Goal: Download file/media: Obtain a digital file from the website

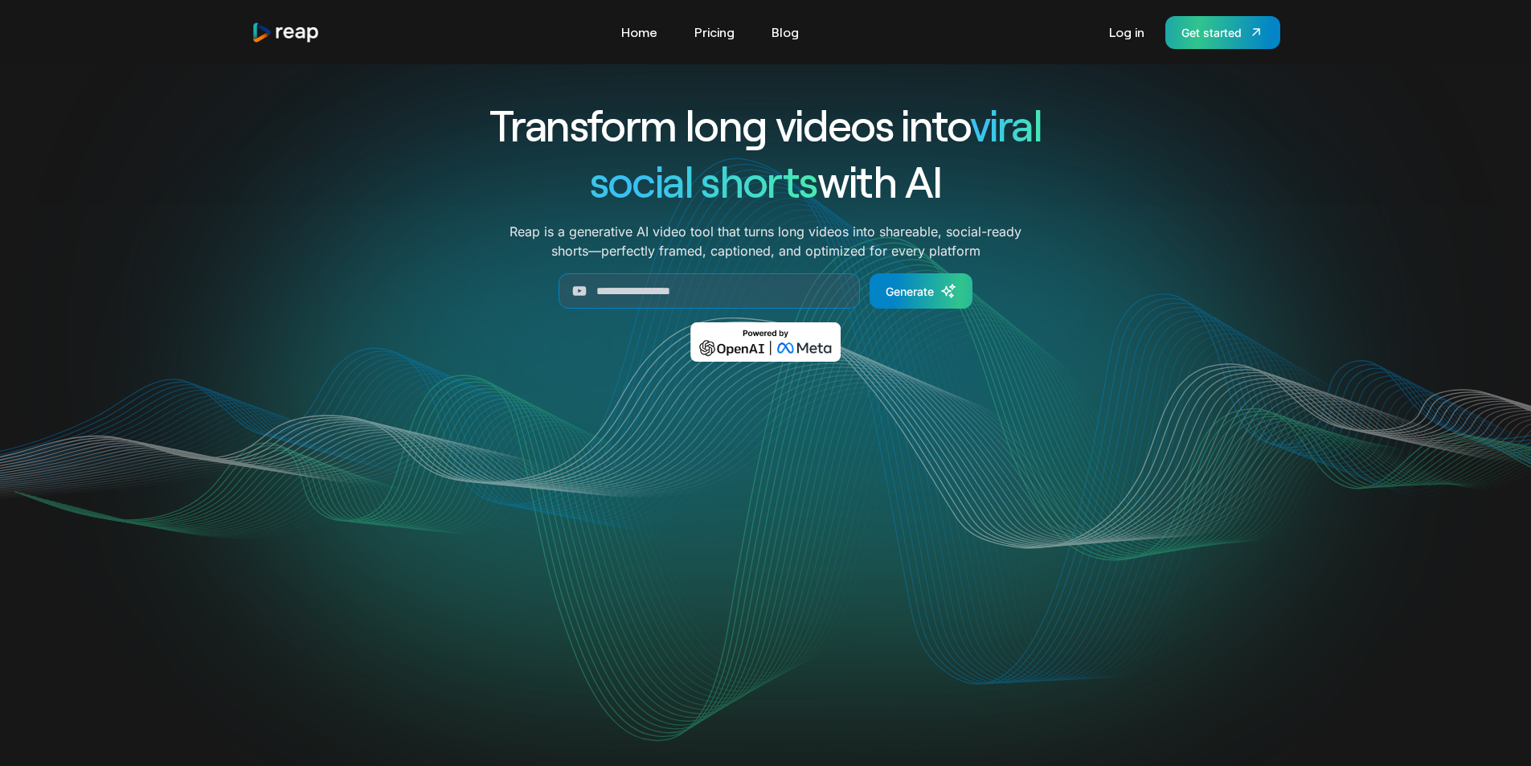
click at [1215, 40] on div "Get started" at bounding box center [1212, 32] width 60 height 17
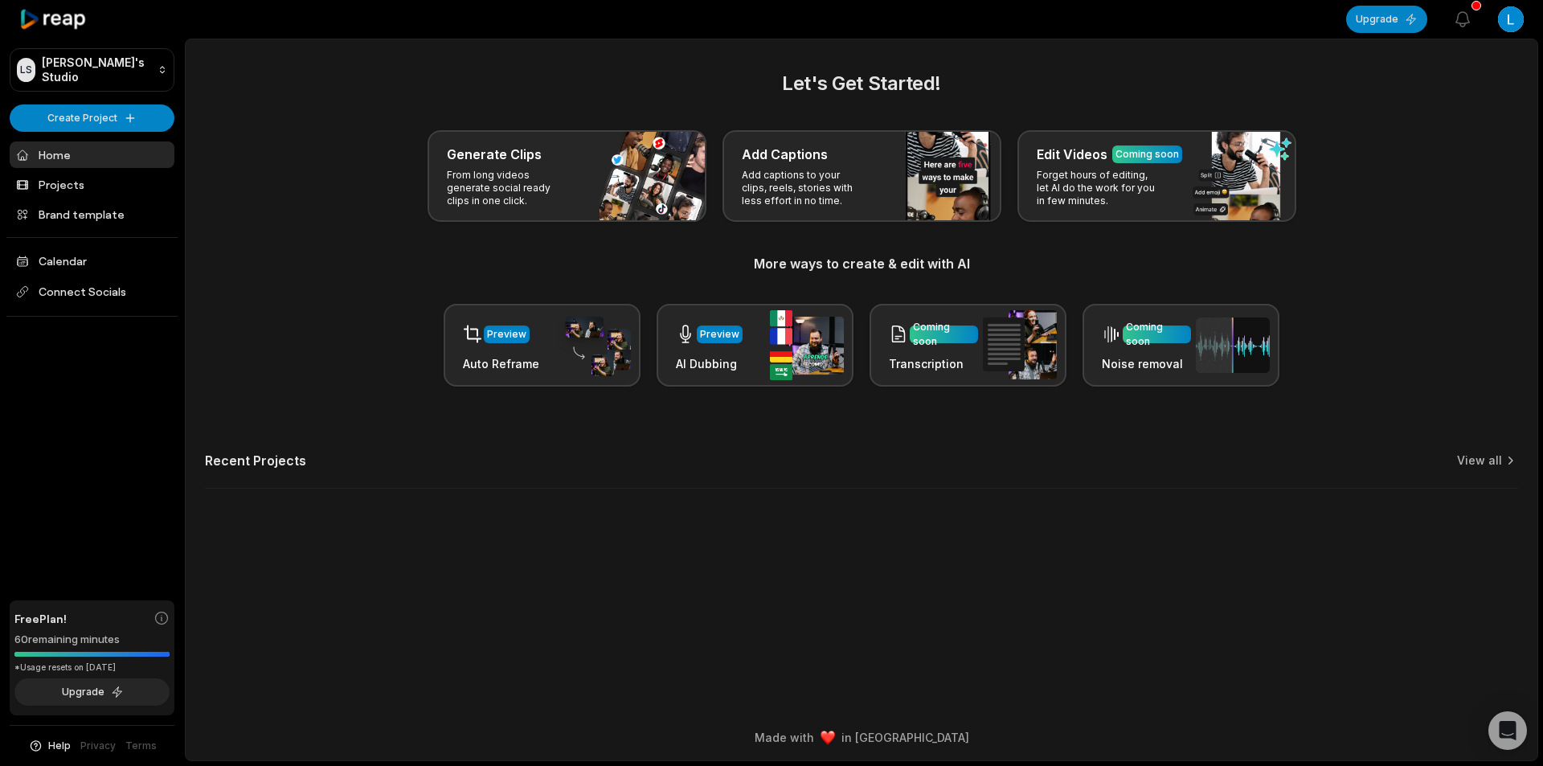
click at [239, 326] on div "Preview Auto Reframe Preview AI Dubbing Coming soon Transcription Coming soon N…" at bounding box center [862, 345] width 1314 height 83
click at [92, 105] on html "LS Linnea's Studio Create Project Home Projects Brand template Calendar Connect…" at bounding box center [771, 383] width 1543 height 766
click at [90, 150] on link "Create Clips" at bounding box center [92, 150] width 157 height 27
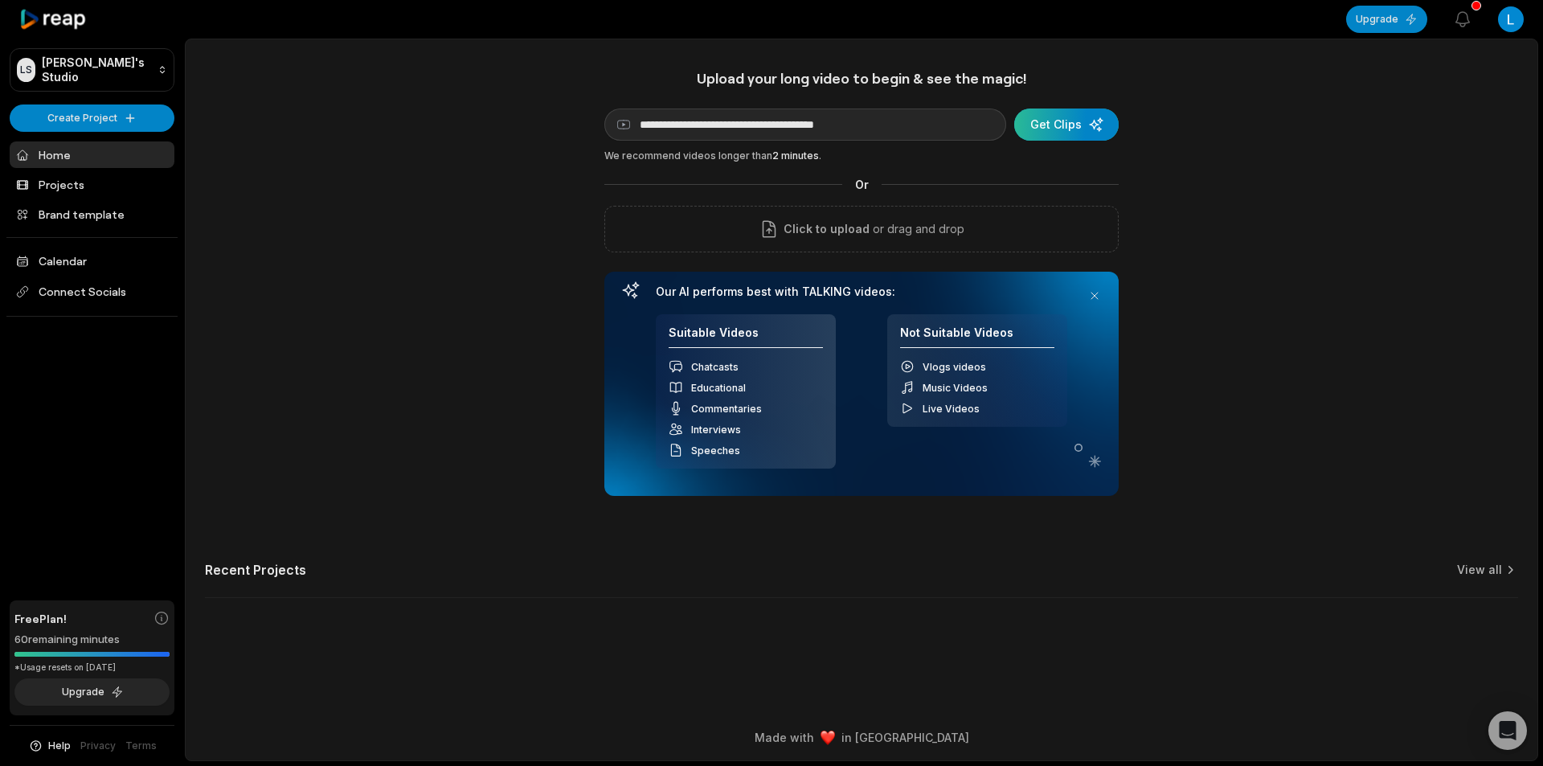
type input "**********"
click at [1062, 129] on div "submit" at bounding box center [1066, 125] width 105 height 32
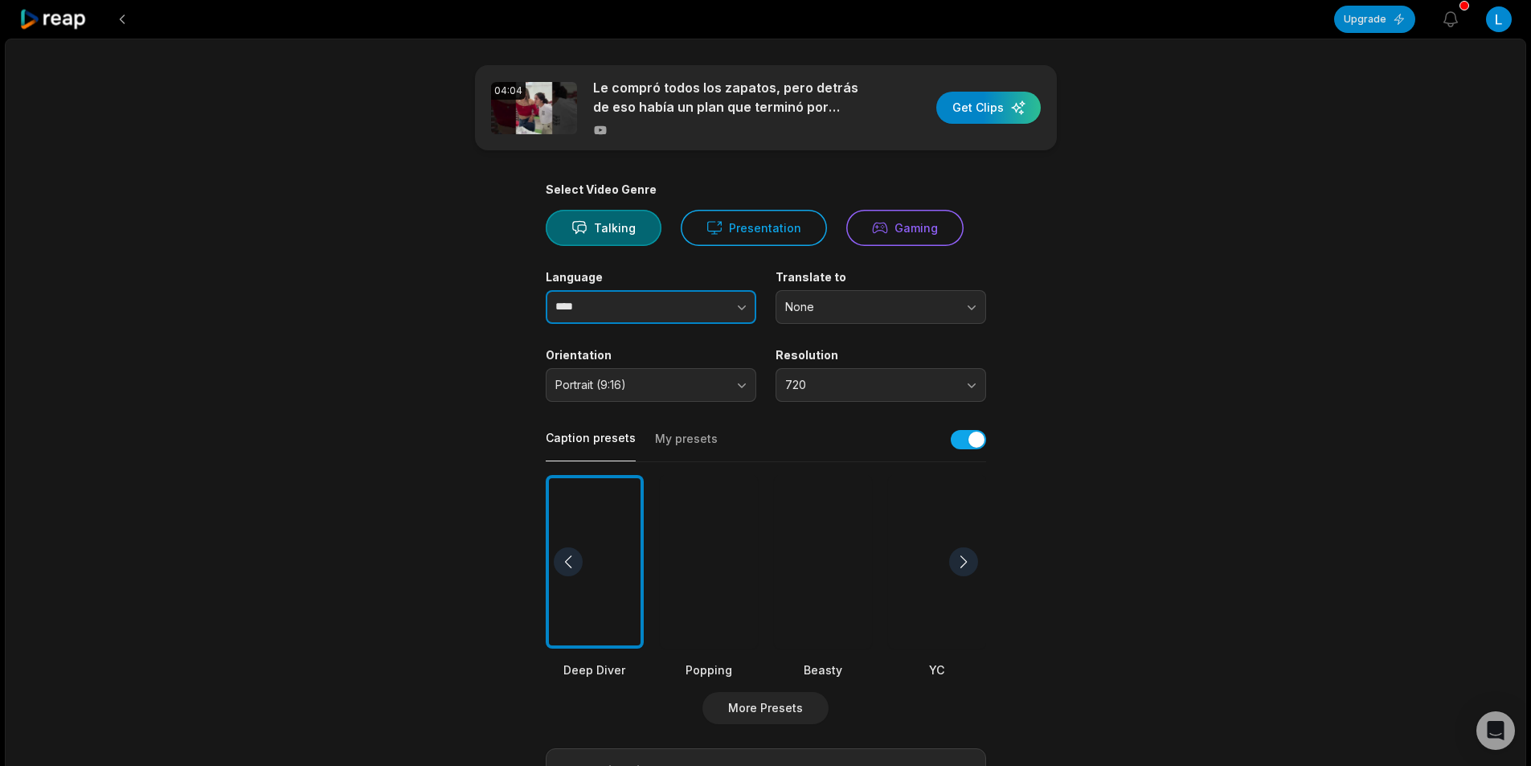
click at [628, 302] on input "****" at bounding box center [651, 307] width 211 height 34
click at [744, 301] on icon "button" at bounding box center [742, 307] width 16 height 16
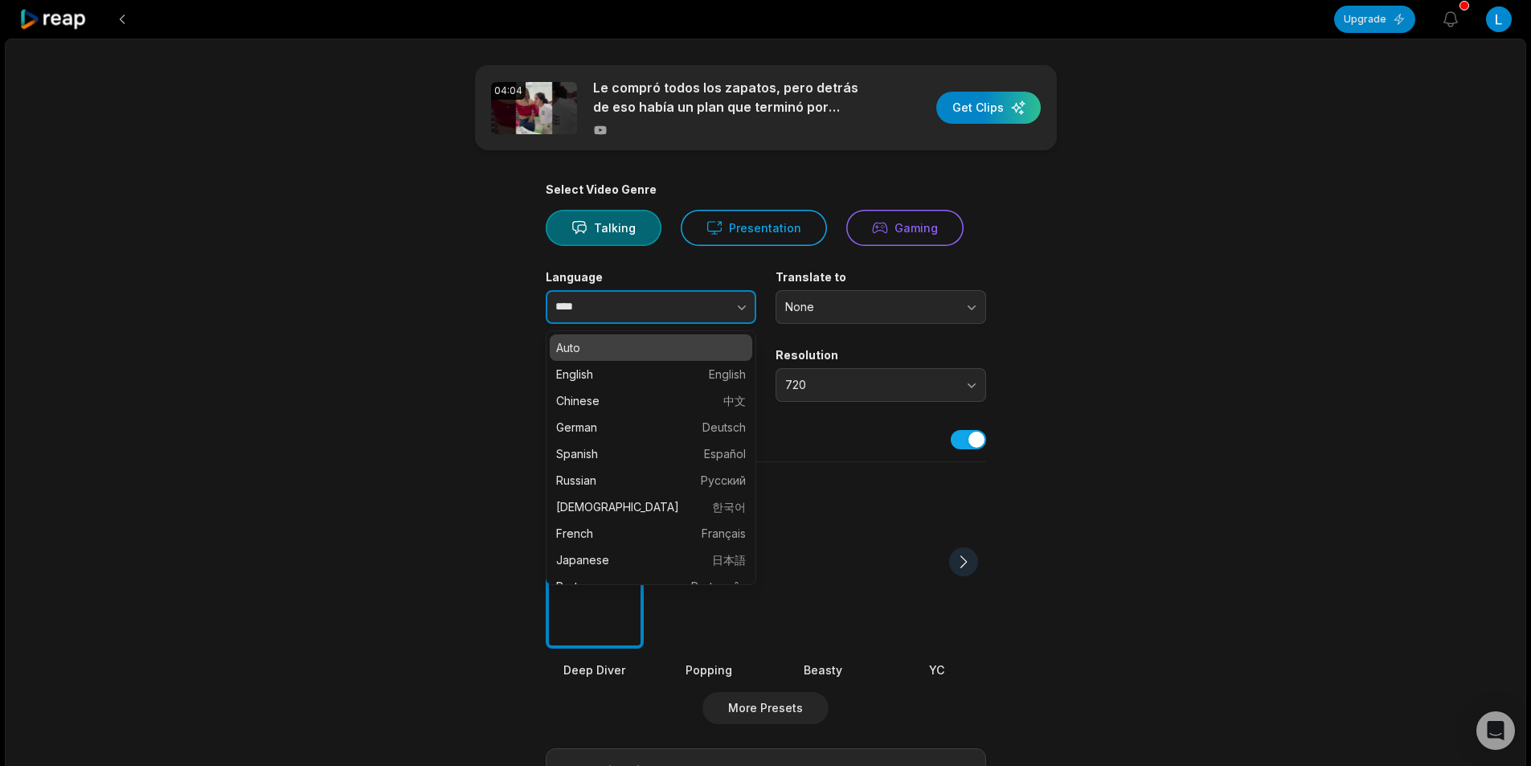
click at [741, 302] on icon "button" at bounding box center [742, 307] width 16 height 16
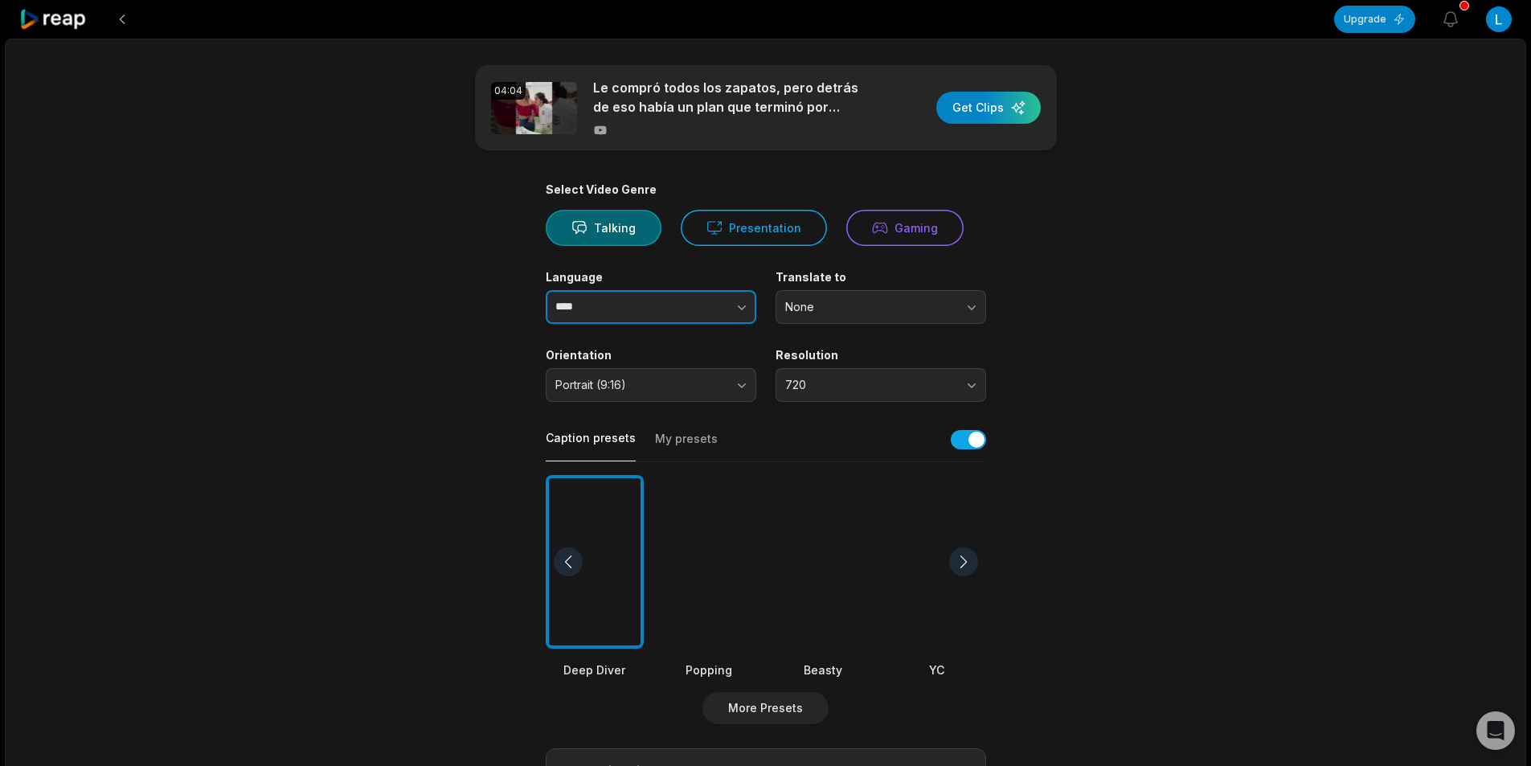
type input "****"
click at [738, 311] on icon "button" at bounding box center [742, 307] width 16 height 16
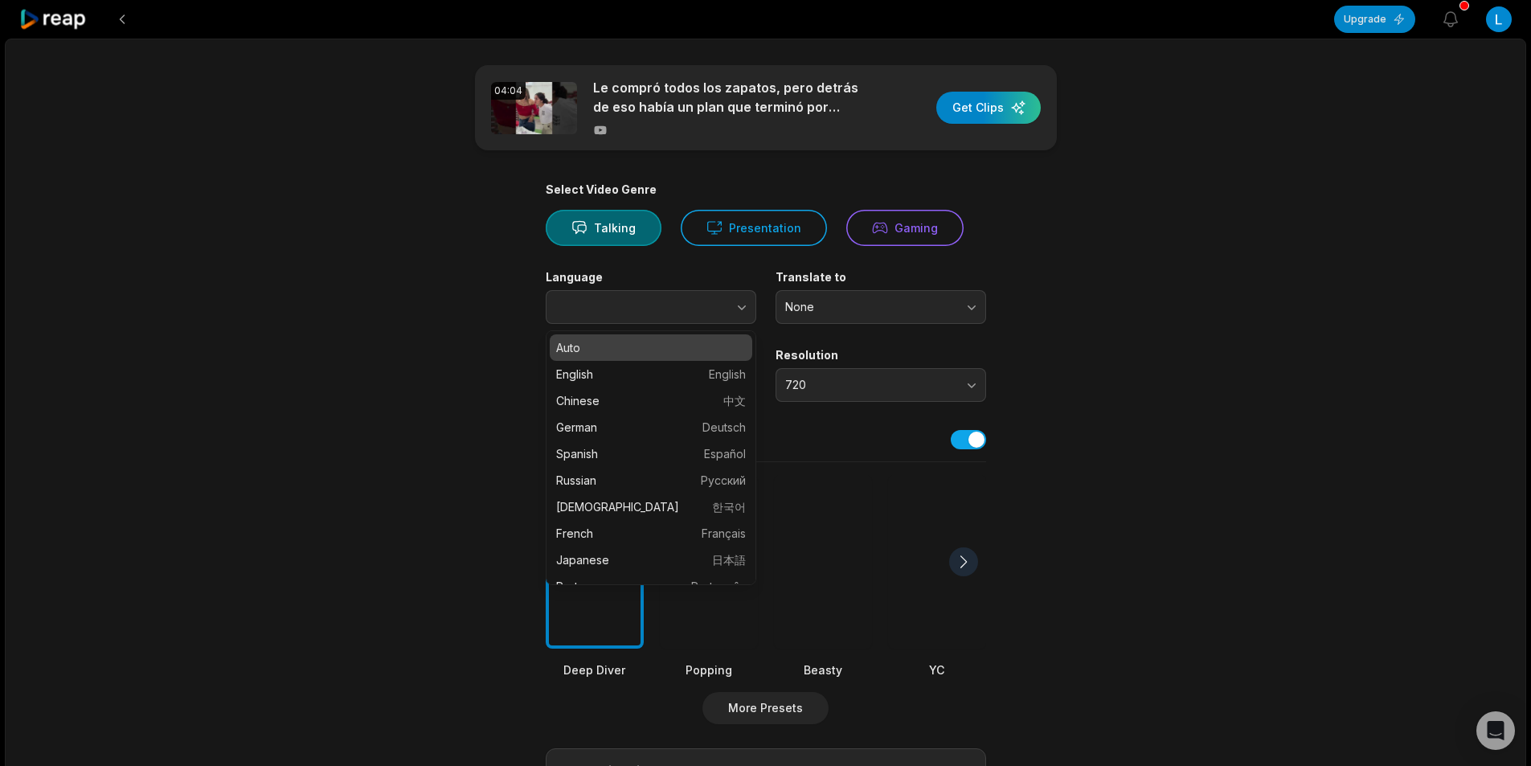
type input "****"
click at [834, 498] on div at bounding box center [823, 562] width 98 height 174
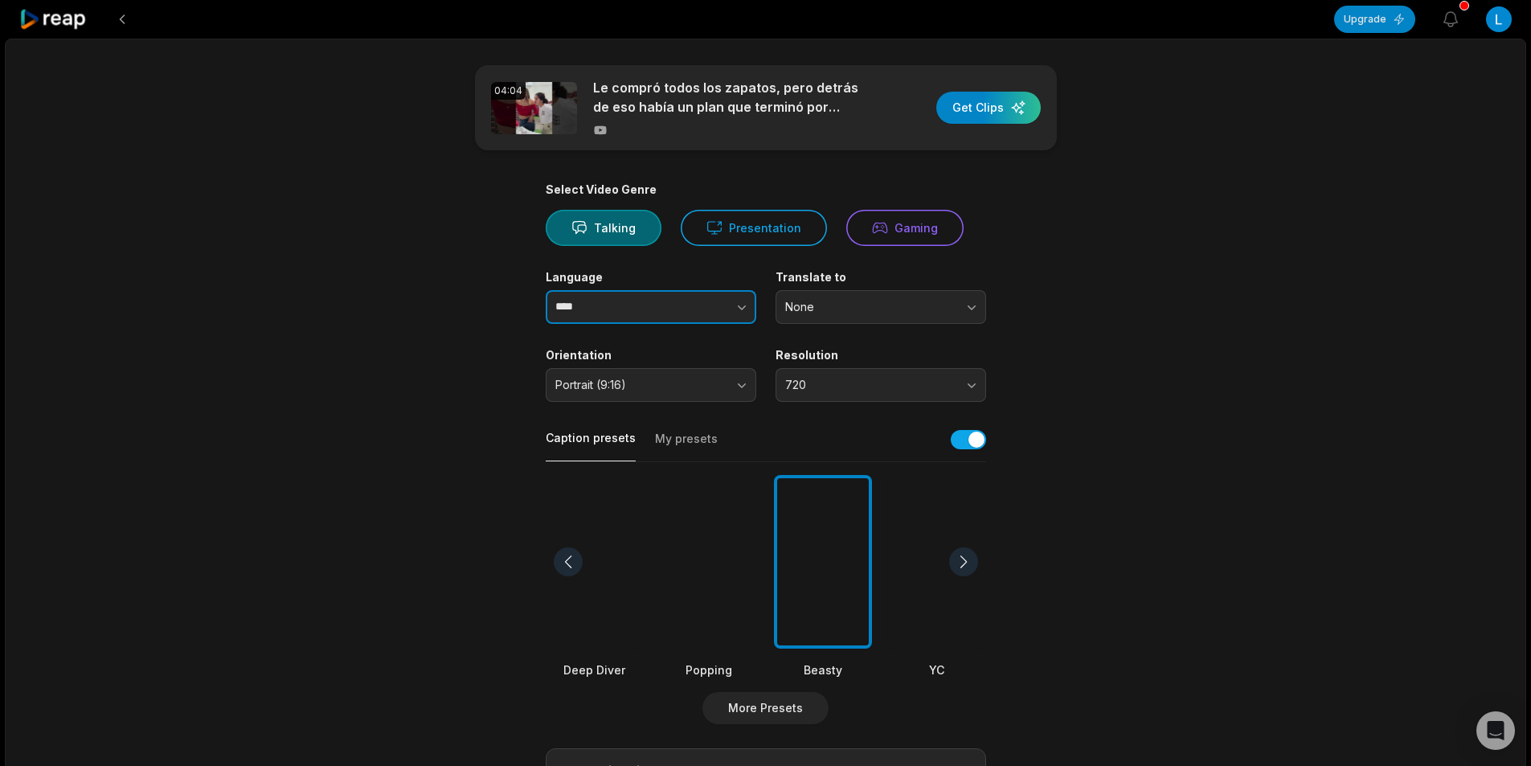
click at [623, 310] on input "****" at bounding box center [651, 307] width 211 height 34
click at [736, 311] on icon "button" at bounding box center [742, 307] width 16 height 16
type input "*******"
click at [1107, 393] on main "04:04 Le compró todos los zapatos, pero detrás de eso había un plan que terminó…" at bounding box center [766, 557] width 778 height 985
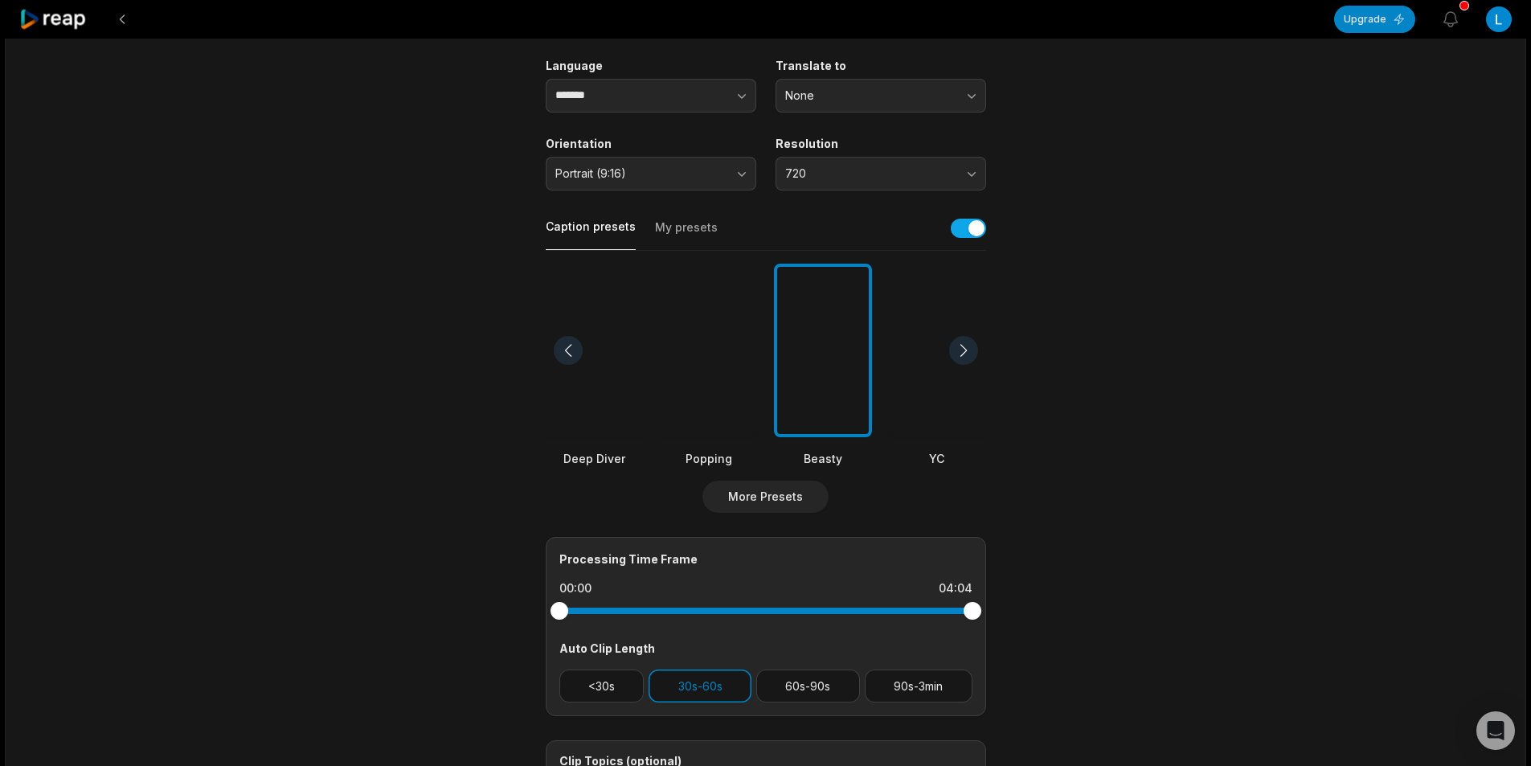
scroll to position [241, 0]
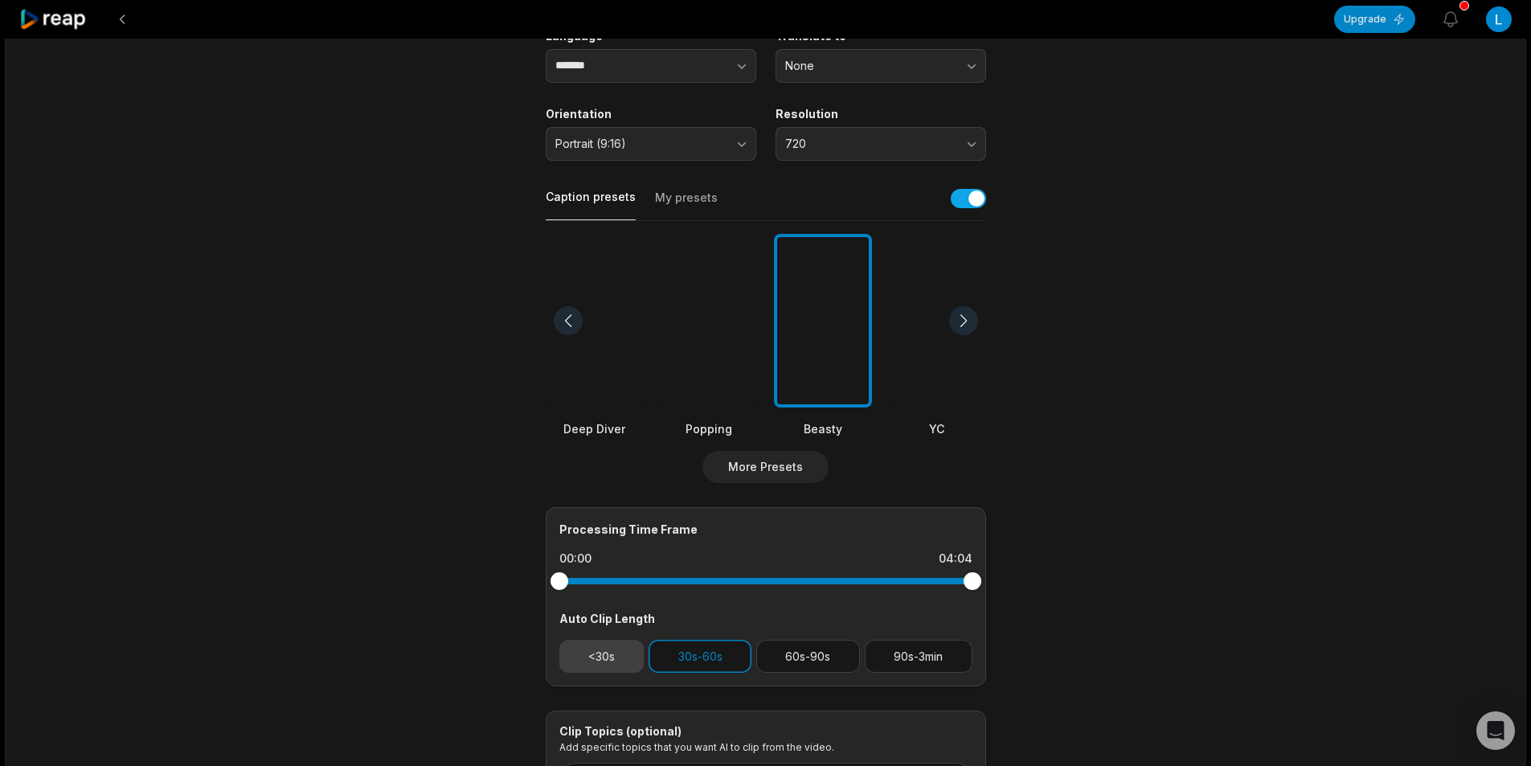
click at [617, 662] on button "<30s" at bounding box center [601, 656] width 85 height 33
click at [719, 666] on button "30s-60s" at bounding box center [700, 656] width 103 height 33
click at [1100, 559] on main "04:04 Le compró todos los zapatos, pero detrás de eso había un plan que terminó…" at bounding box center [766, 316] width 778 height 985
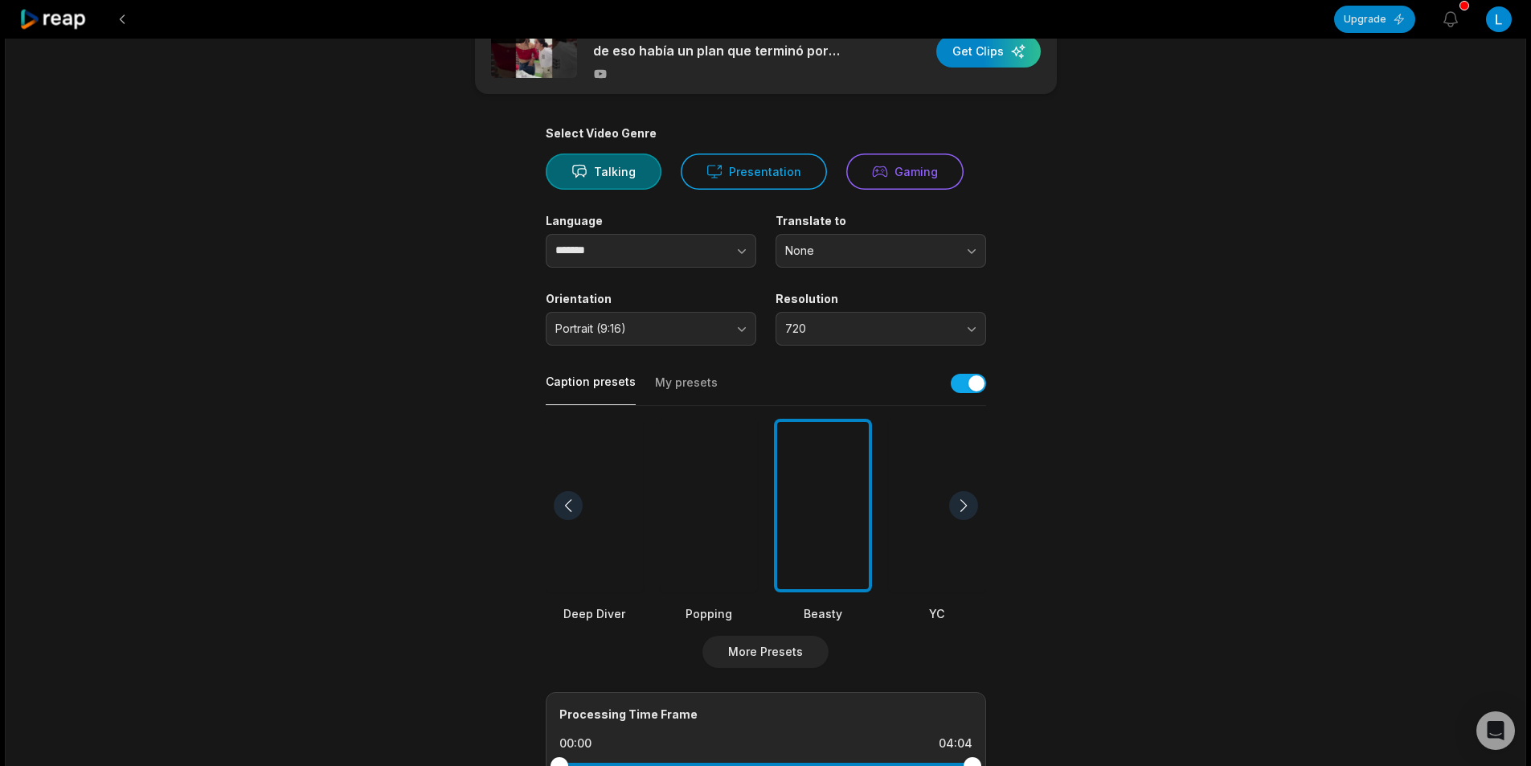
scroll to position [0, 0]
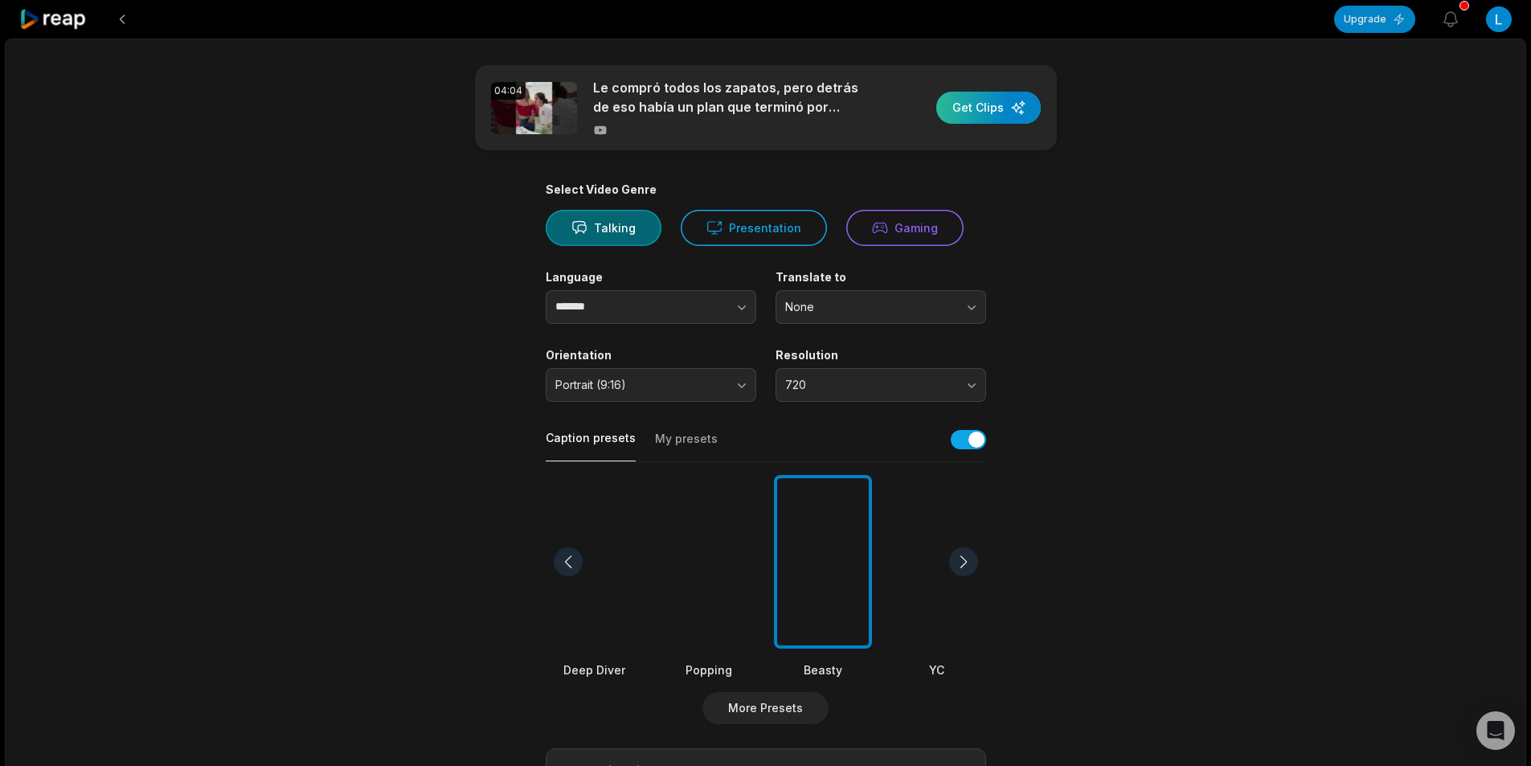
click at [969, 106] on div "button" at bounding box center [989, 108] width 105 height 32
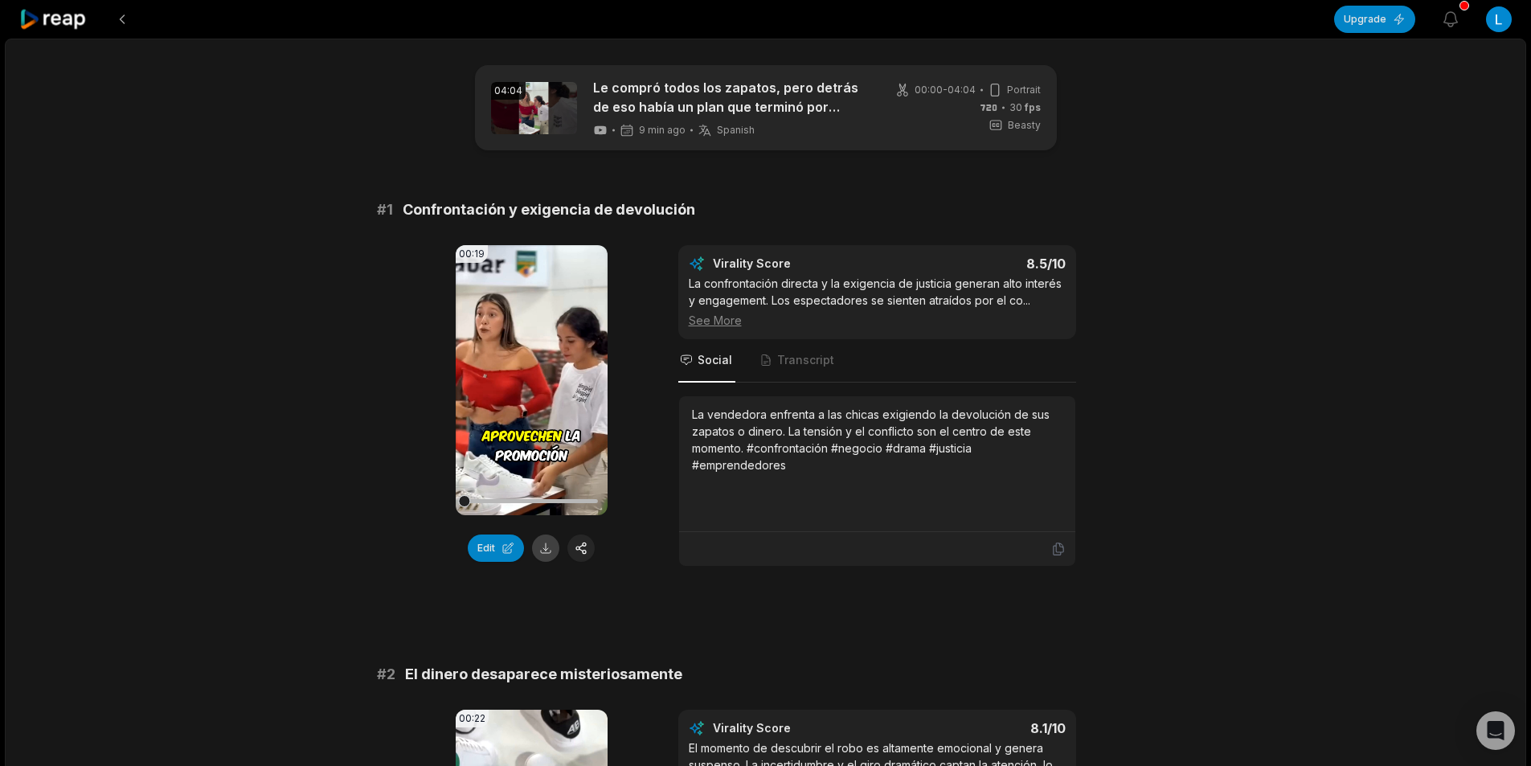
click at [551, 543] on button at bounding box center [545, 548] width 27 height 27
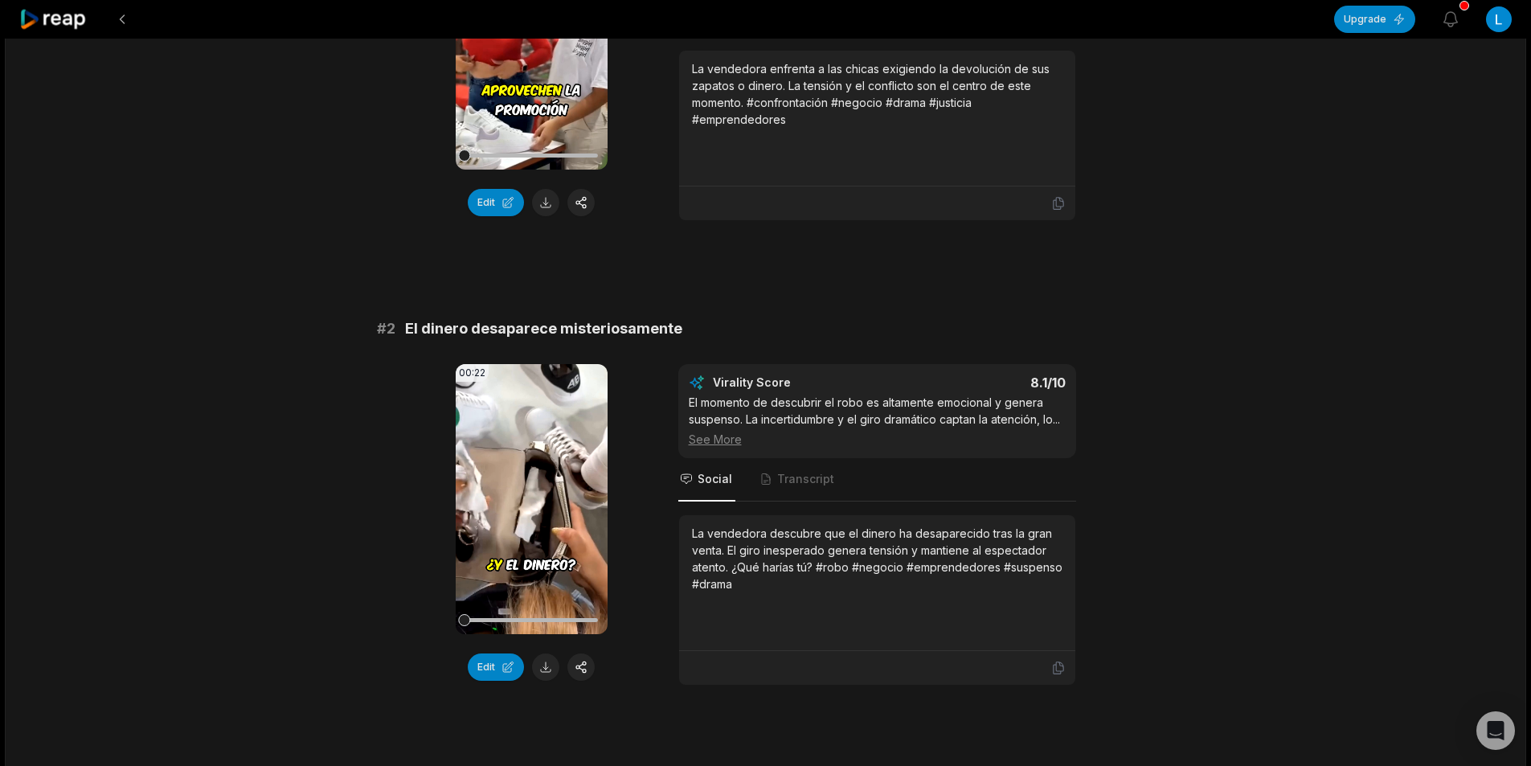
scroll to position [402, 0]
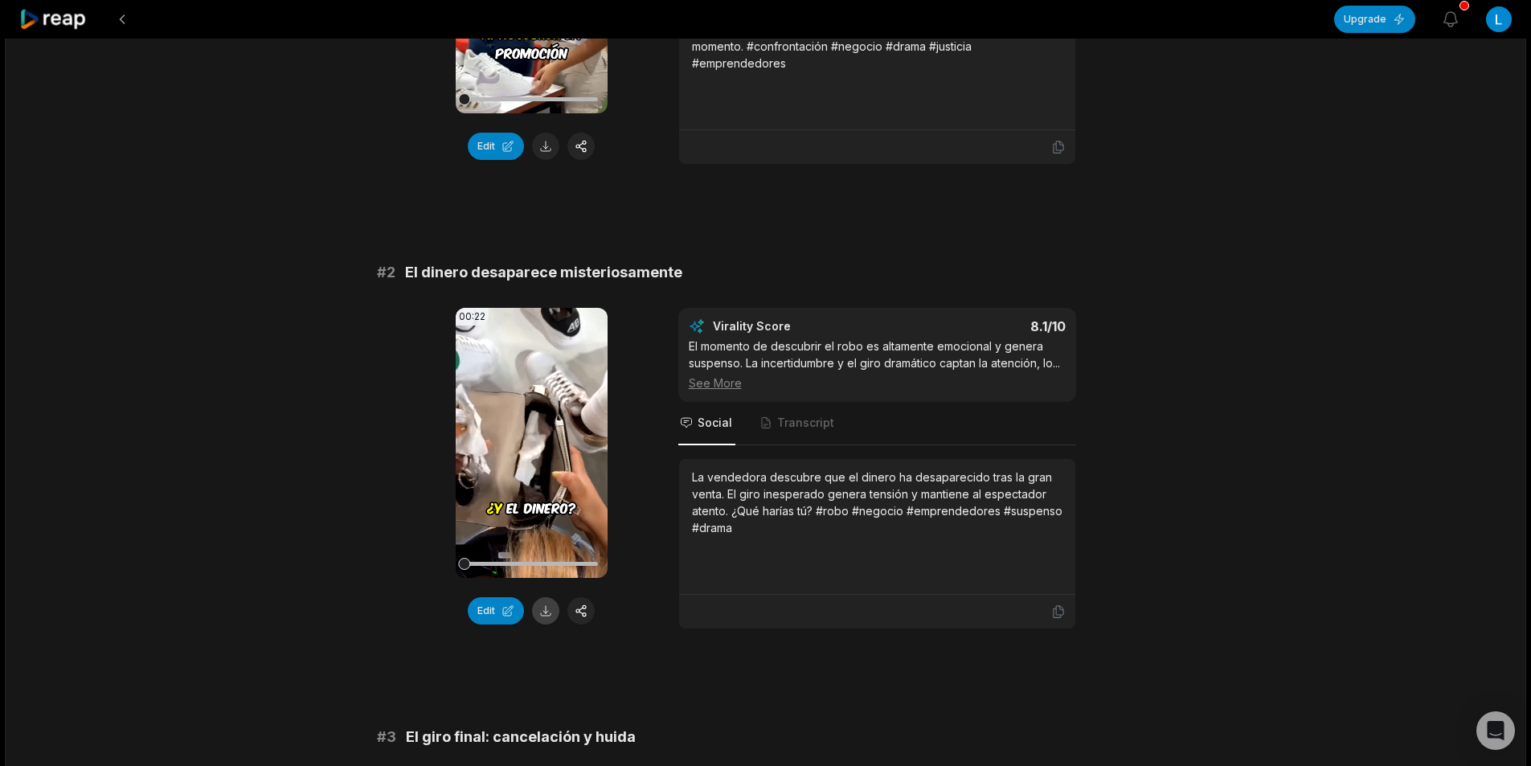
click at [547, 616] on button at bounding box center [545, 610] width 27 height 27
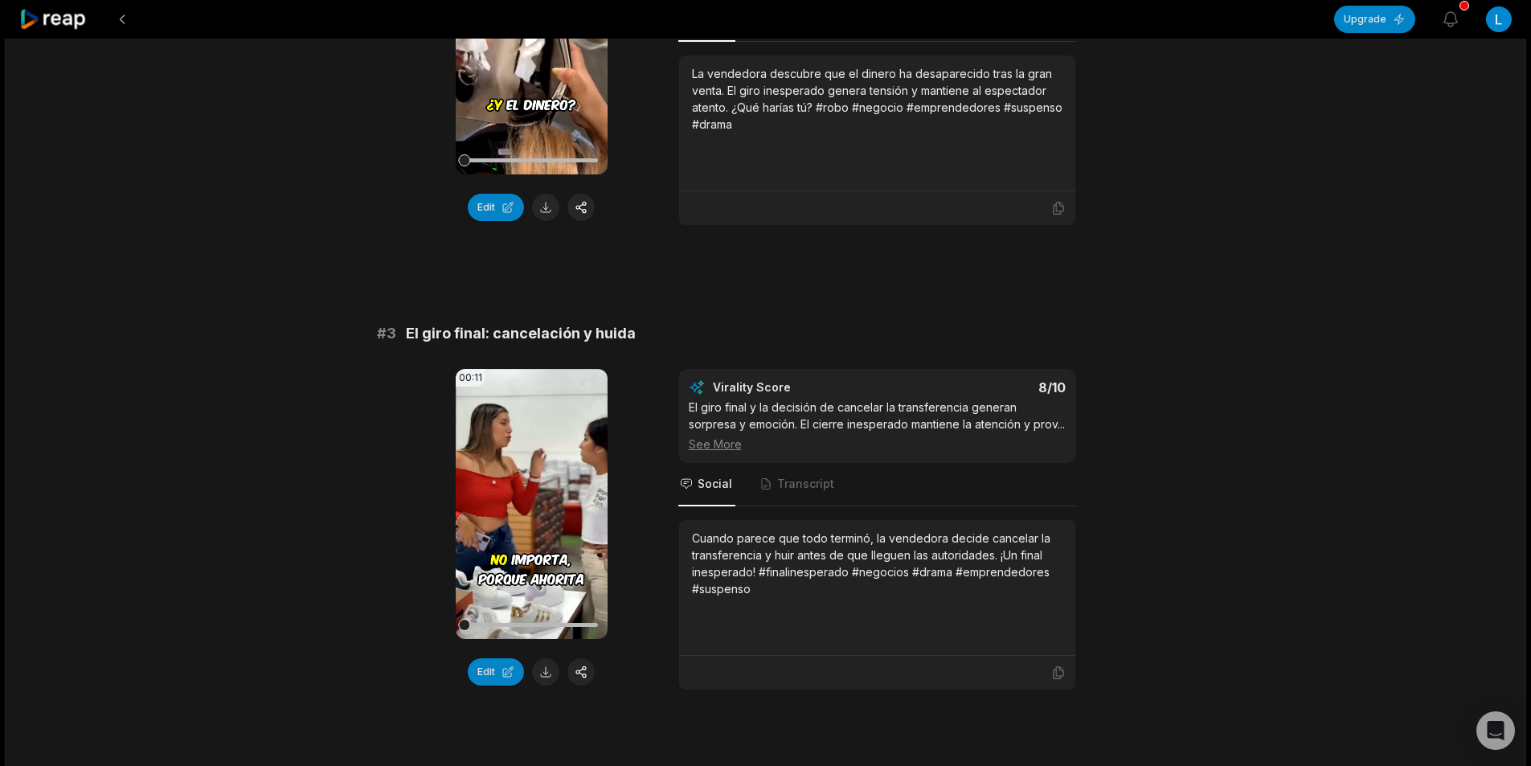
scroll to position [884, 0]
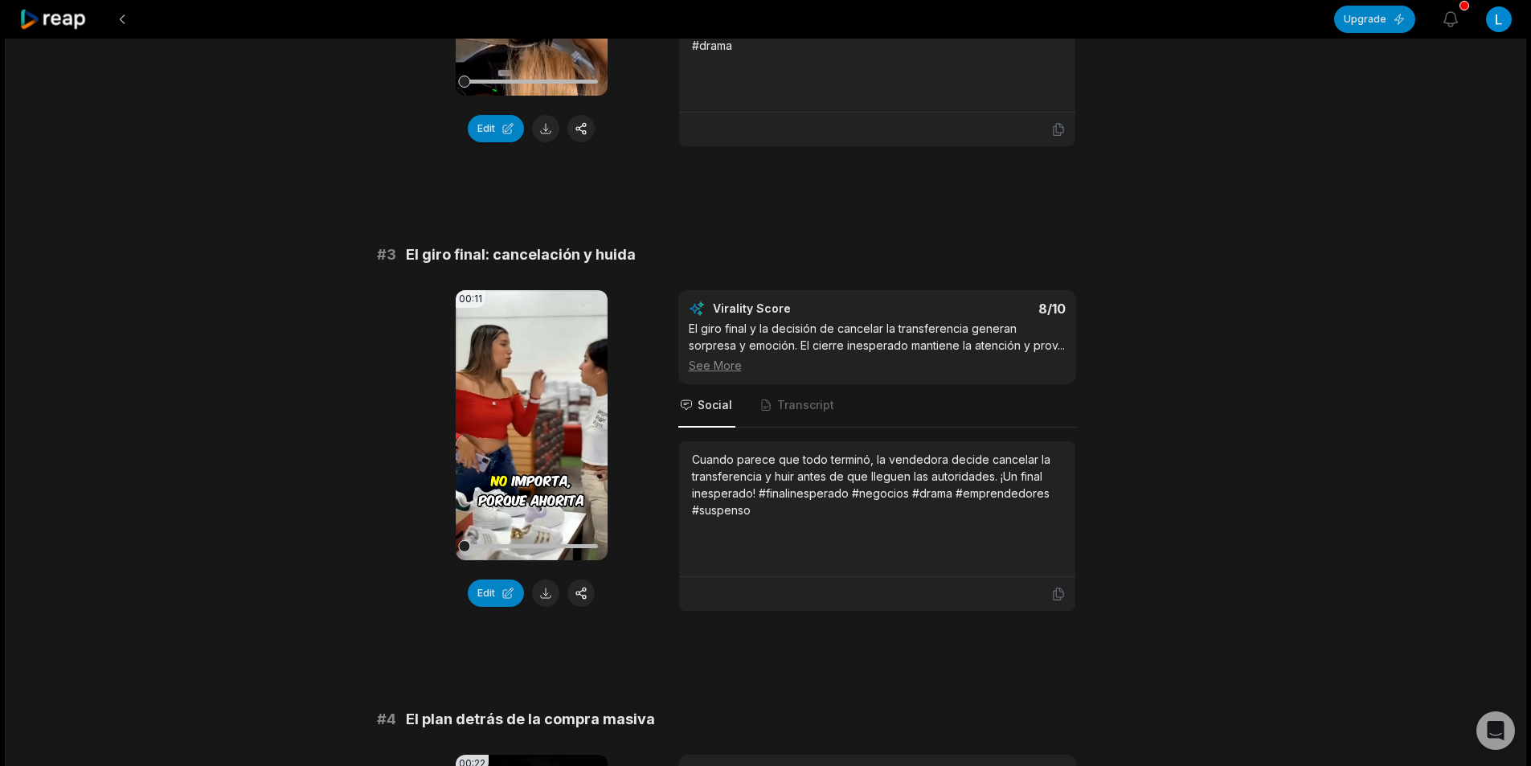
click at [794, 510] on div "Cuando parece que todo terminó, la vendedora decide cancelar la transferencia y…" at bounding box center [877, 485] width 371 height 68
click at [735, 500] on div "Cuando parece que todo terminó, la vendedora decide cancelar la transferencia y…" at bounding box center [877, 485] width 371 height 68
click at [749, 337] on div "El giro final y la decisión de cancelar la transferencia generan sorpresa y emo…" at bounding box center [877, 347] width 377 height 54
click at [551, 591] on button at bounding box center [545, 593] width 27 height 27
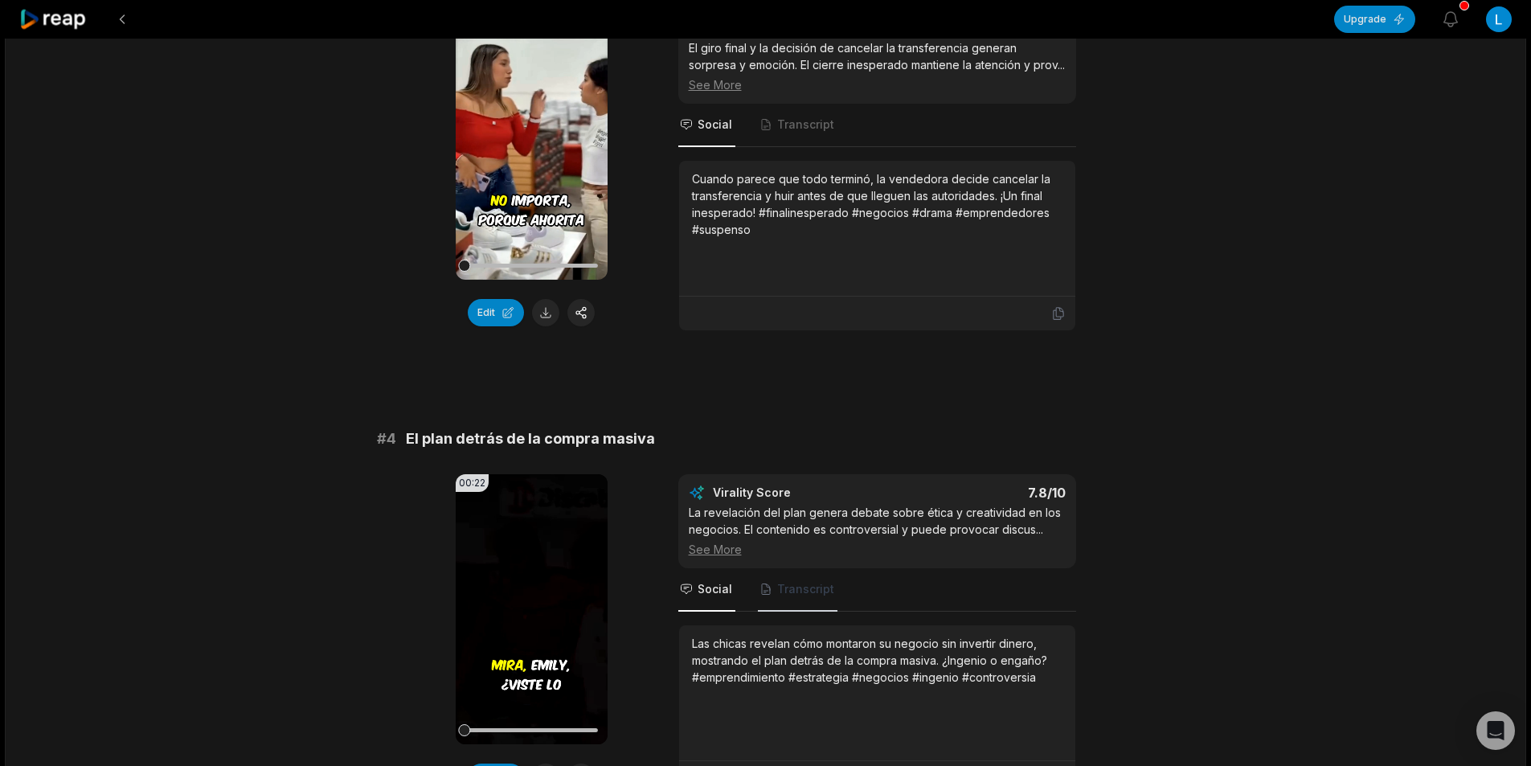
scroll to position [1206, 0]
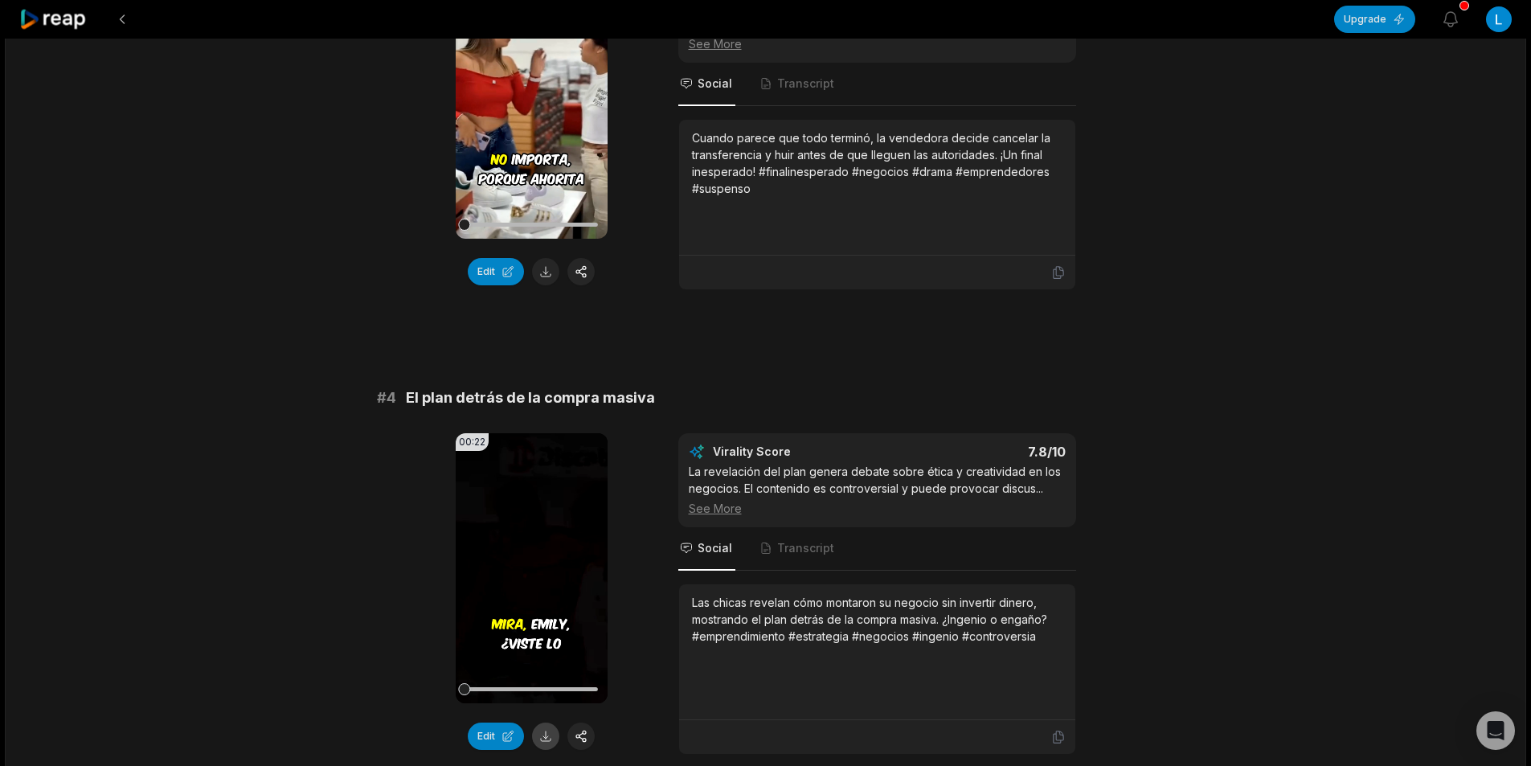
click at [543, 732] on button at bounding box center [545, 736] width 27 height 27
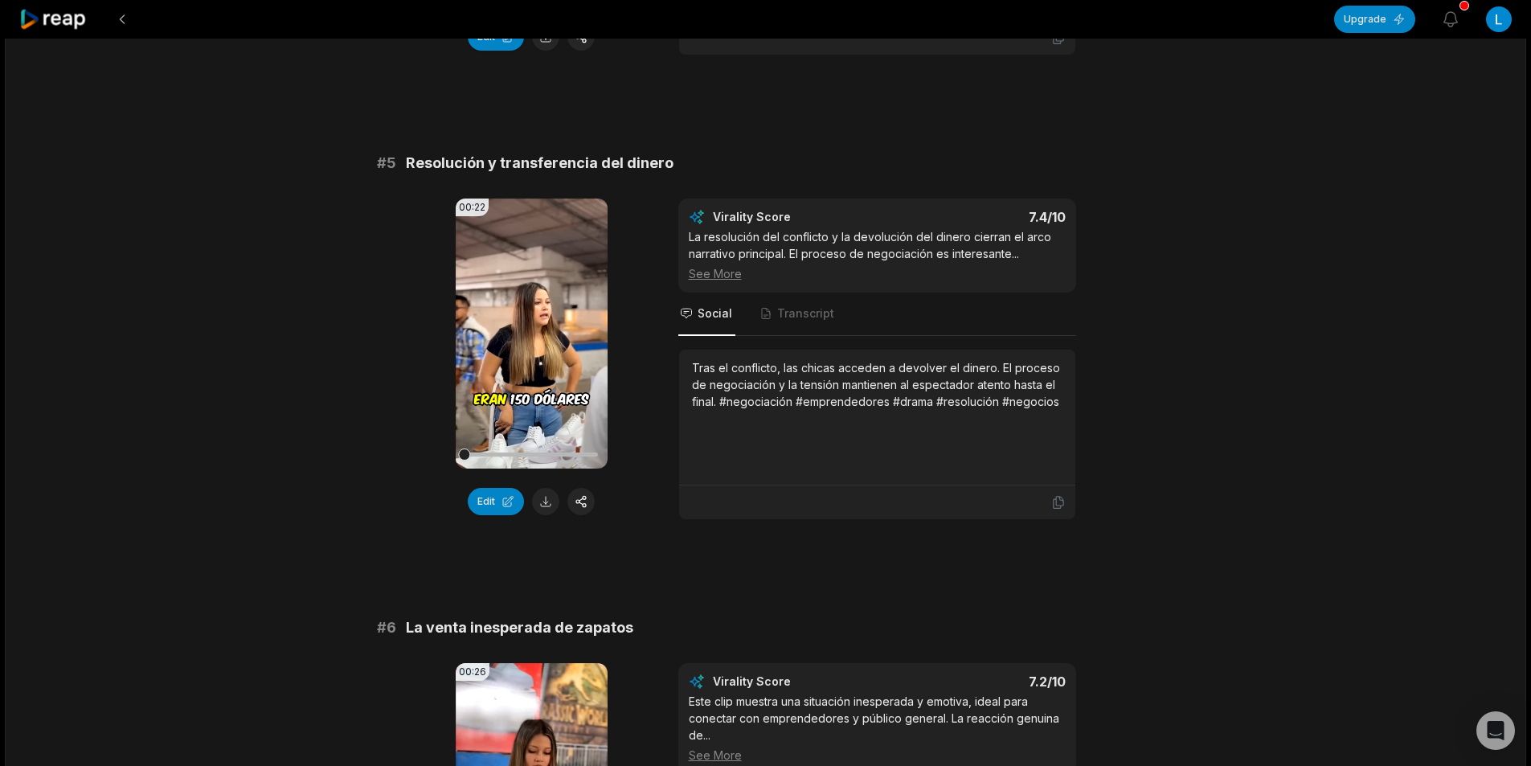
scroll to position [1929, 0]
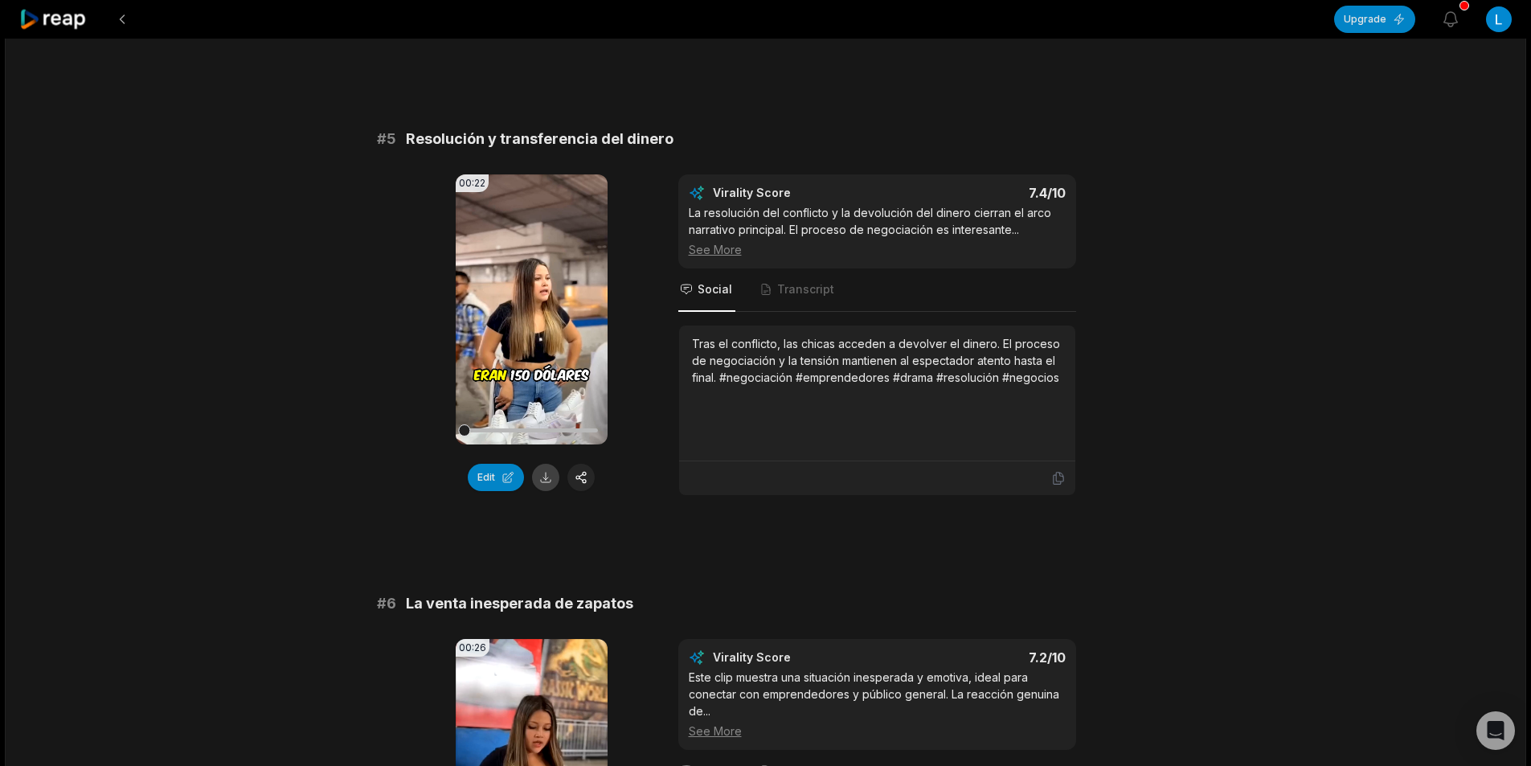
click at [547, 486] on button at bounding box center [545, 477] width 27 height 27
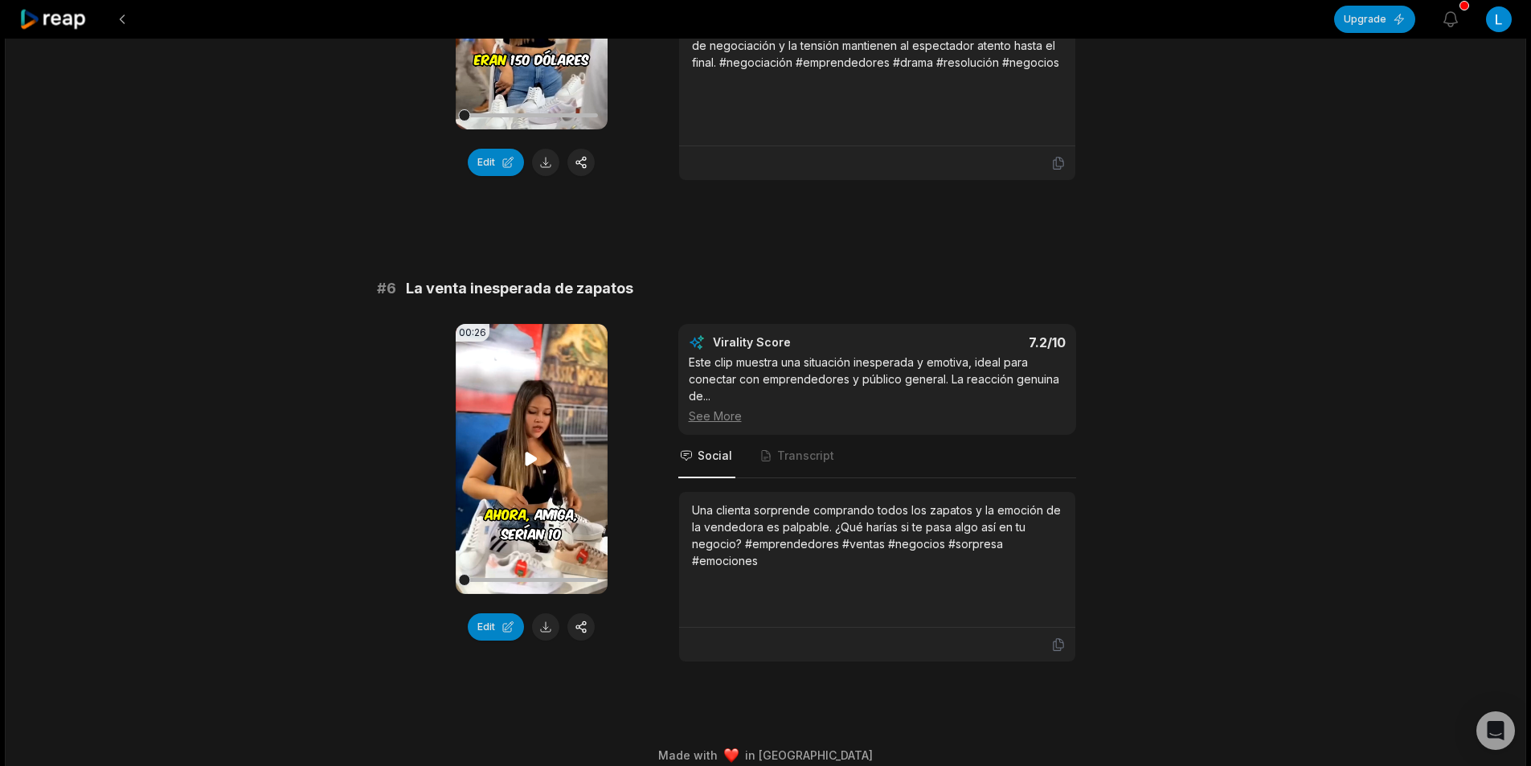
scroll to position [2251, 0]
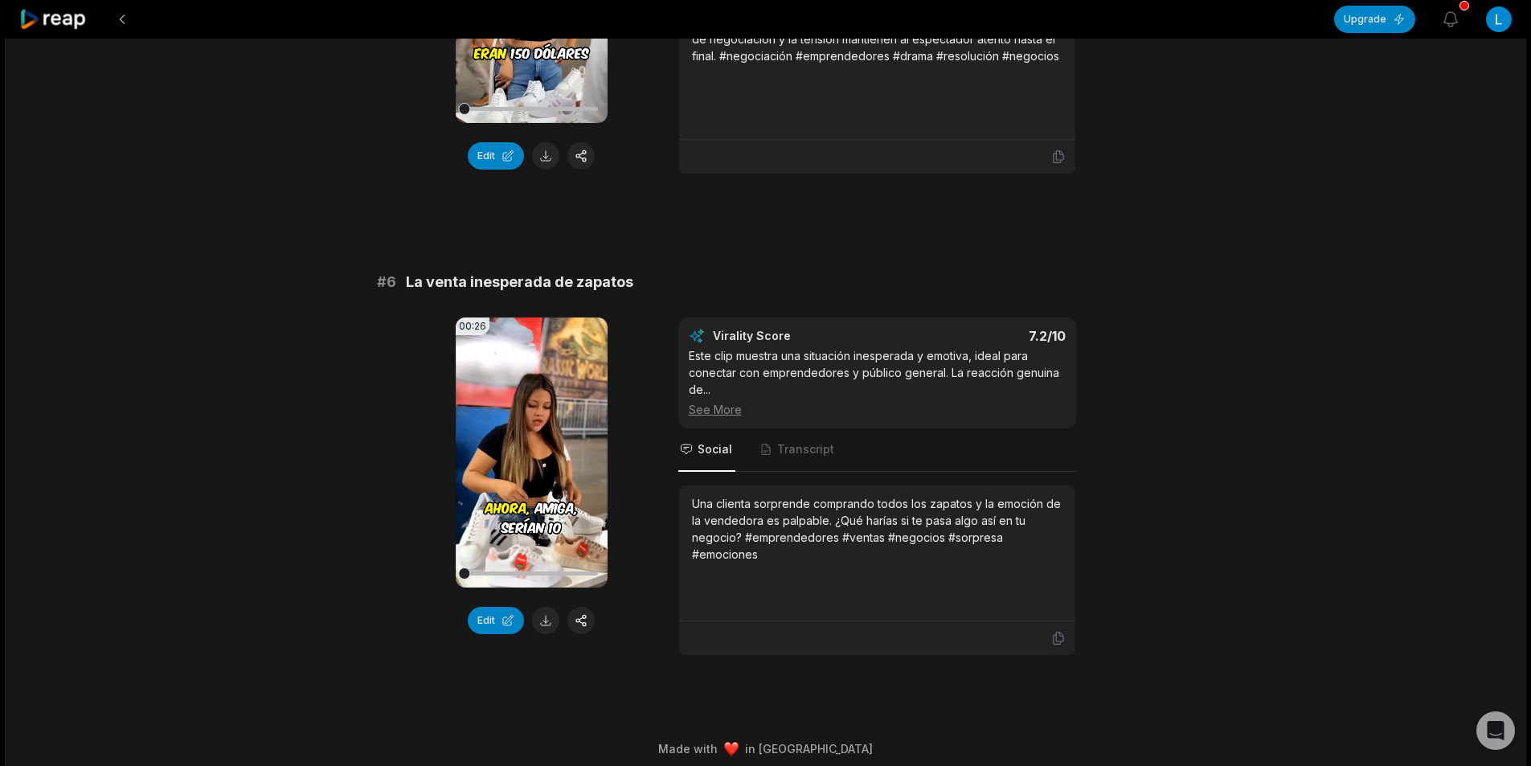
click at [553, 617] on button at bounding box center [545, 620] width 27 height 27
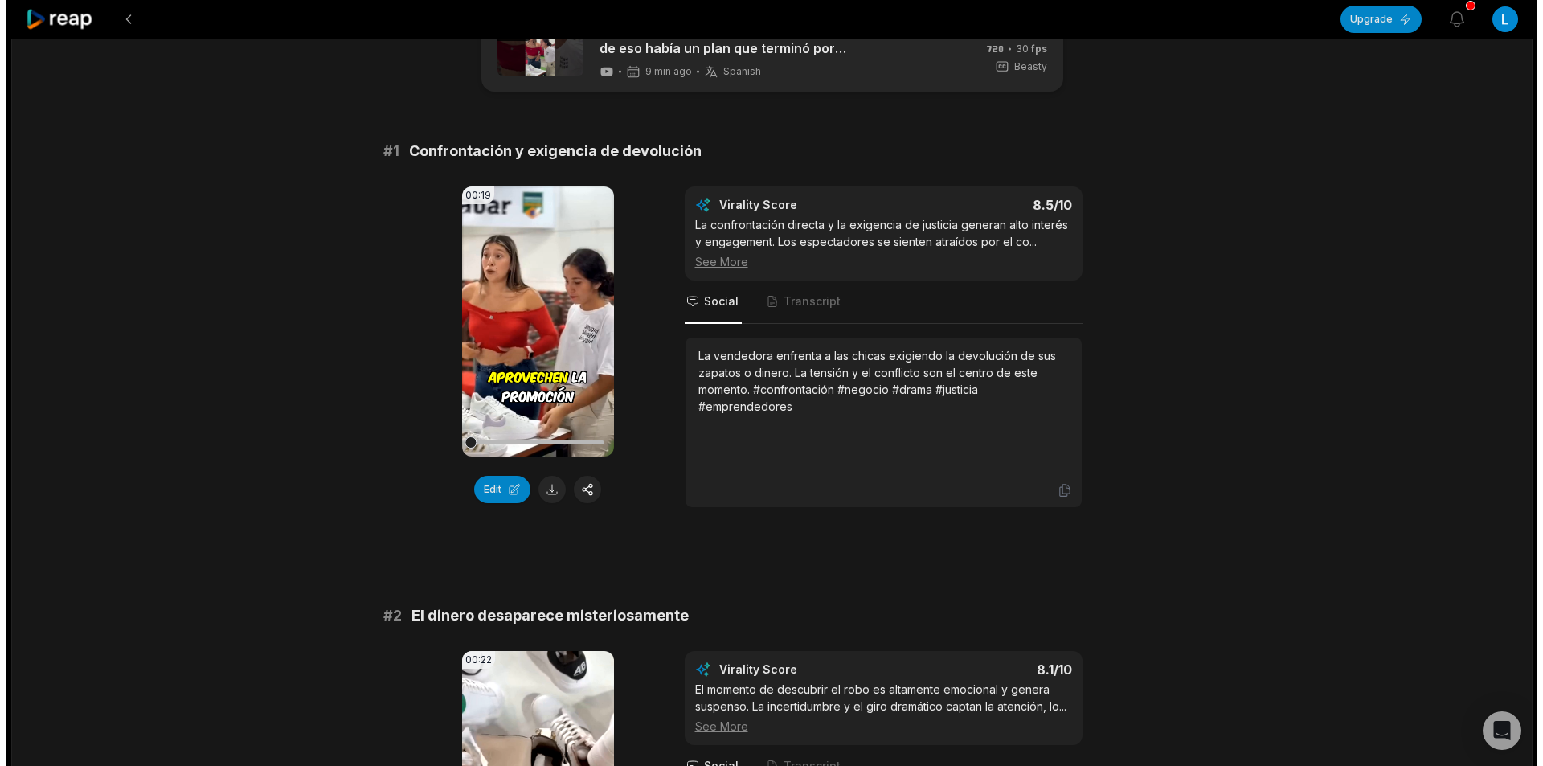
scroll to position [0, 0]
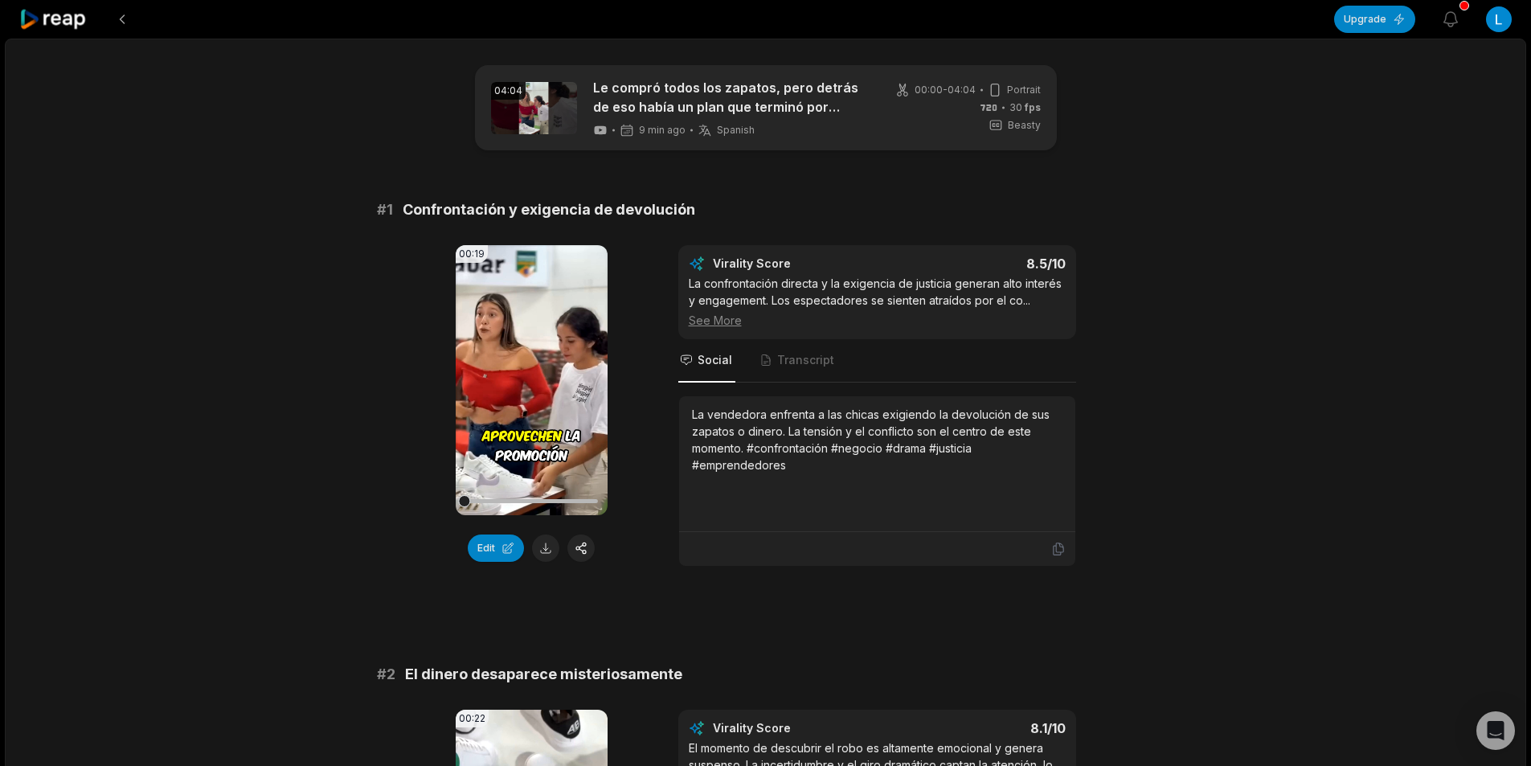
click at [61, 25] on icon at bounding box center [53, 20] width 68 height 22
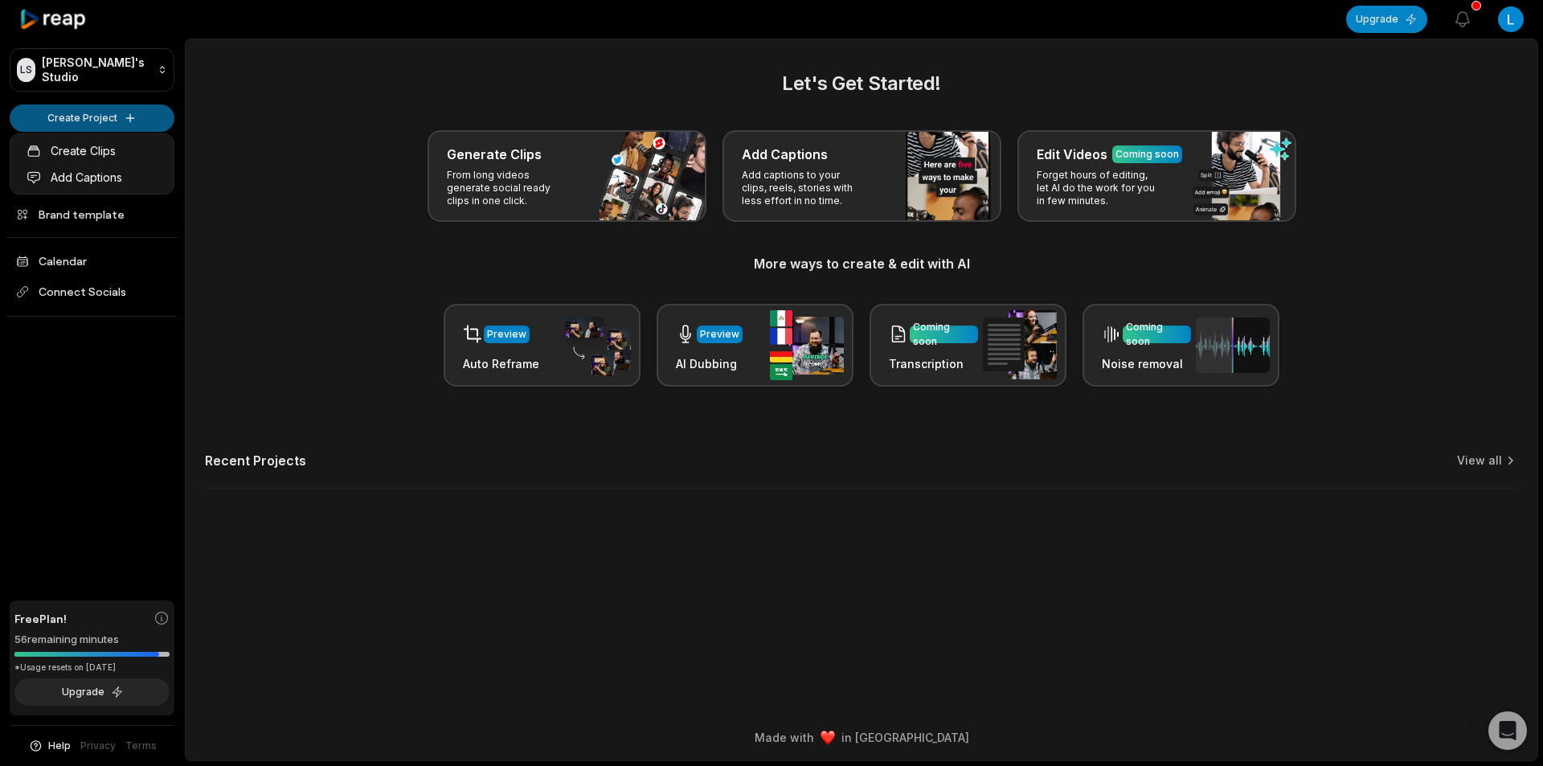
click at [141, 113] on html "LS Linnea's Studio Create Project Home Projects Brand template Calendar Connect…" at bounding box center [771, 383] width 1543 height 766
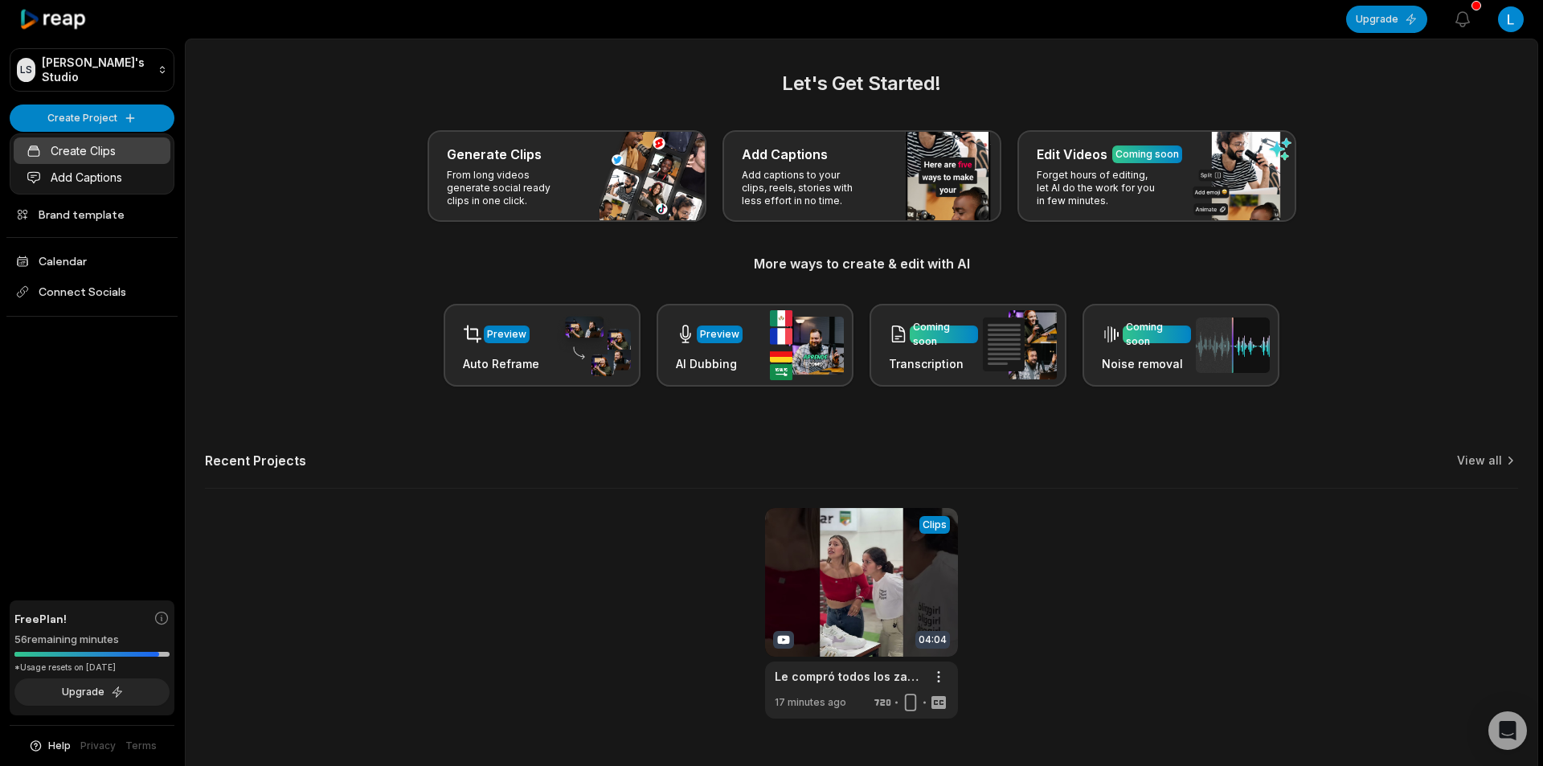
click at [85, 150] on link "Create Clips" at bounding box center [92, 150] width 157 height 27
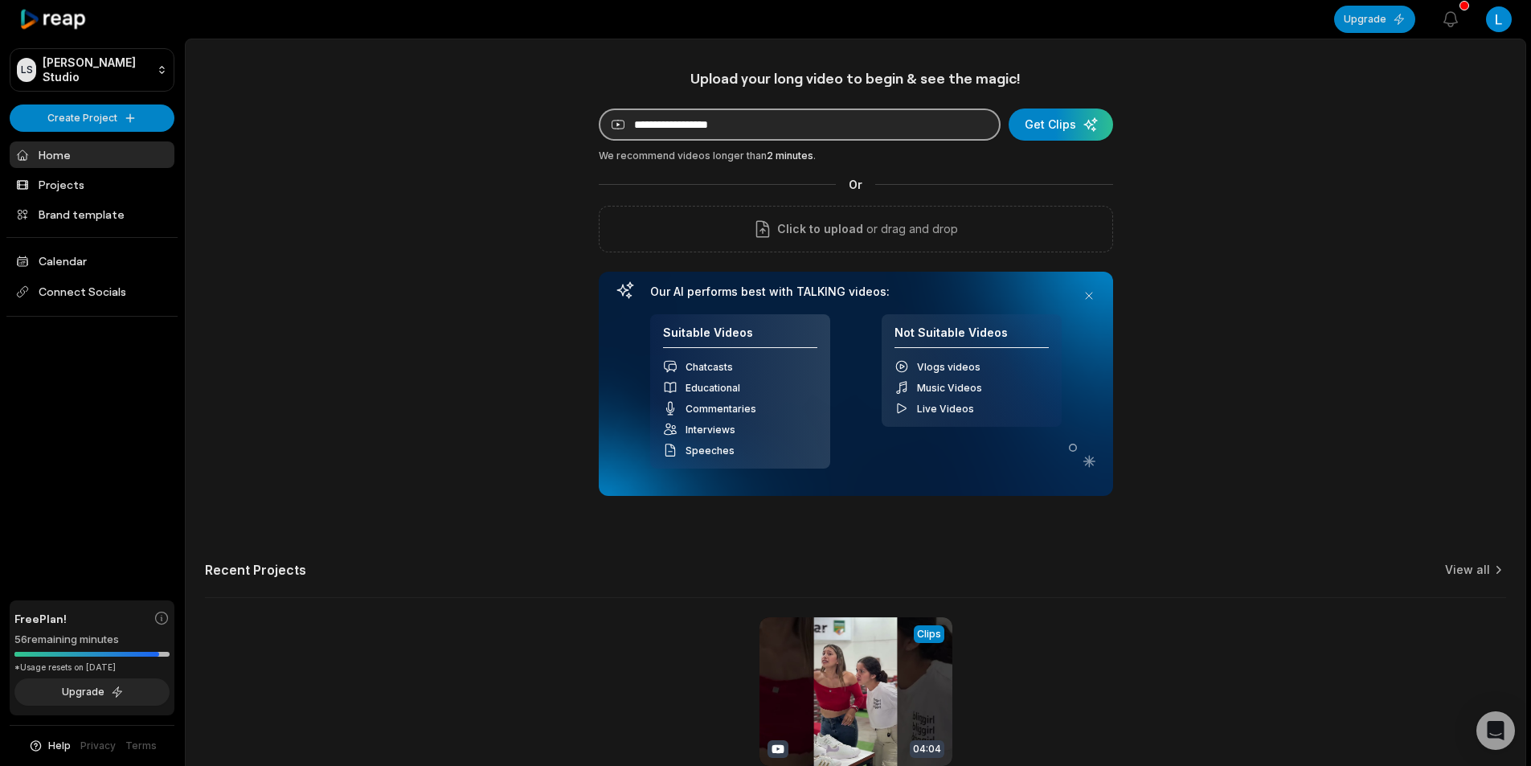
click at [657, 126] on input at bounding box center [800, 125] width 402 height 32
paste input "**********"
type input "**********"
click at [1073, 123] on div "submit" at bounding box center [1061, 125] width 105 height 32
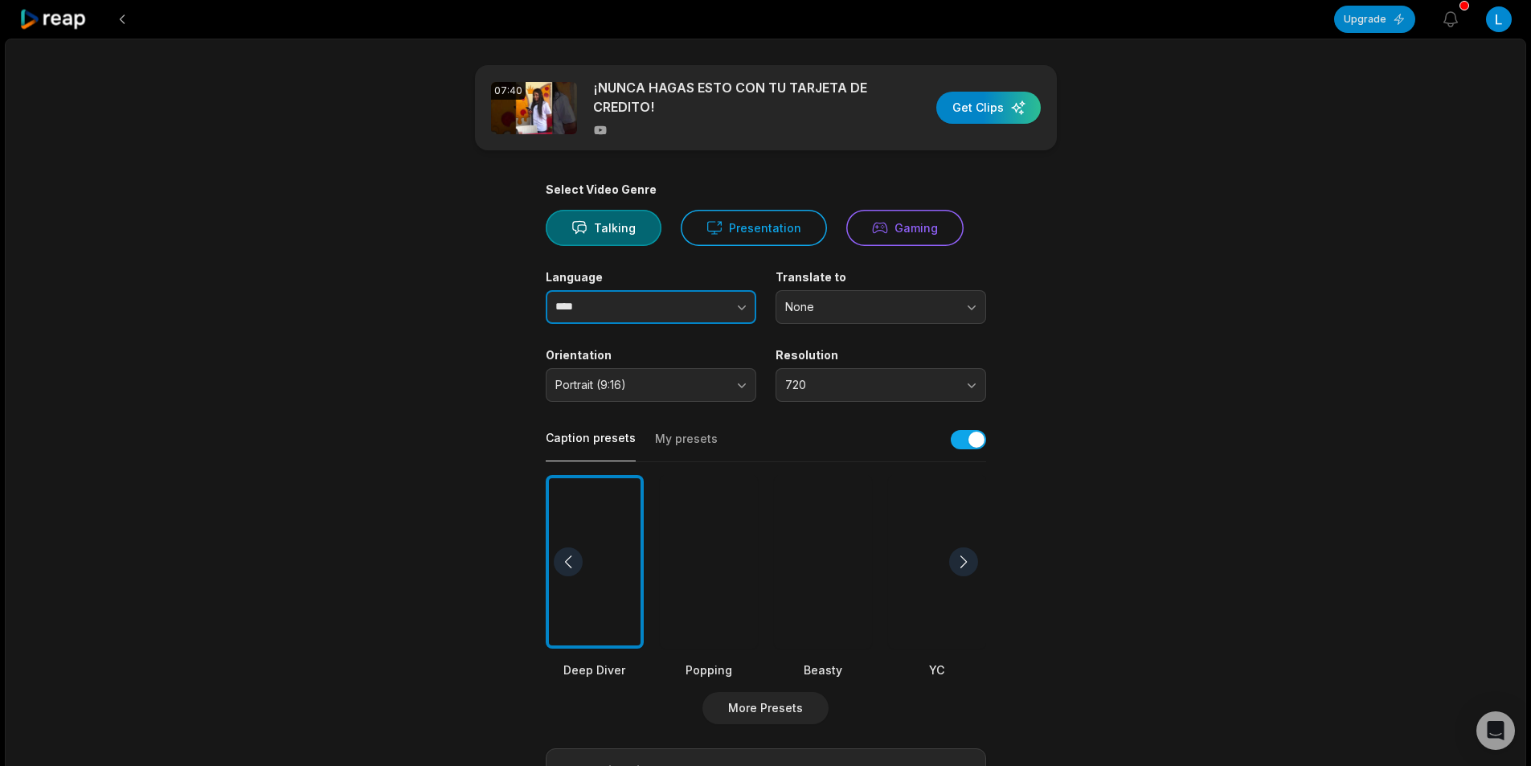
click at [736, 304] on icon "button" at bounding box center [742, 307] width 16 height 16
type input "*******"
click at [798, 502] on div at bounding box center [823, 562] width 98 height 174
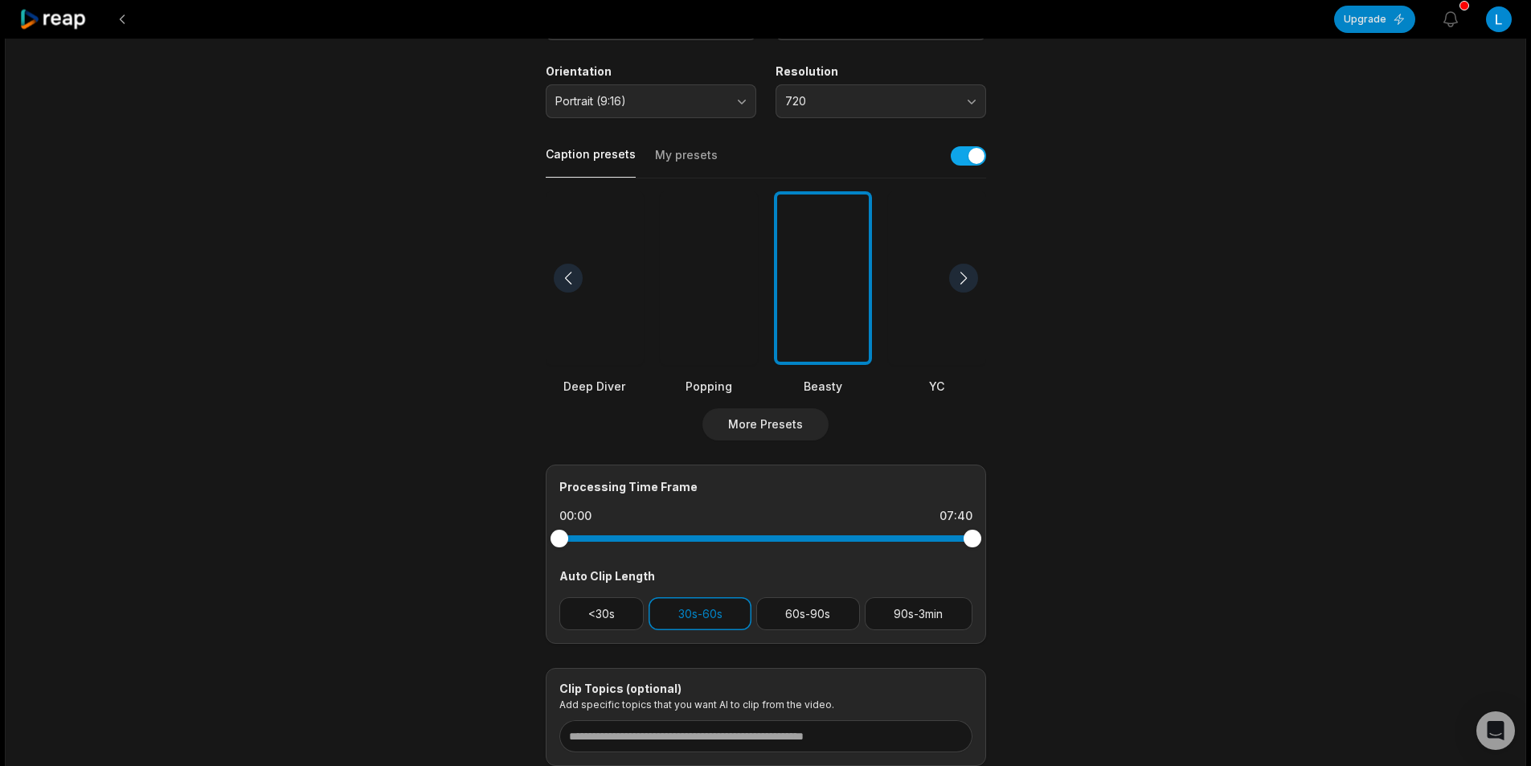
scroll to position [400, 0]
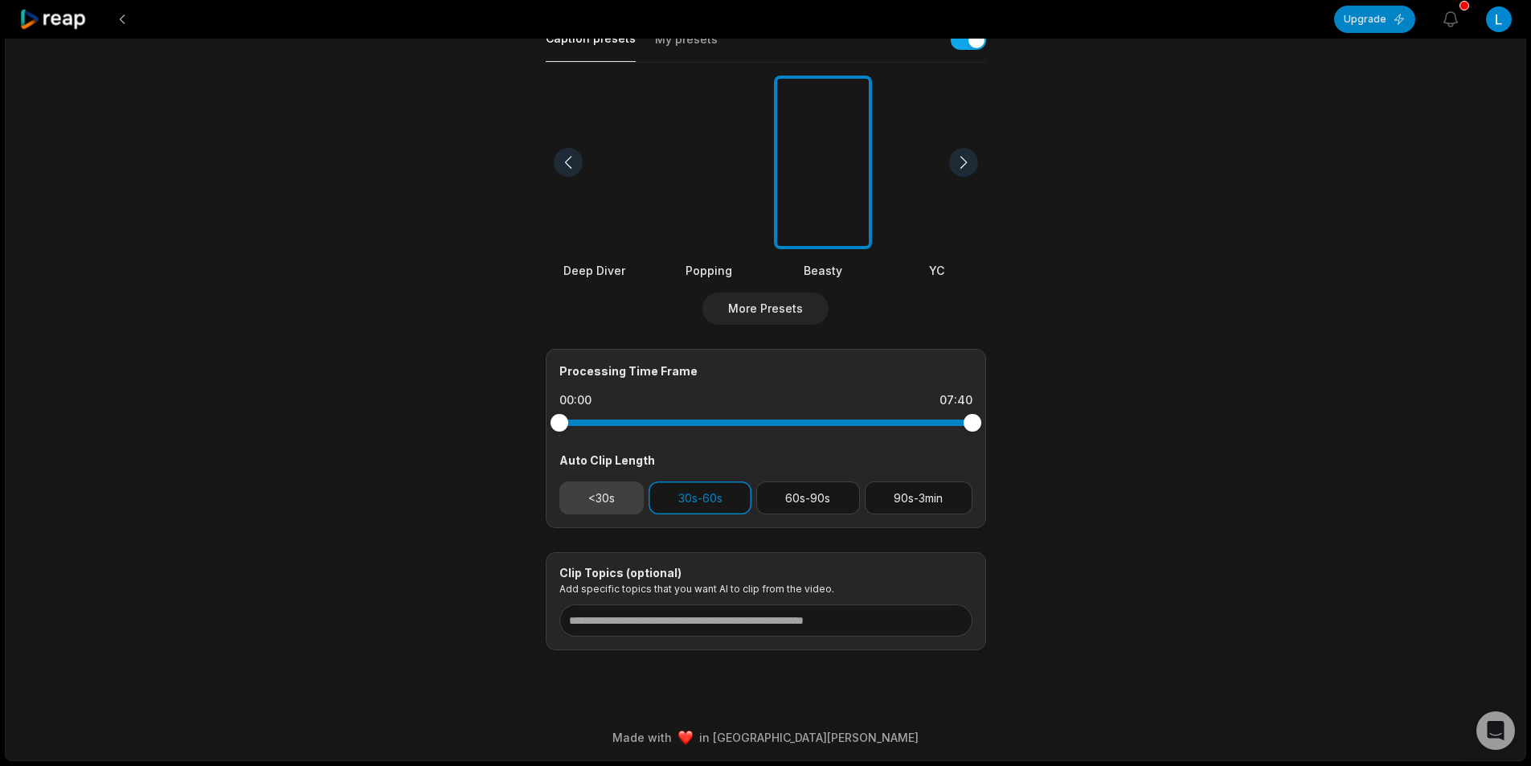
click at [617, 490] on button "<30s" at bounding box center [601, 498] width 85 height 33
click at [693, 490] on button "30s-60s" at bounding box center [700, 498] width 103 height 33
click at [1046, 437] on main "07:40 ¡NUNCA HAGAS ESTO CON TU TARJETA DE CREDITO! Get Clips Select Video Genre…" at bounding box center [766, 158] width 778 height 985
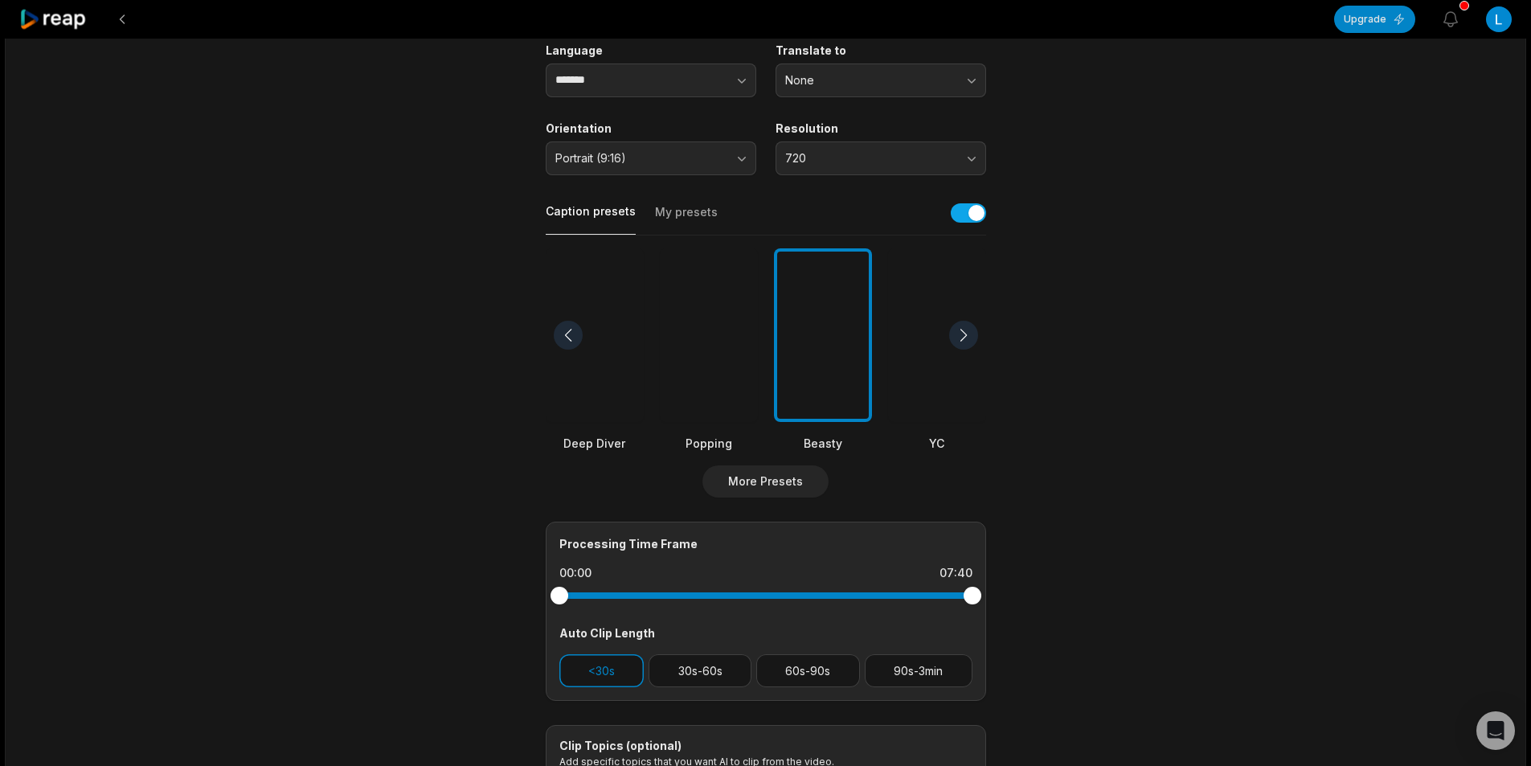
scroll to position [0, 0]
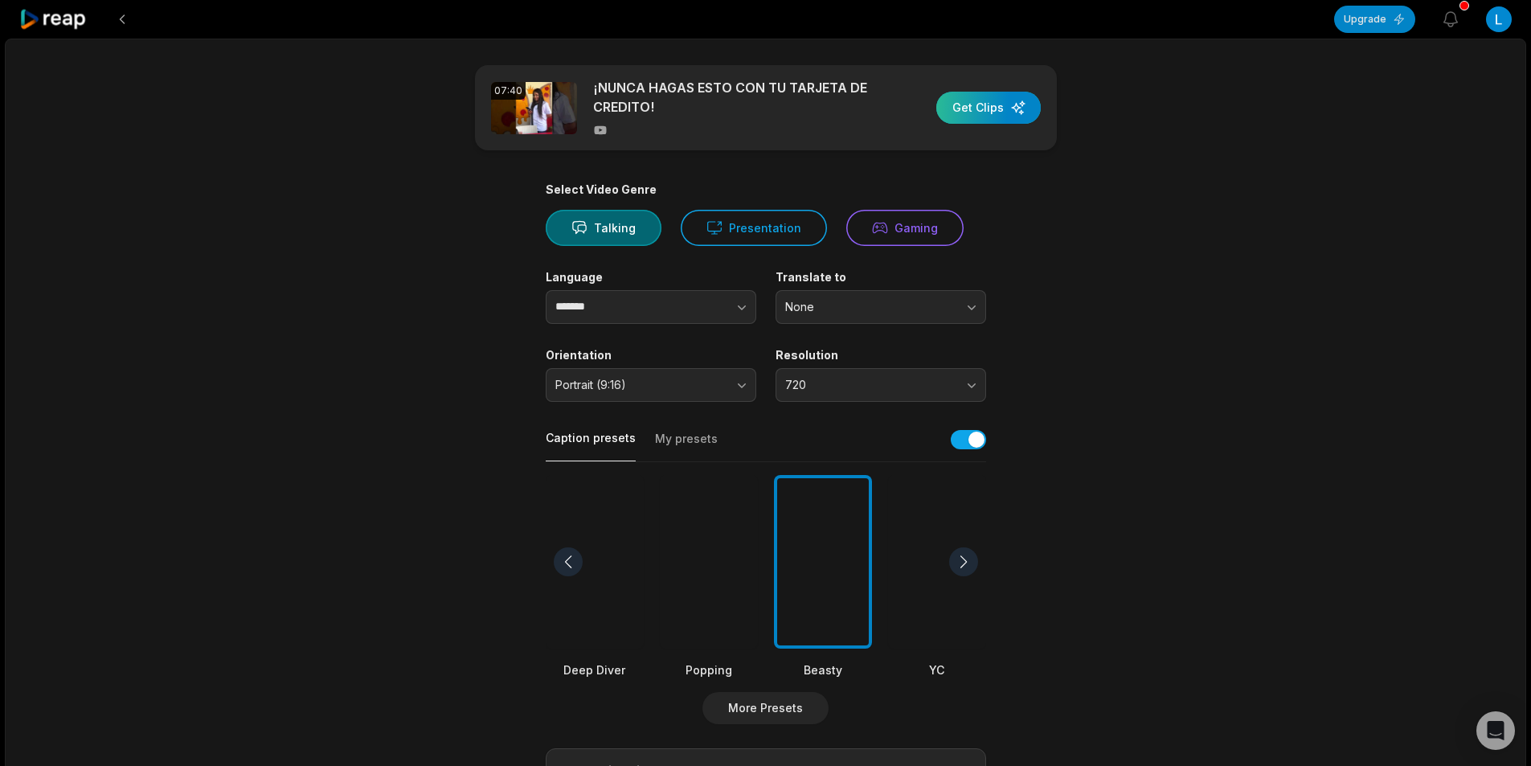
click at [990, 113] on div "button" at bounding box center [989, 108] width 105 height 32
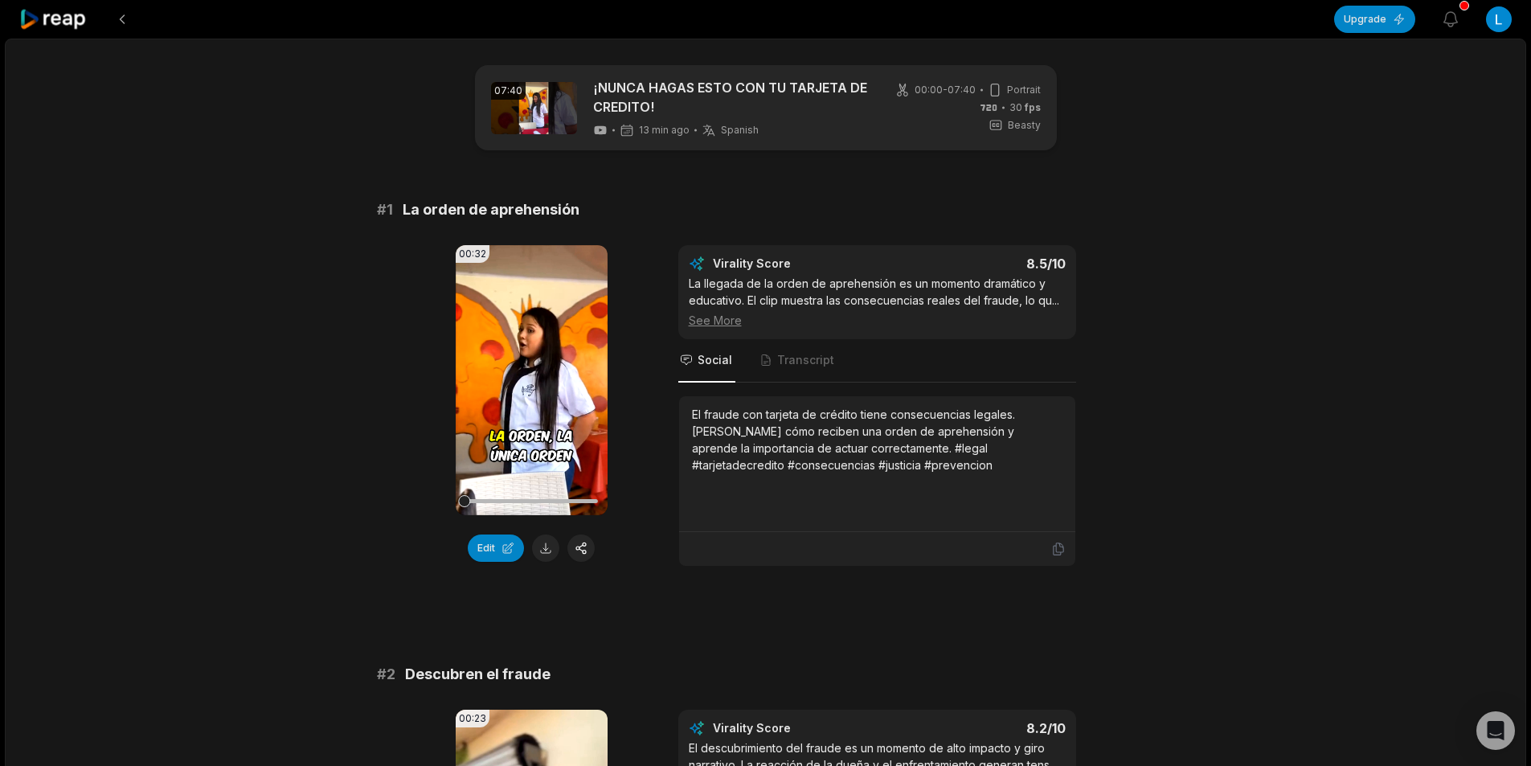
click at [1133, 259] on div "00:32 Your browser does not support mp4 format. Edit Virality Score 8.5 /10 La …" at bounding box center [766, 406] width 778 height 322
click at [547, 549] on button at bounding box center [545, 548] width 27 height 27
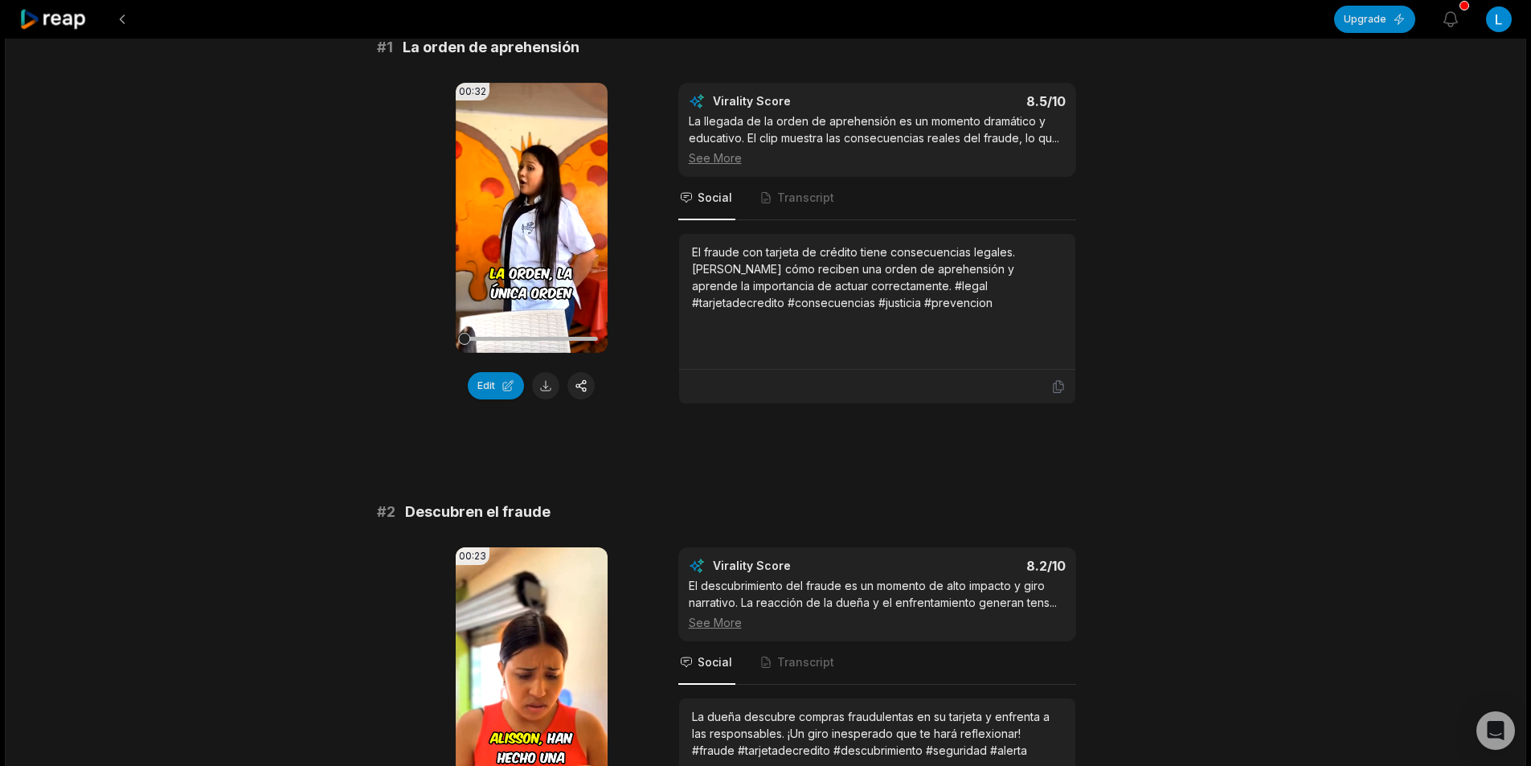
scroll to position [402, 0]
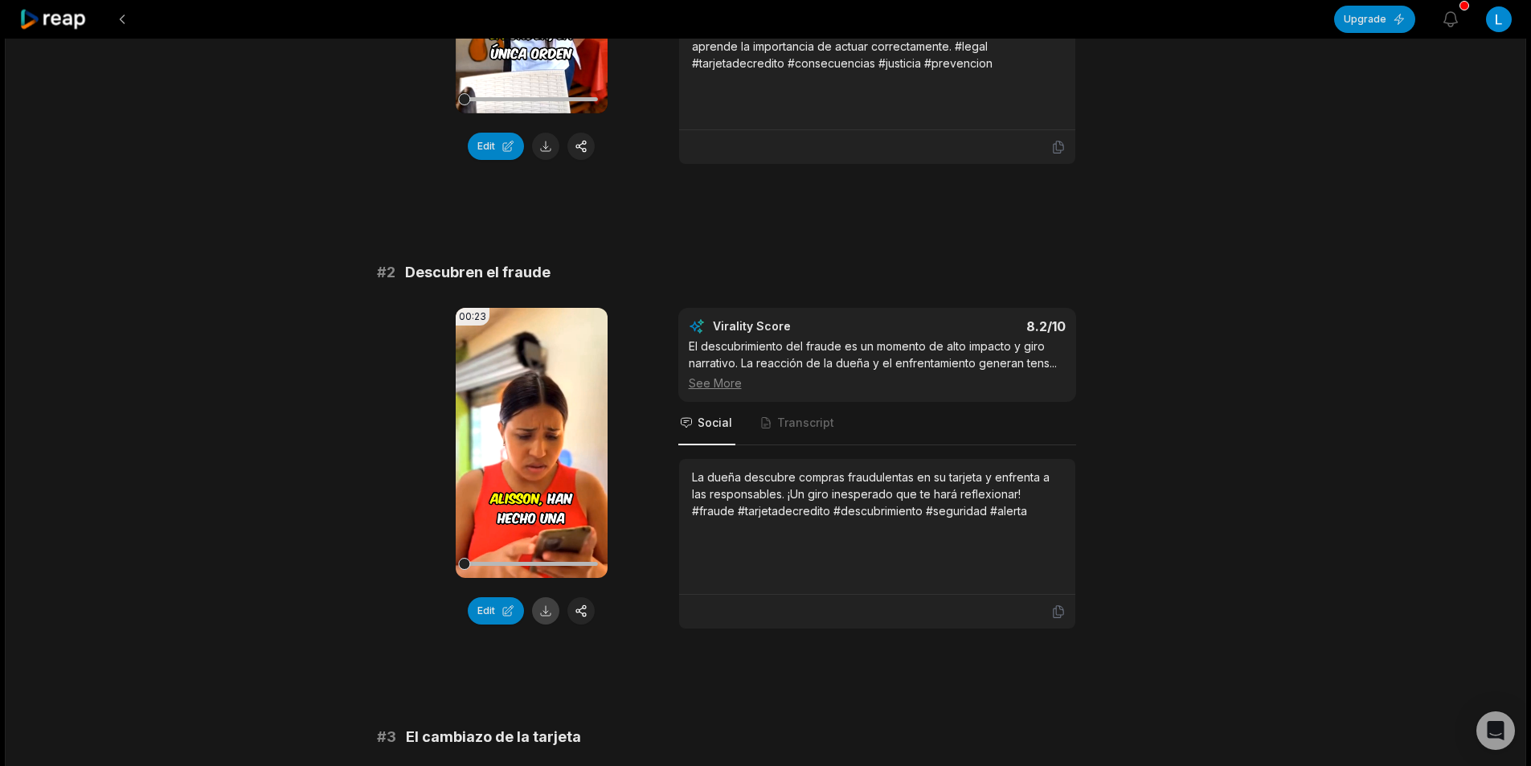
click at [549, 604] on button at bounding box center [545, 610] width 27 height 27
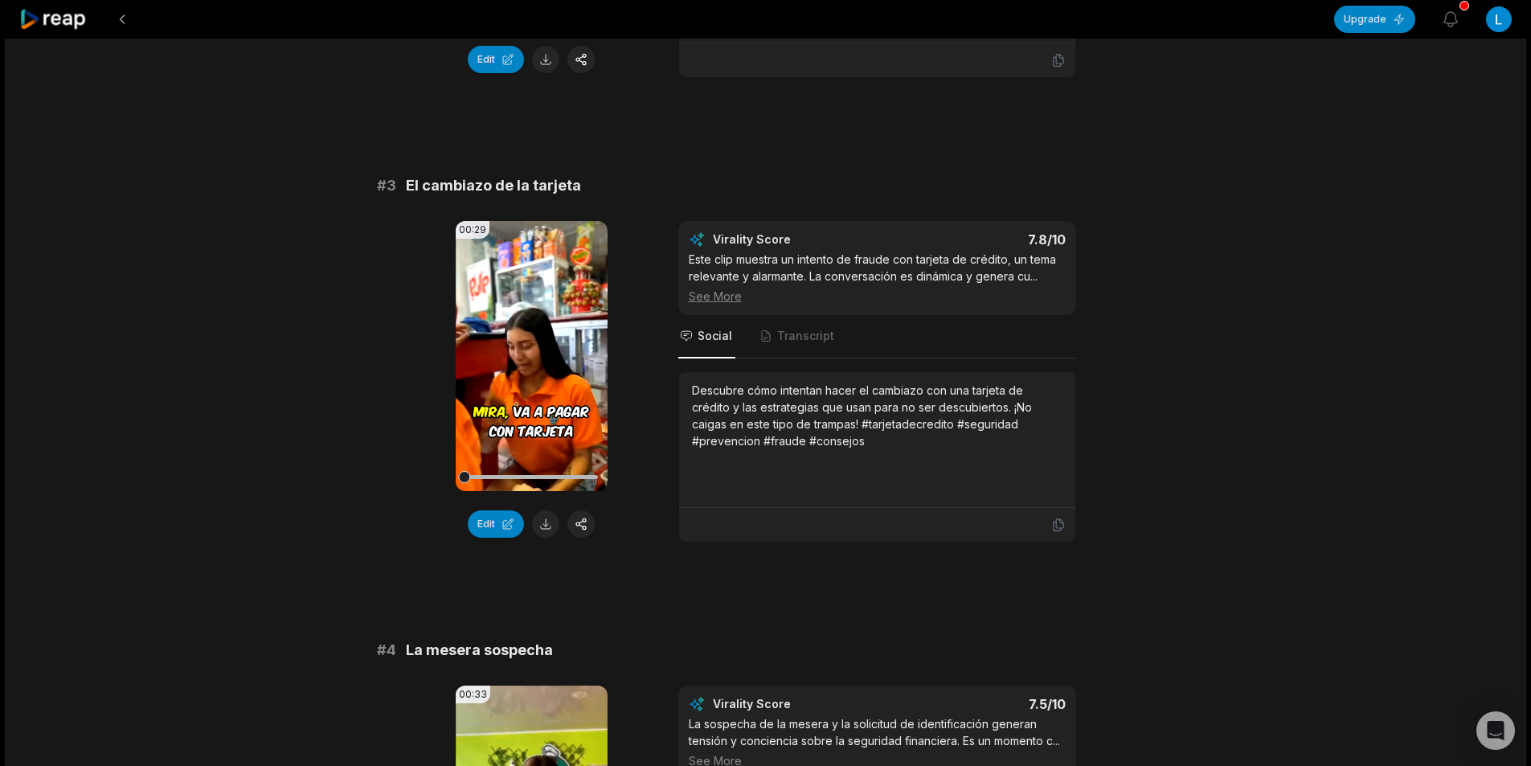
scroll to position [965, 0]
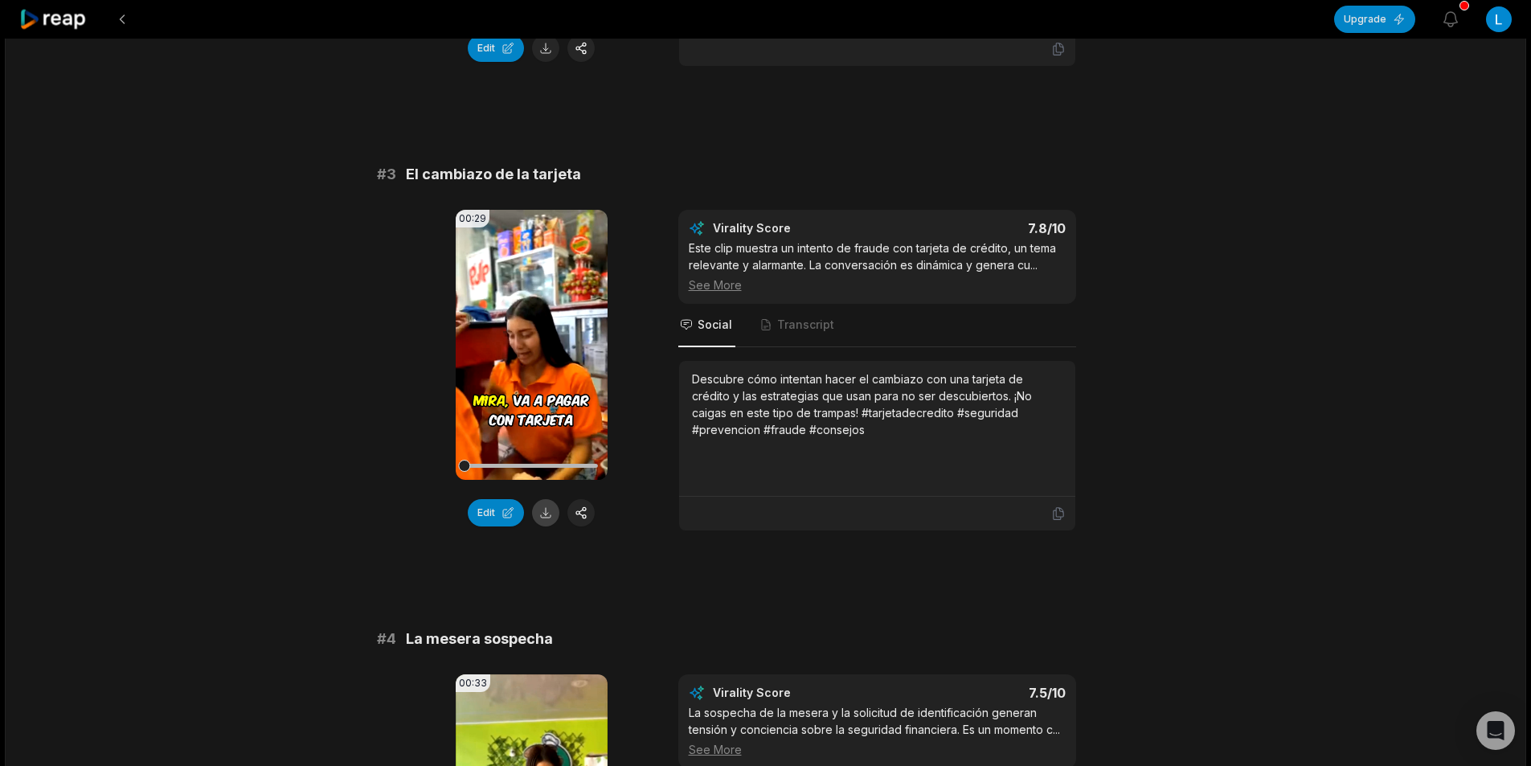
click at [547, 512] on button at bounding box center [545, 512] width 27 height 27
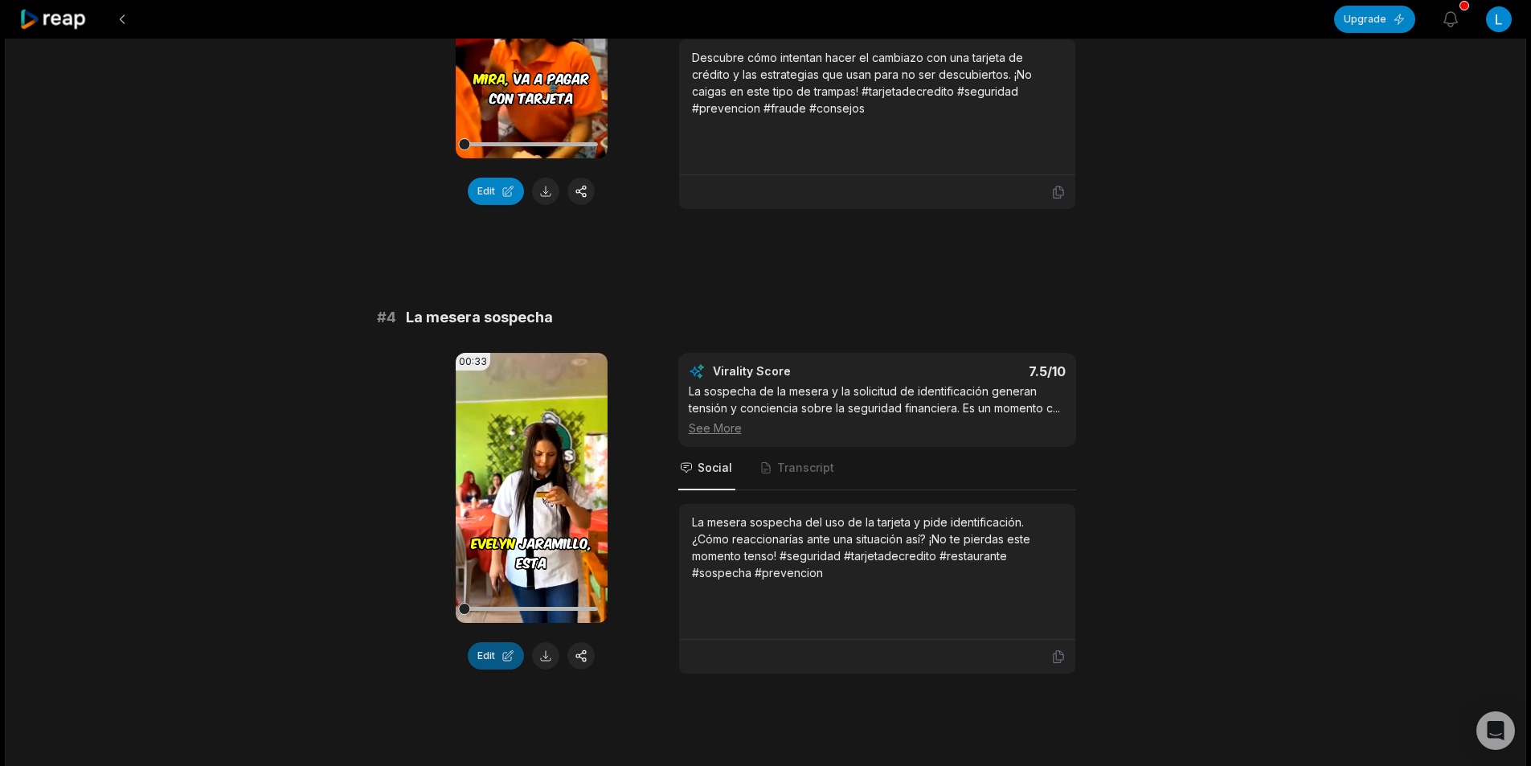
scroll to position [1527, 0]
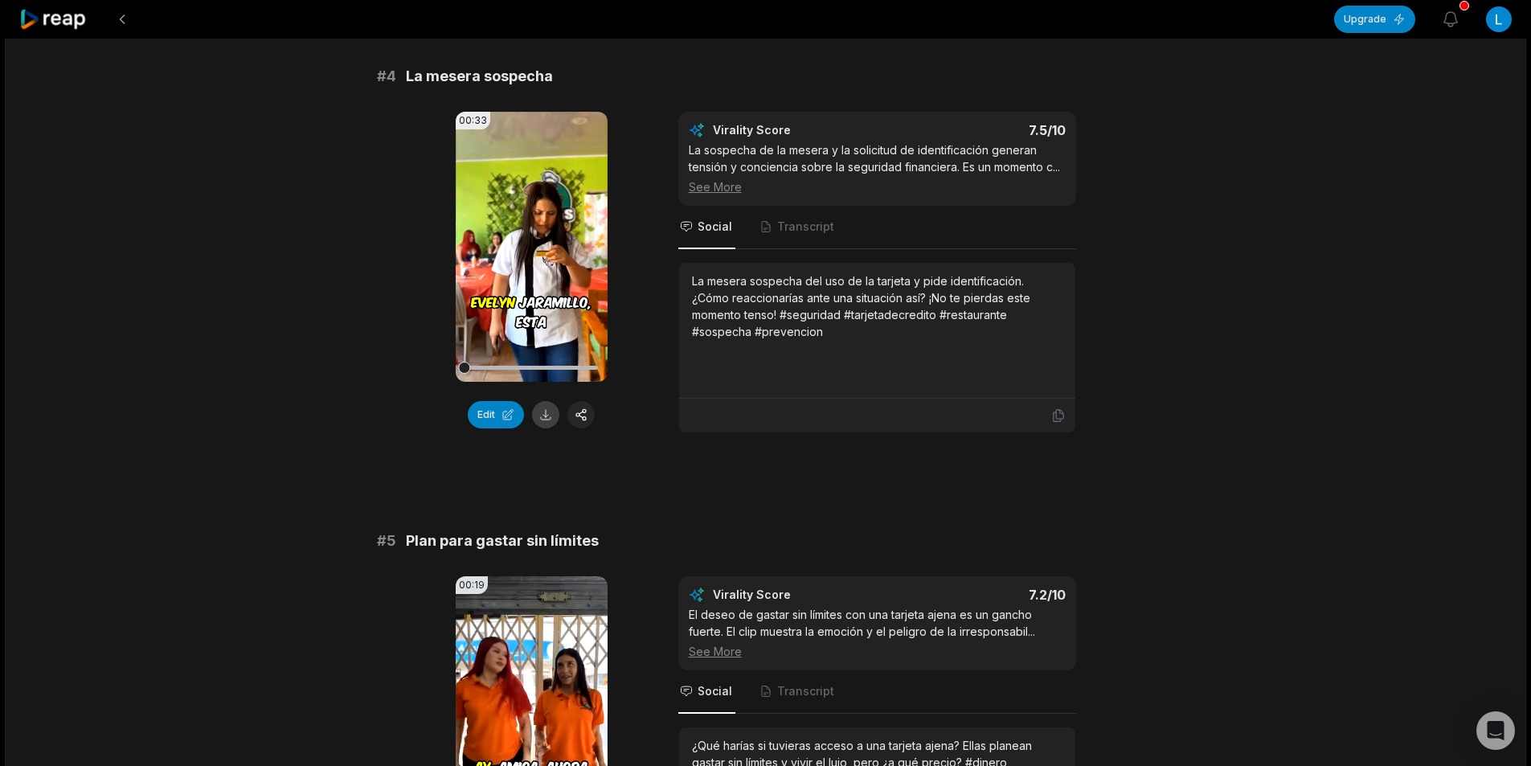
click at [541, 412] on button at bounding box center [545, 414] width 27 height 27
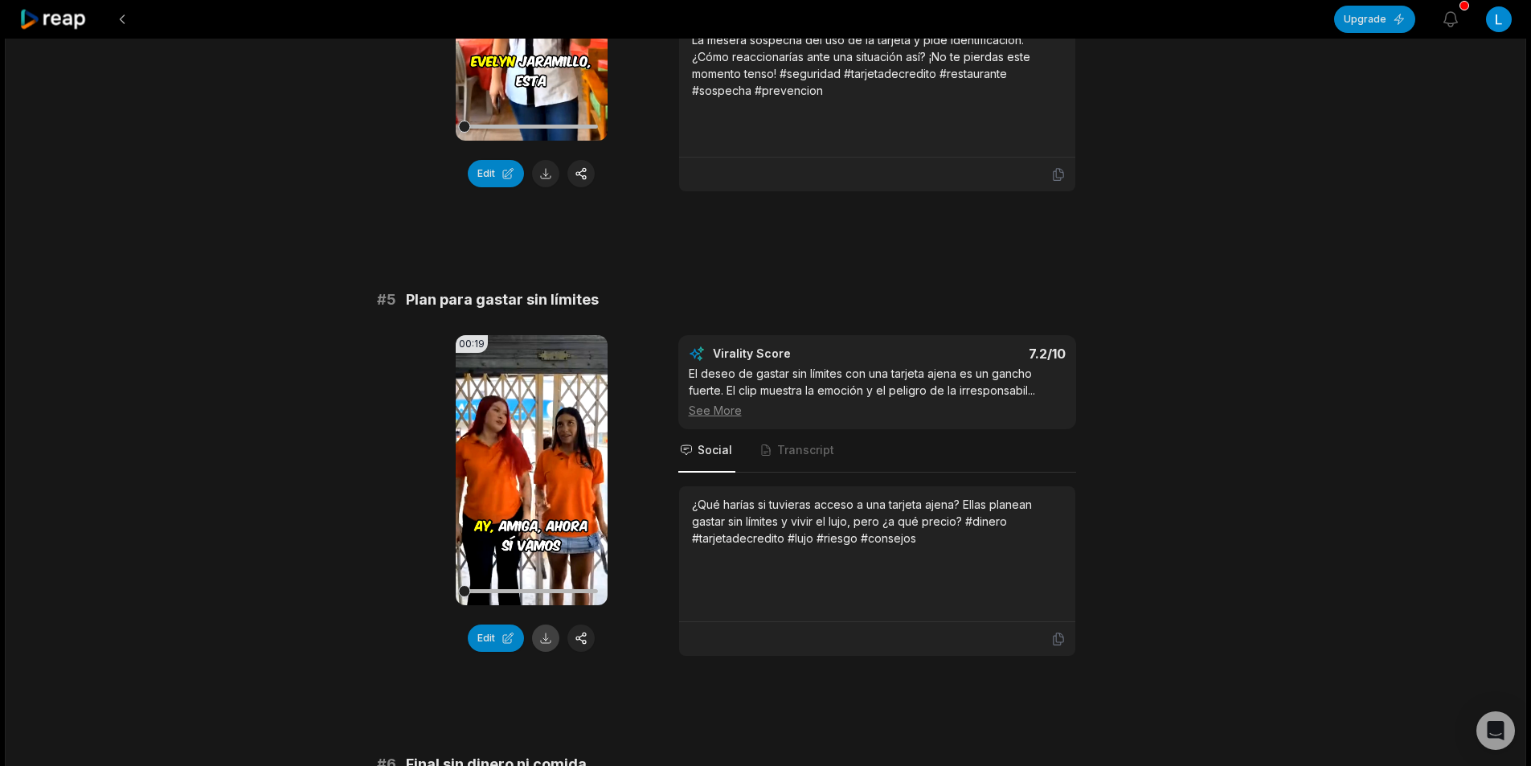
click at [545, 641] on button at bounding box center [545, 638] width 27 height 27
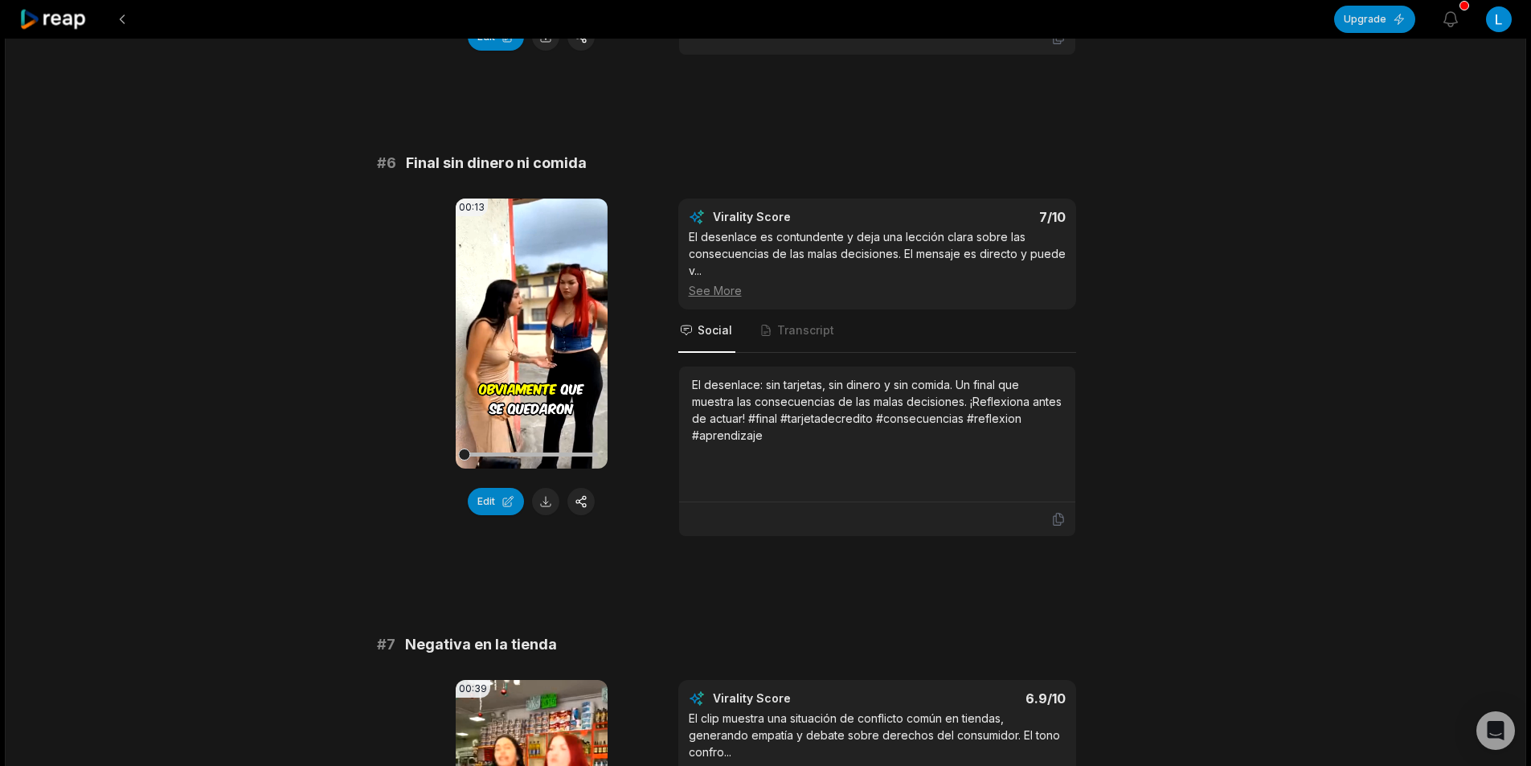
scroll to position [2412, 0]
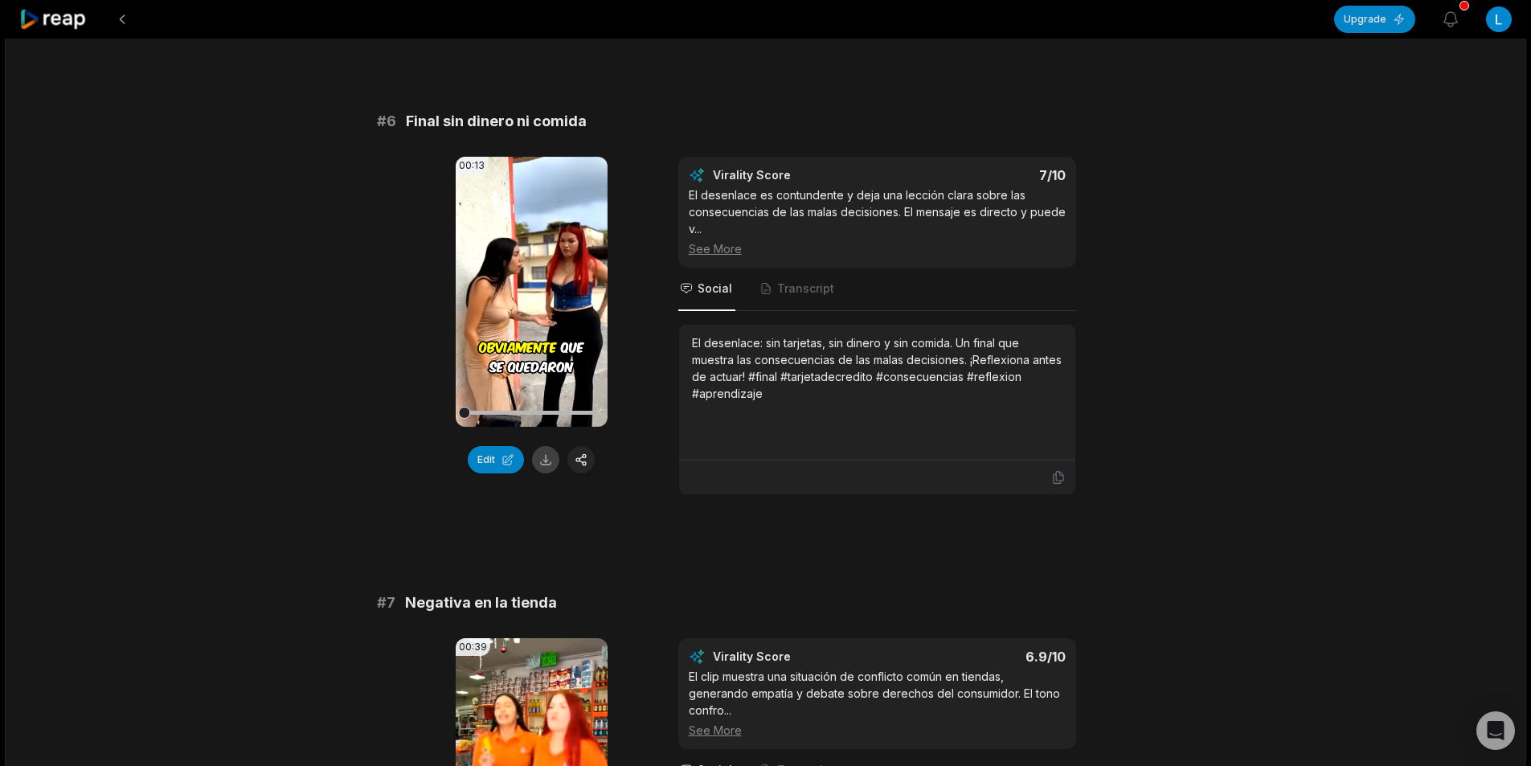
click at [547, 460] on button at bounding box center [545, 459] width 27 height 27
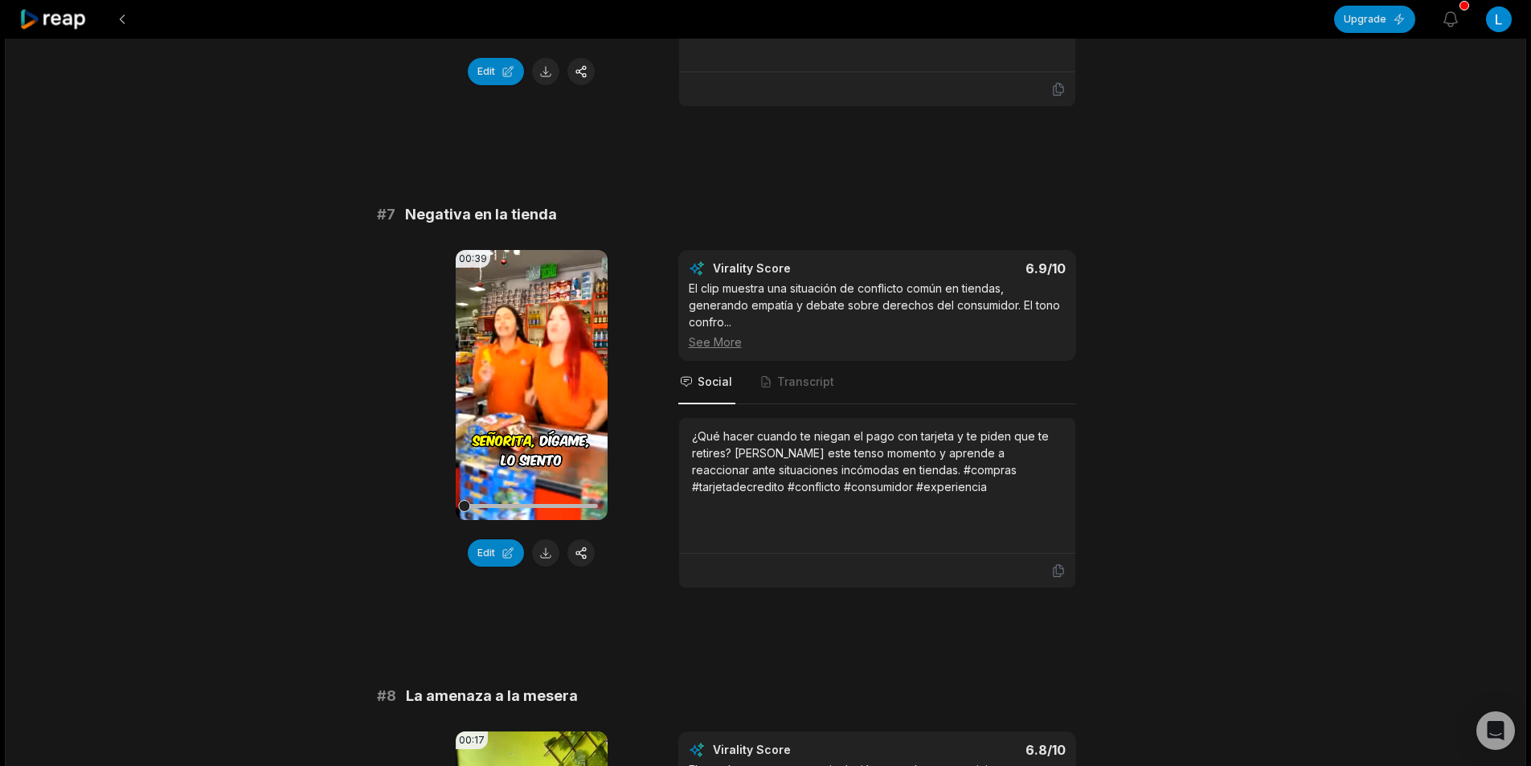
scroll to position [2814, 0]
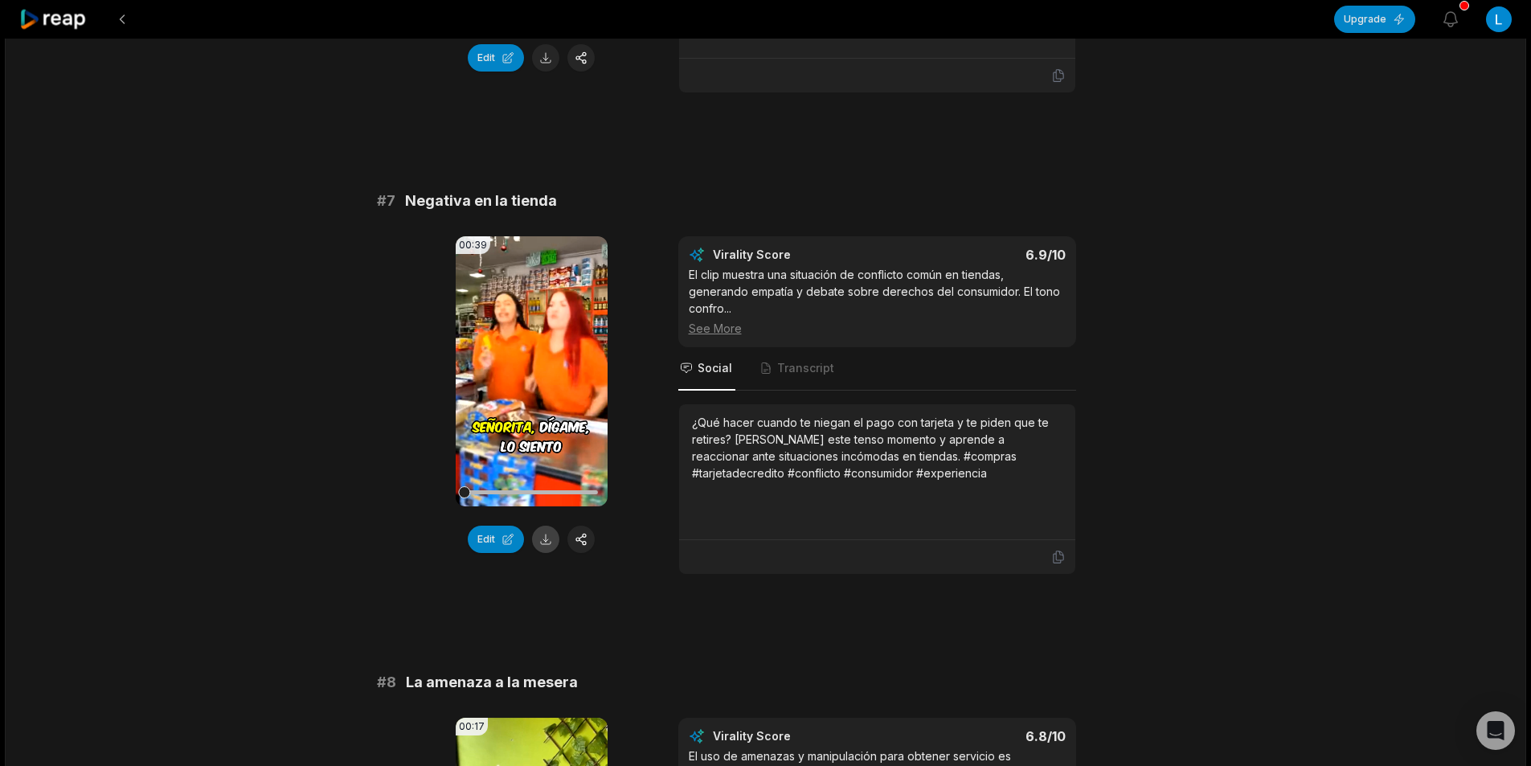
click at [553, 539] on button at bounding box center [545, 539] width 27 height 27
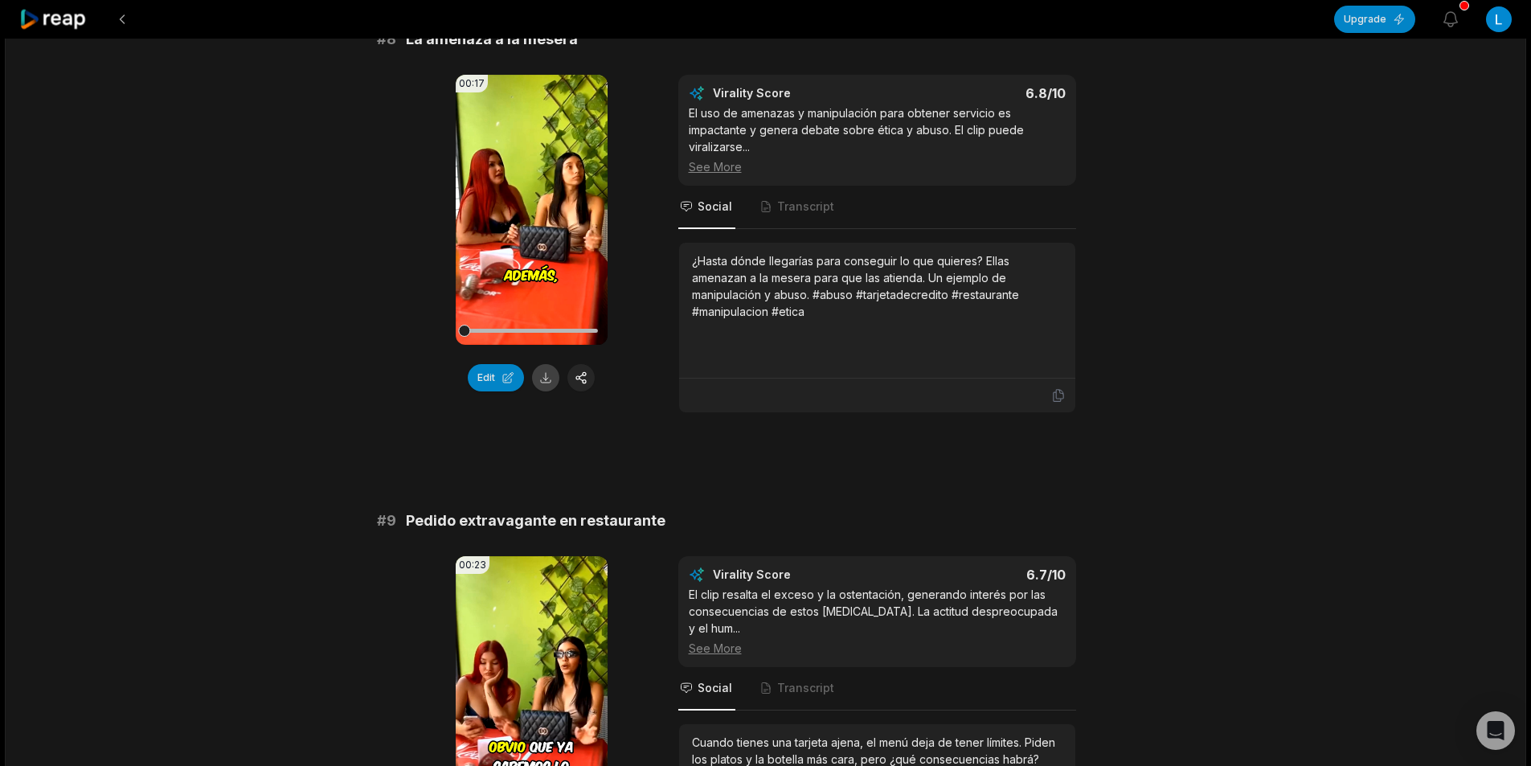
scroll to position [3376, 0]
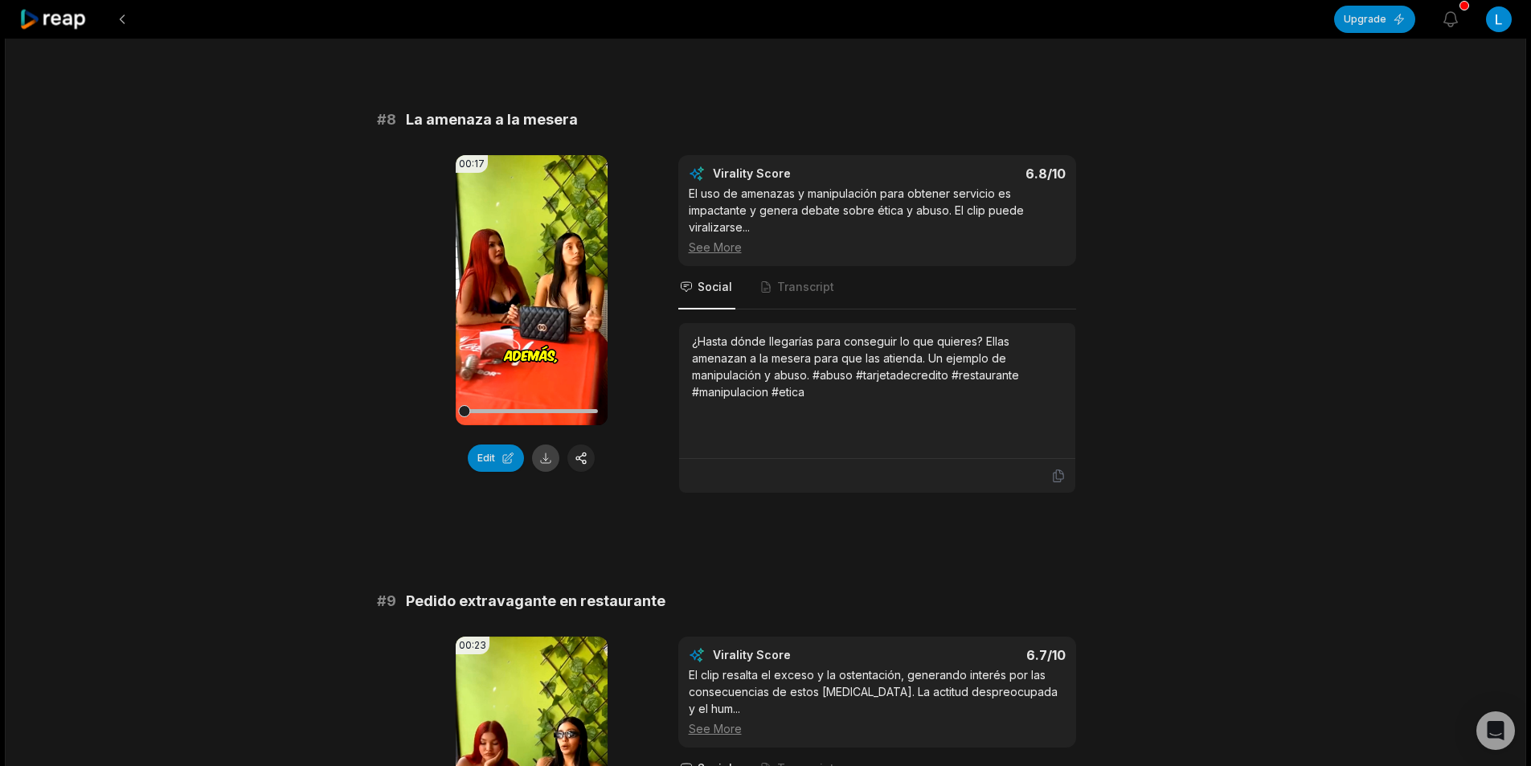
click at [540, 463] on button at bounding box center [545, 458] width 27 height 27
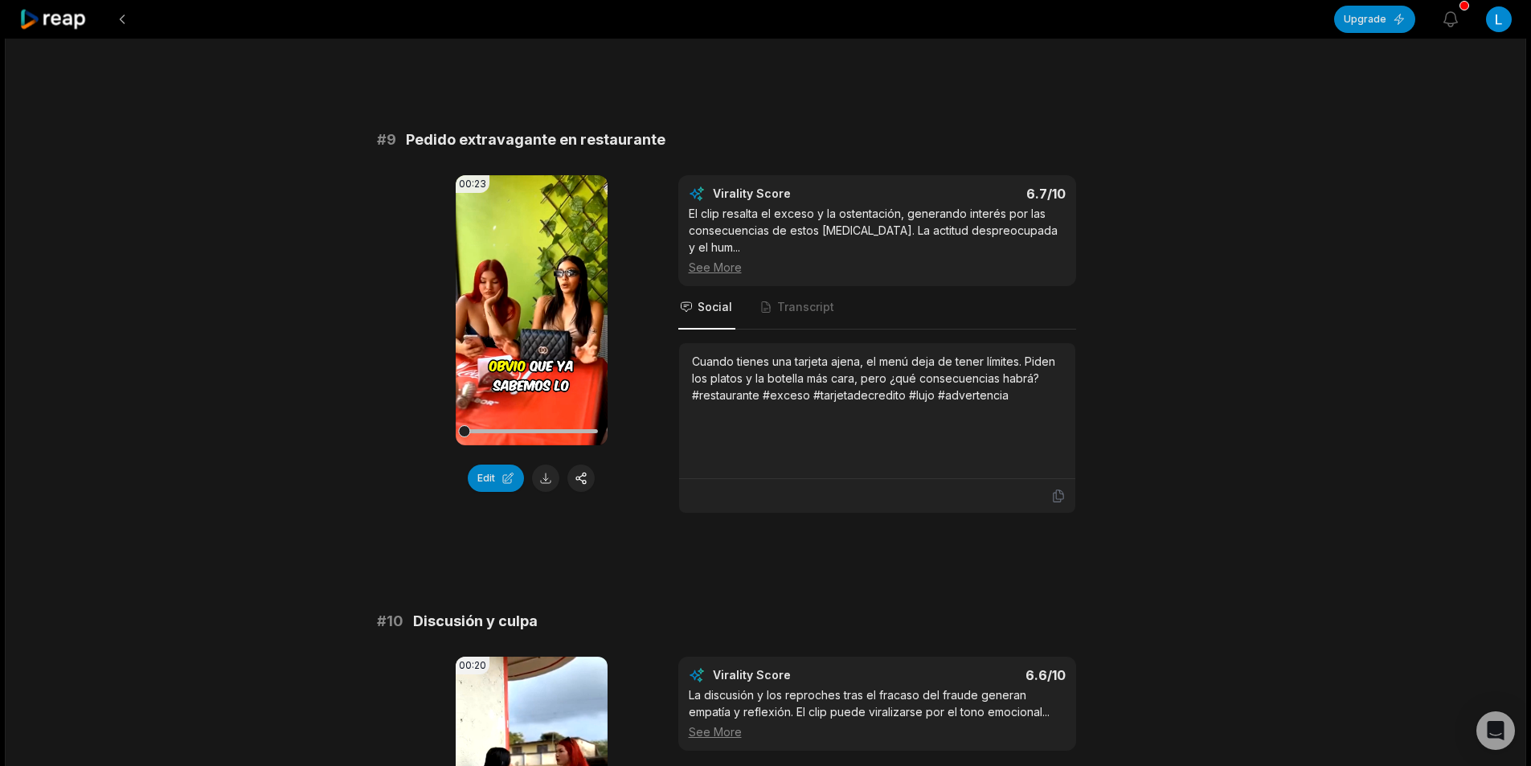
scroll to position [3859, 0]
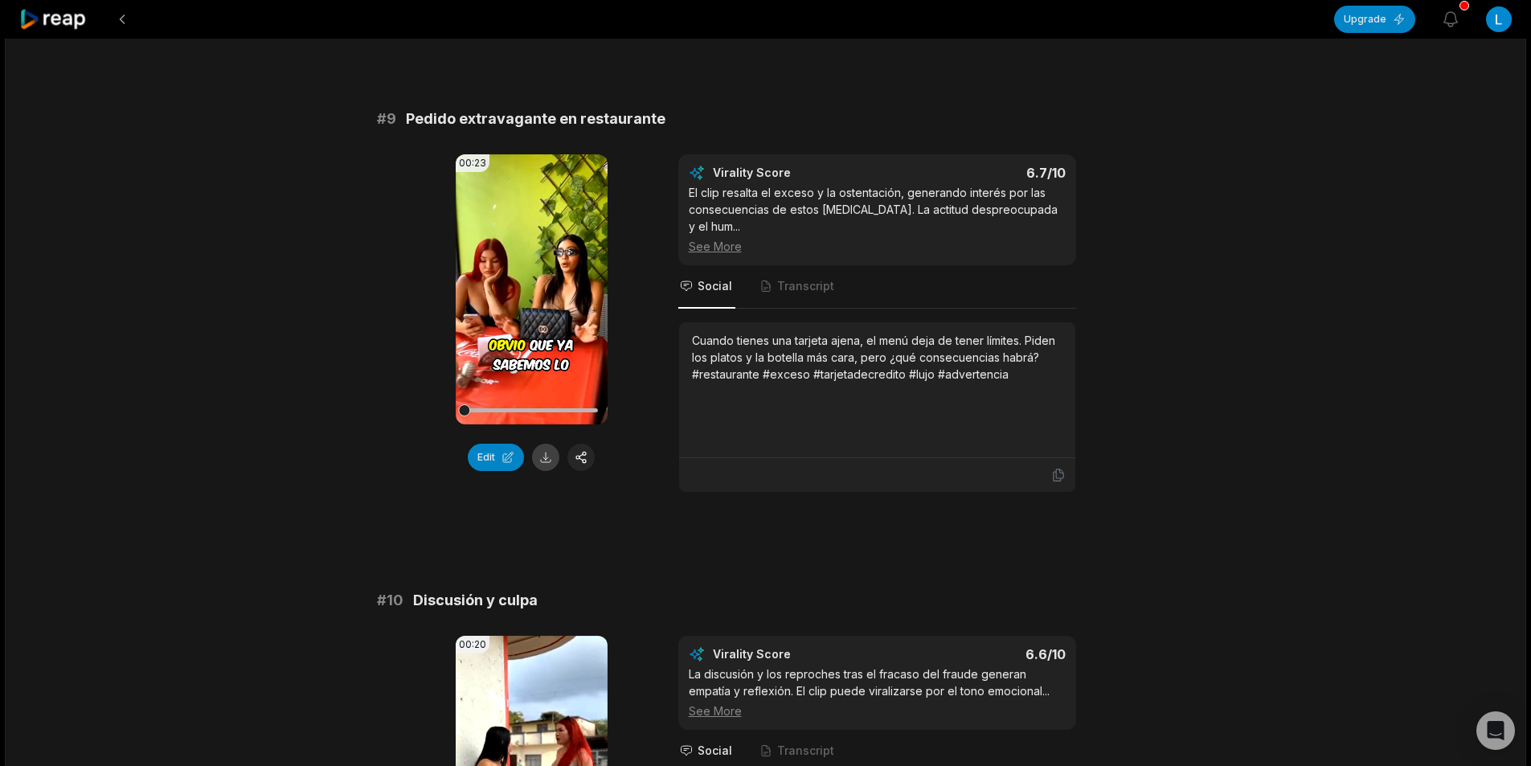
click at [548, 461] on button at bounding box center [545, 457] width 27 height 27
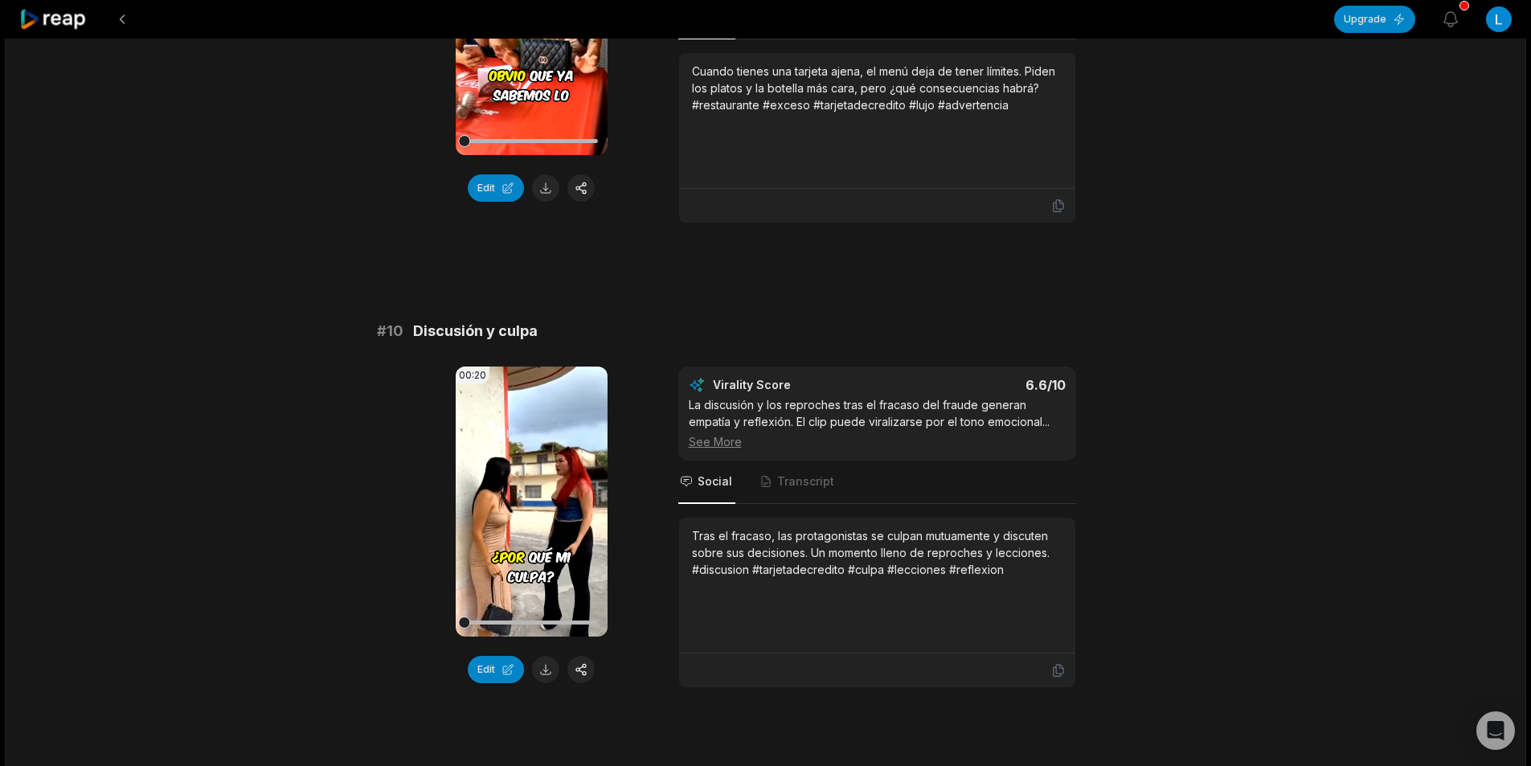
scroll to position [4154, 0]
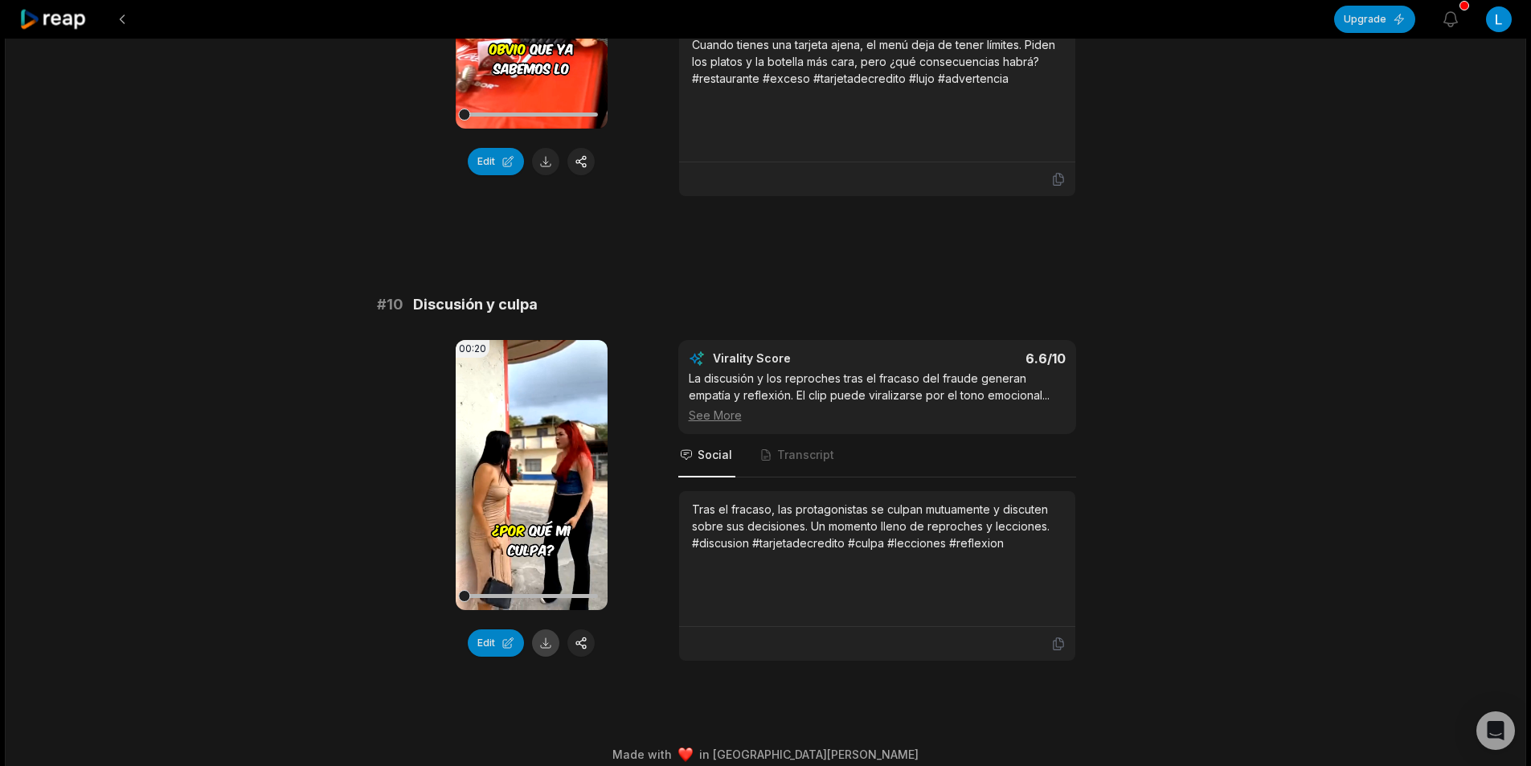
click at [547, 631] on button at bounding box center [545, 642] width 27 height 27
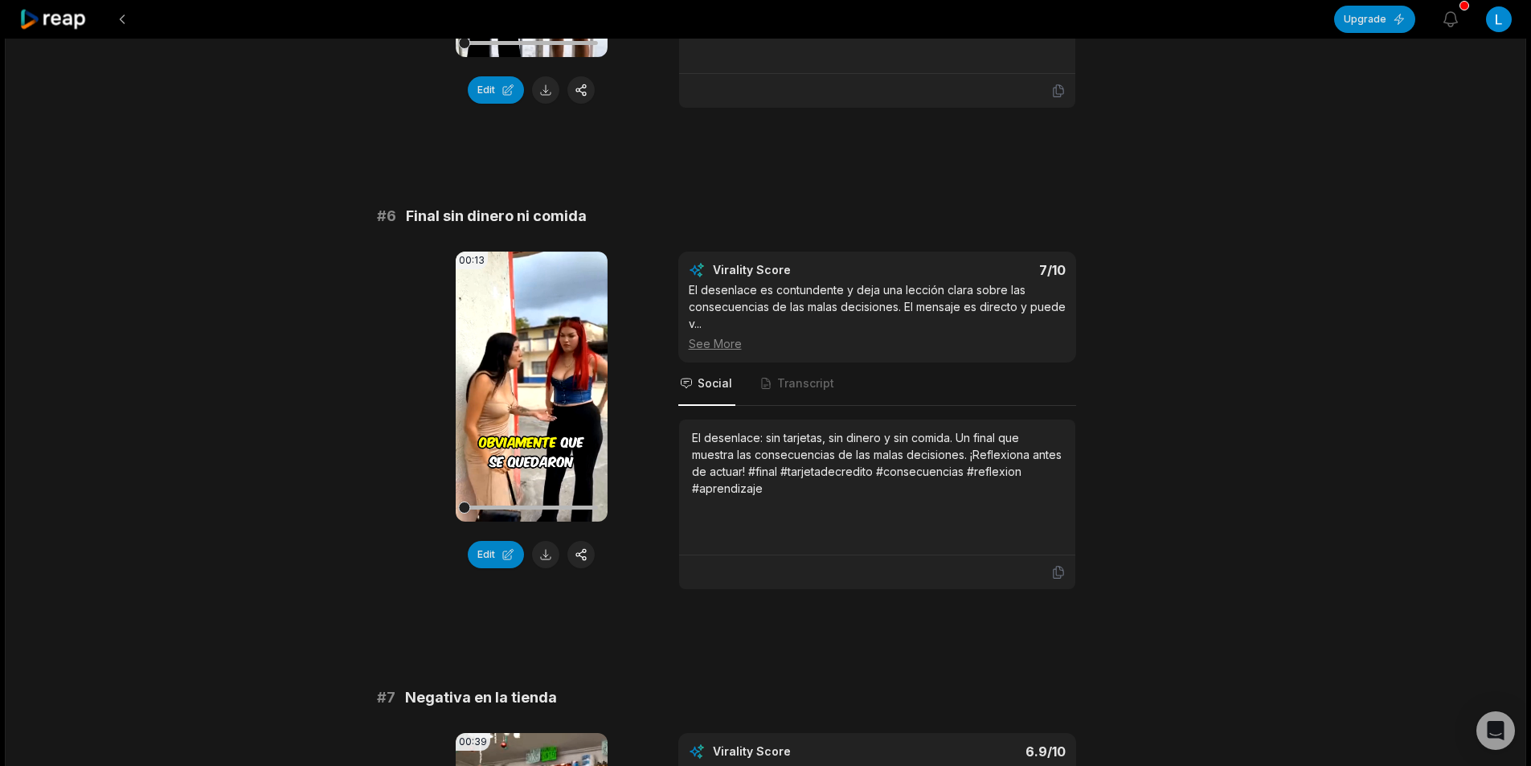
scroll to position [2064, 0]
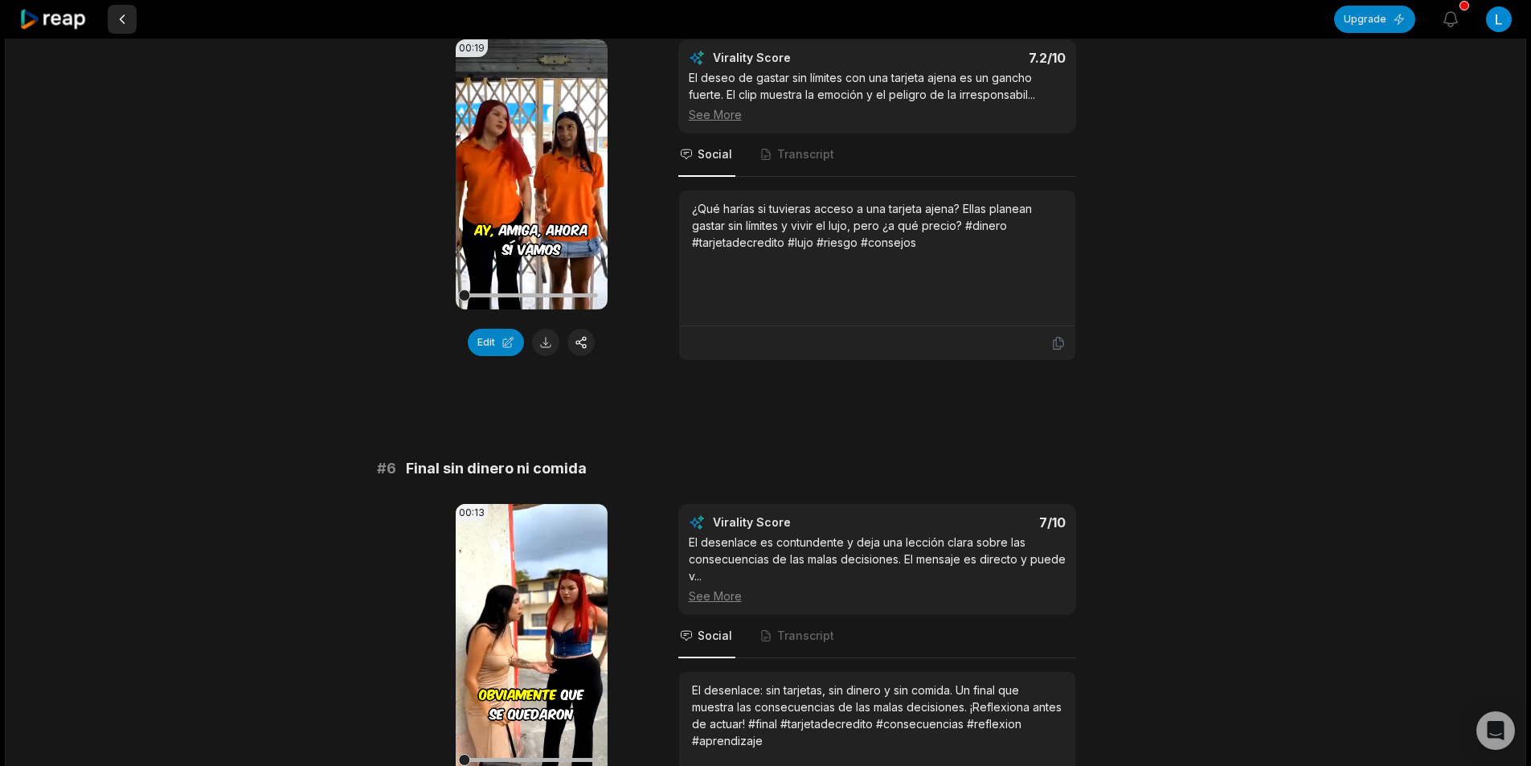
click at [125, 18] on button at bounding box center [122, 19] width 29 height 29
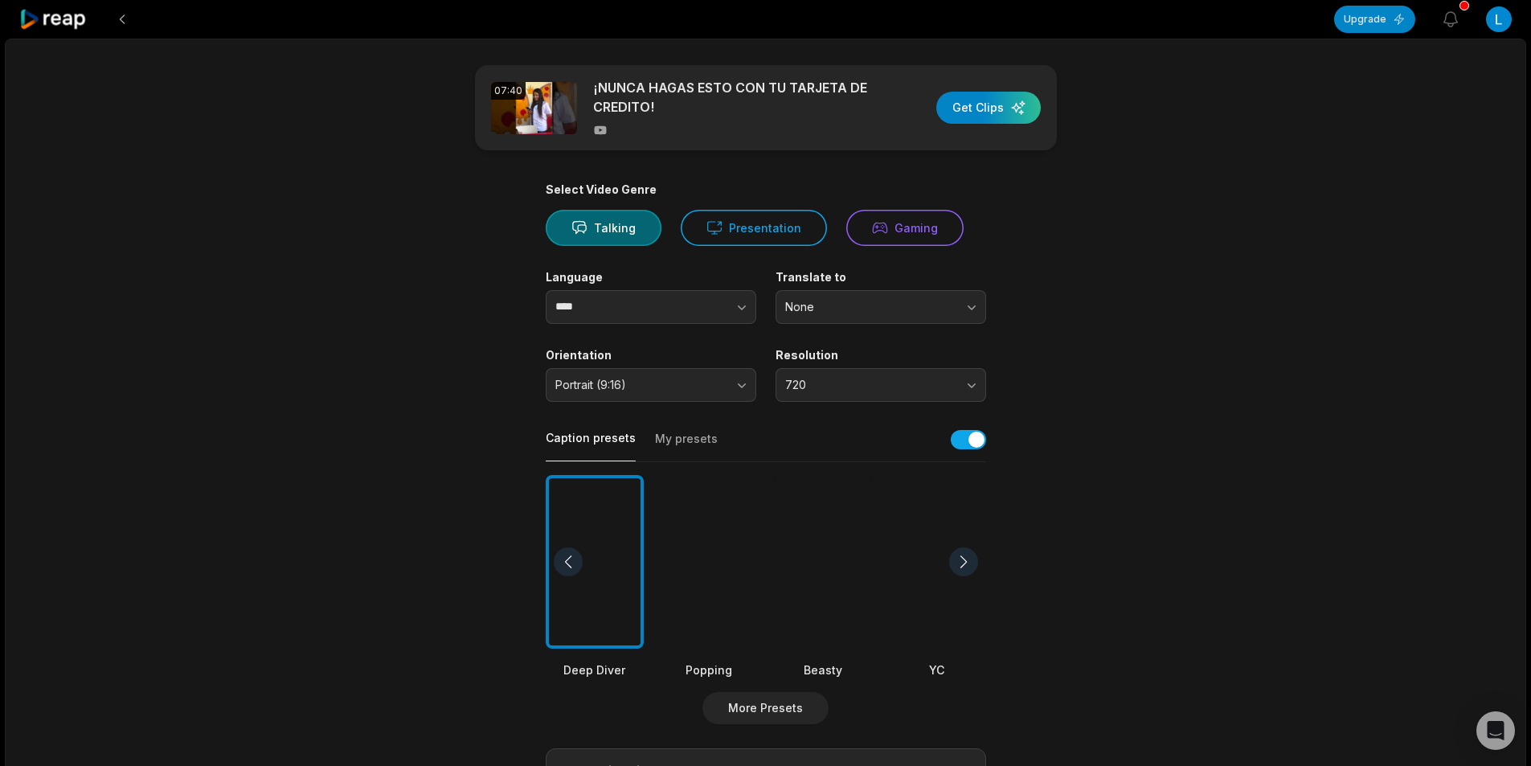
click at [129, 23] on button at bounding box center [122, 19] width 29 height 29
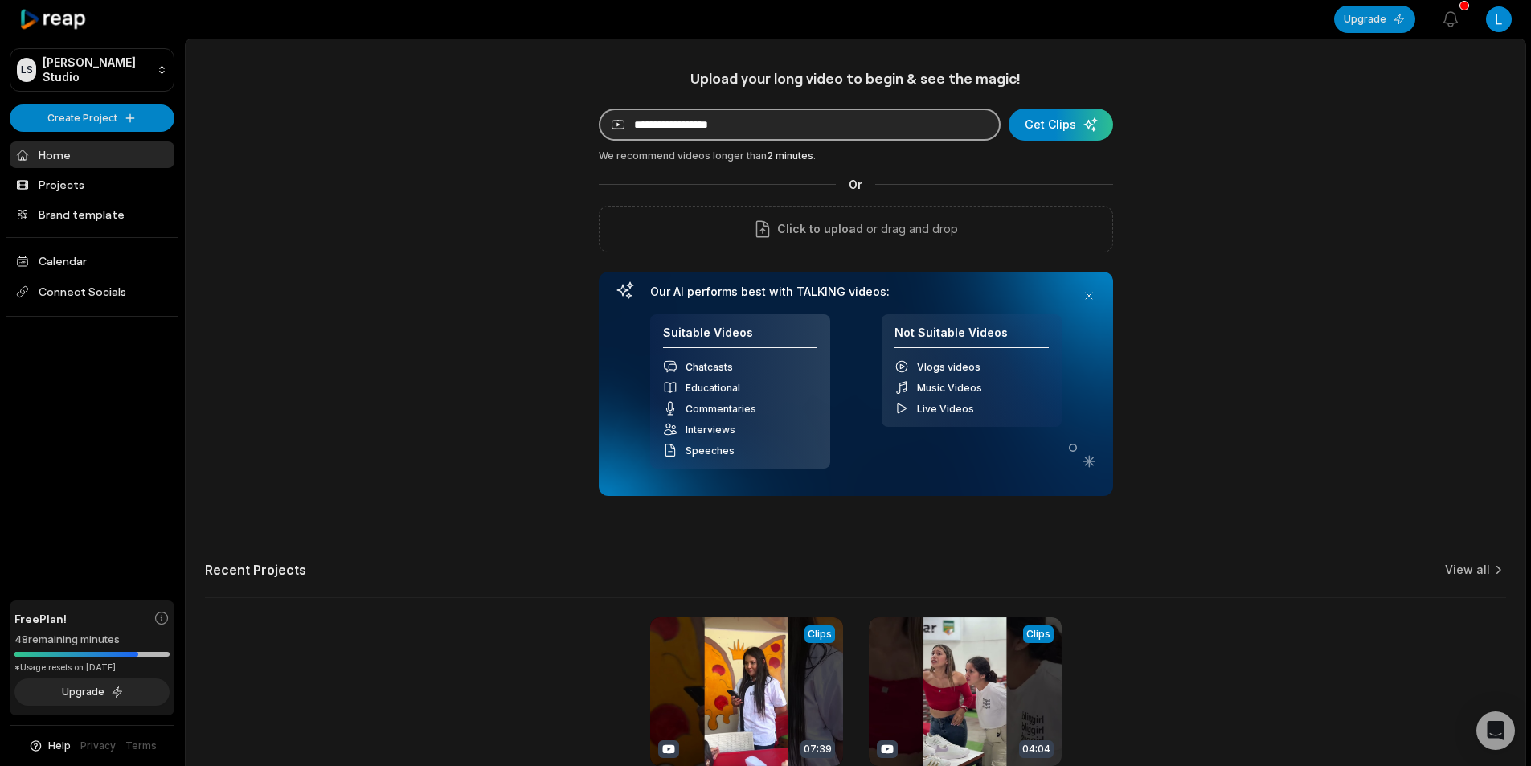
click at [688, 124] on input at bounding box center [800, 125] width 402 height 32
paste input "**********"
type input "**********"
click at [1035, 137] on div "submit" at bounding box center [1061, 125] width 105 height 32
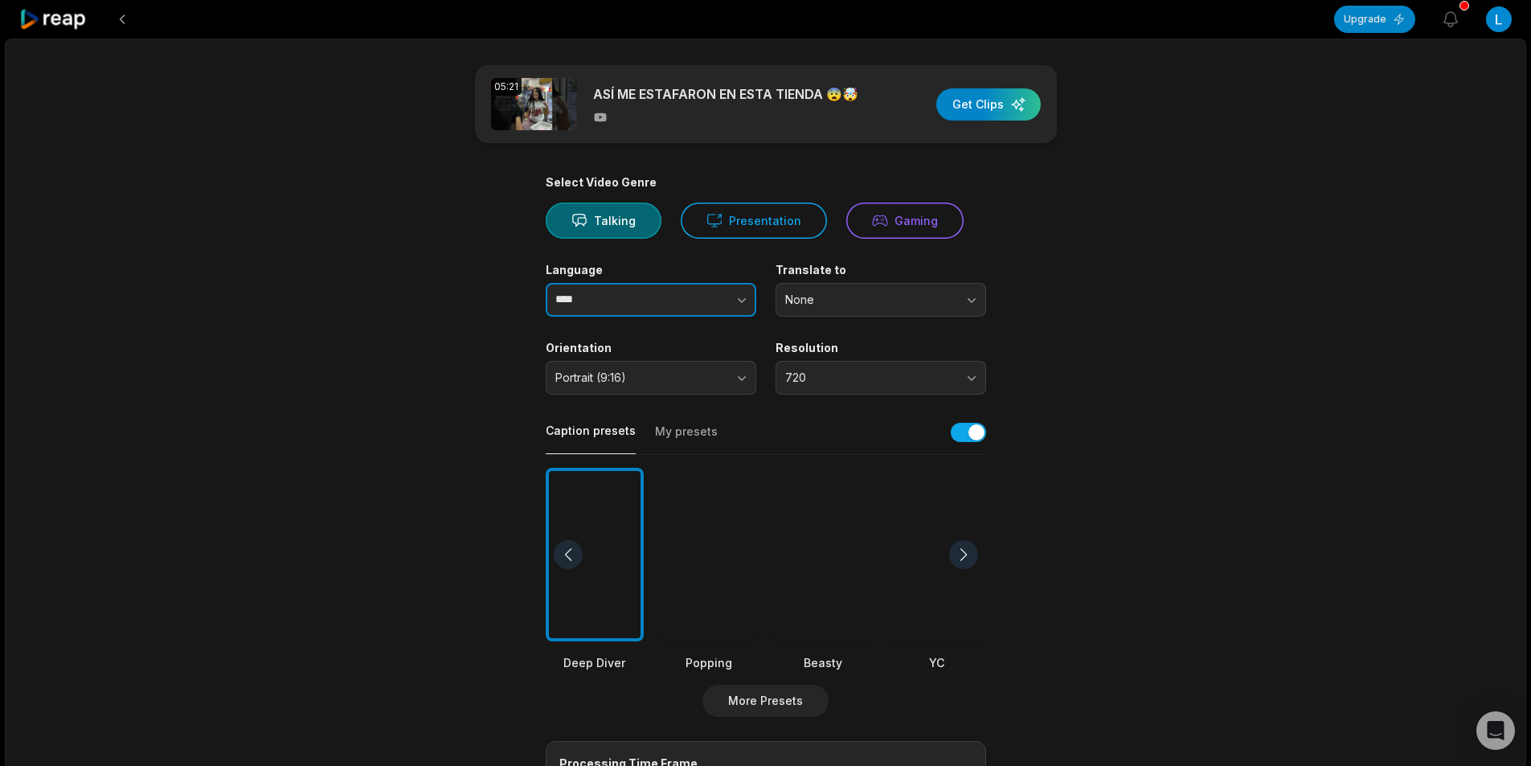
click at [736, 292] on icon "button" at bounding box center [742, 300] width 16 height 16
type input "*******"
click at [828, 580] on div at bounding box center [823, 555] width 98 height 174
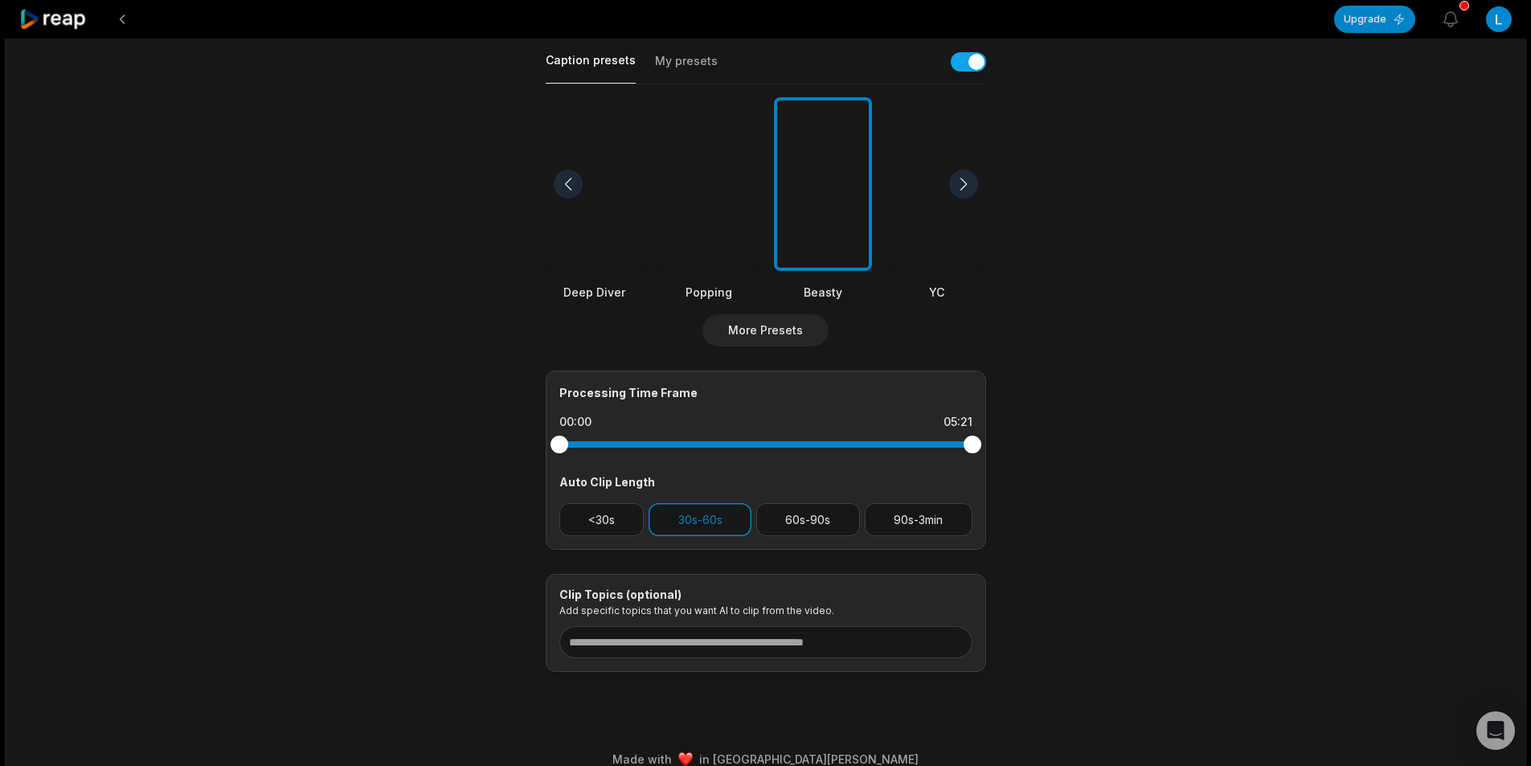
scroll to position [392, 0]
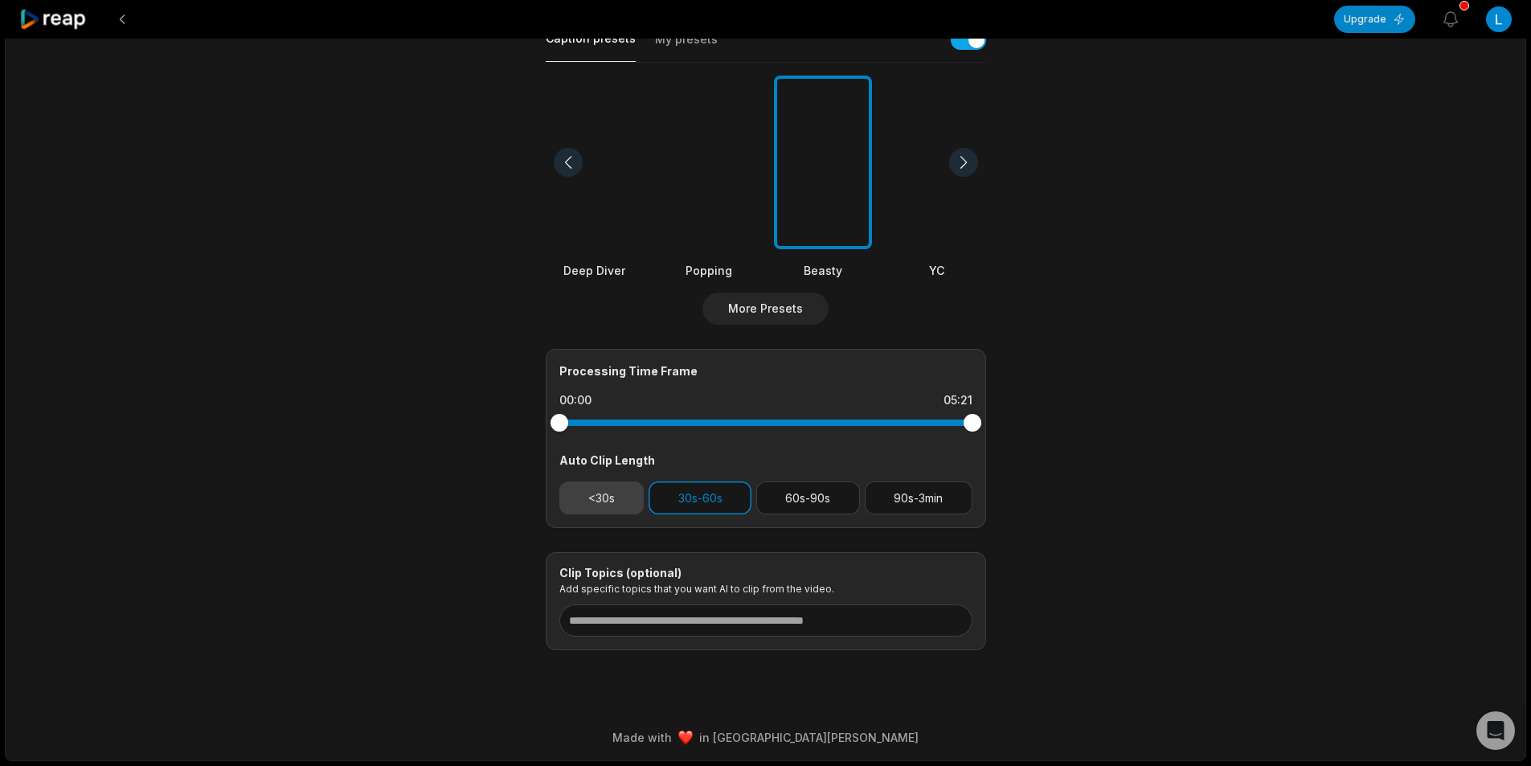
click at [602, 499] on button "<30s" at bounding box center [601, 498] width 85 height 33
click at [687, 486] on button "30s-60s" at bounding box center [700, 498] width 103 height 33
click at [1091, 541] on main "05:21 ASÍ ME ESTAFARON EN ESTA TIENDA 😨🤯 Get Clips Select Video Genre Talking P…" at bounding box center [766, 161] width 778 height 977
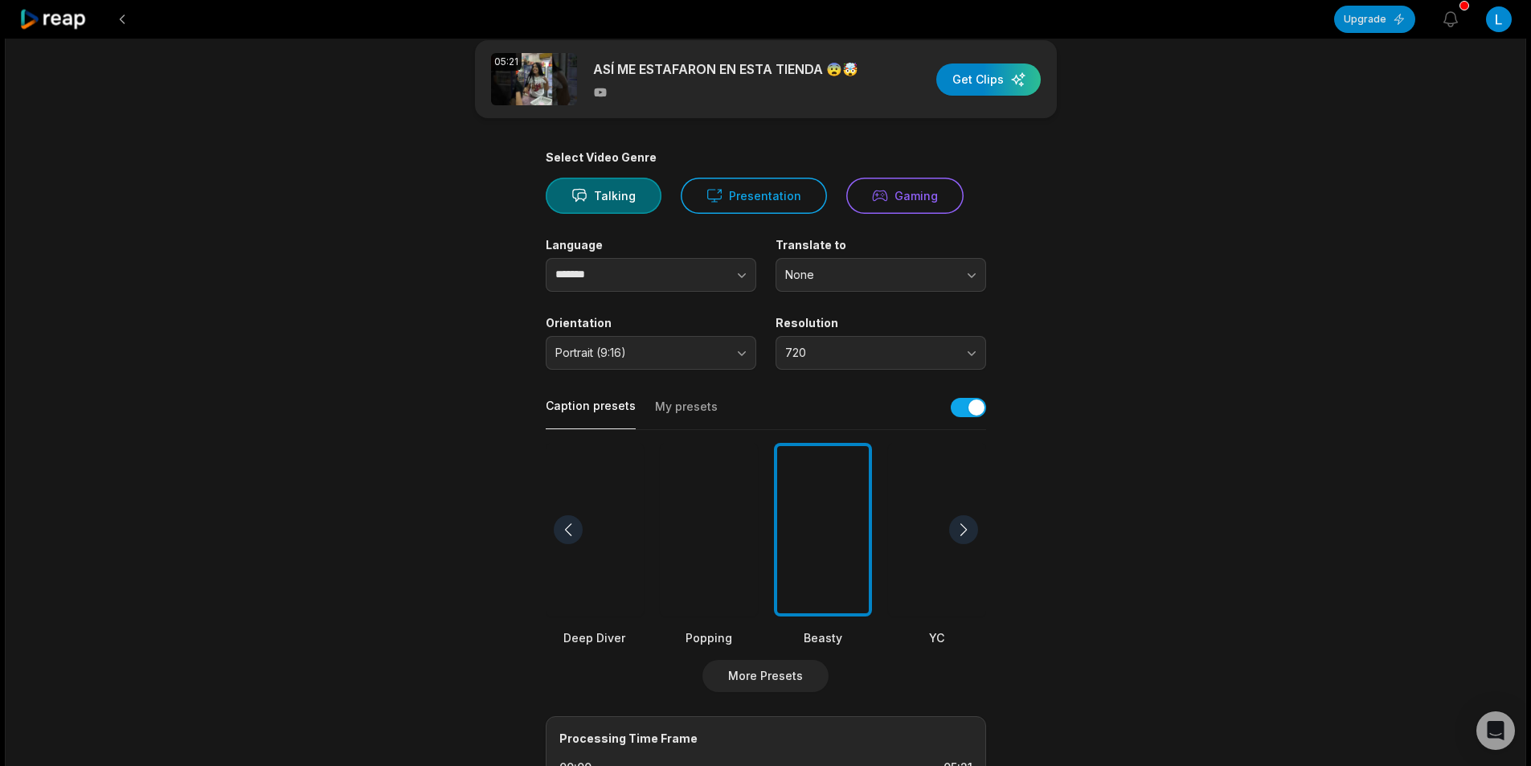
scroll to position [0, 0]
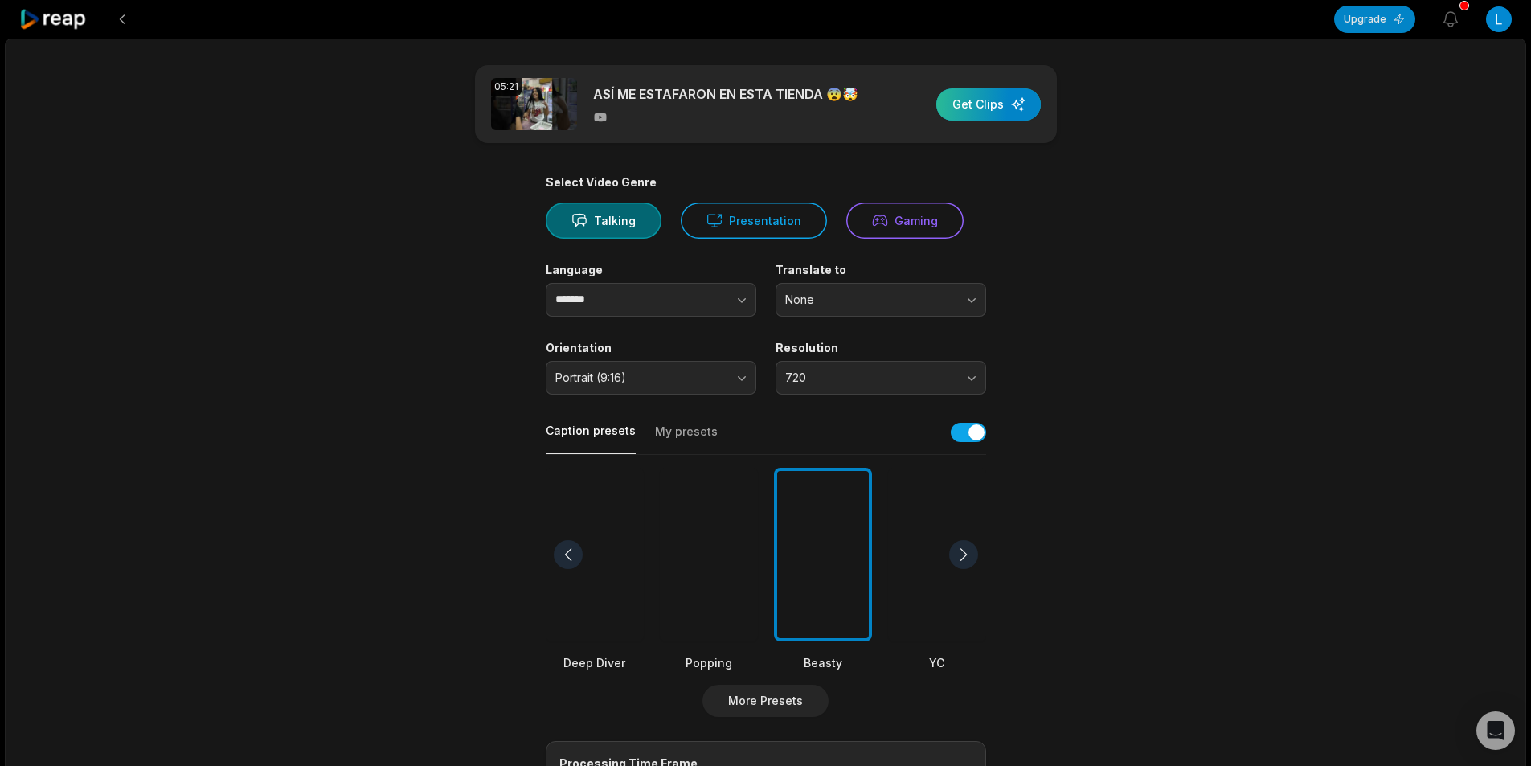
click at [1003, 113] on div "button" at bounding box center [989, 104] width 105 height 32
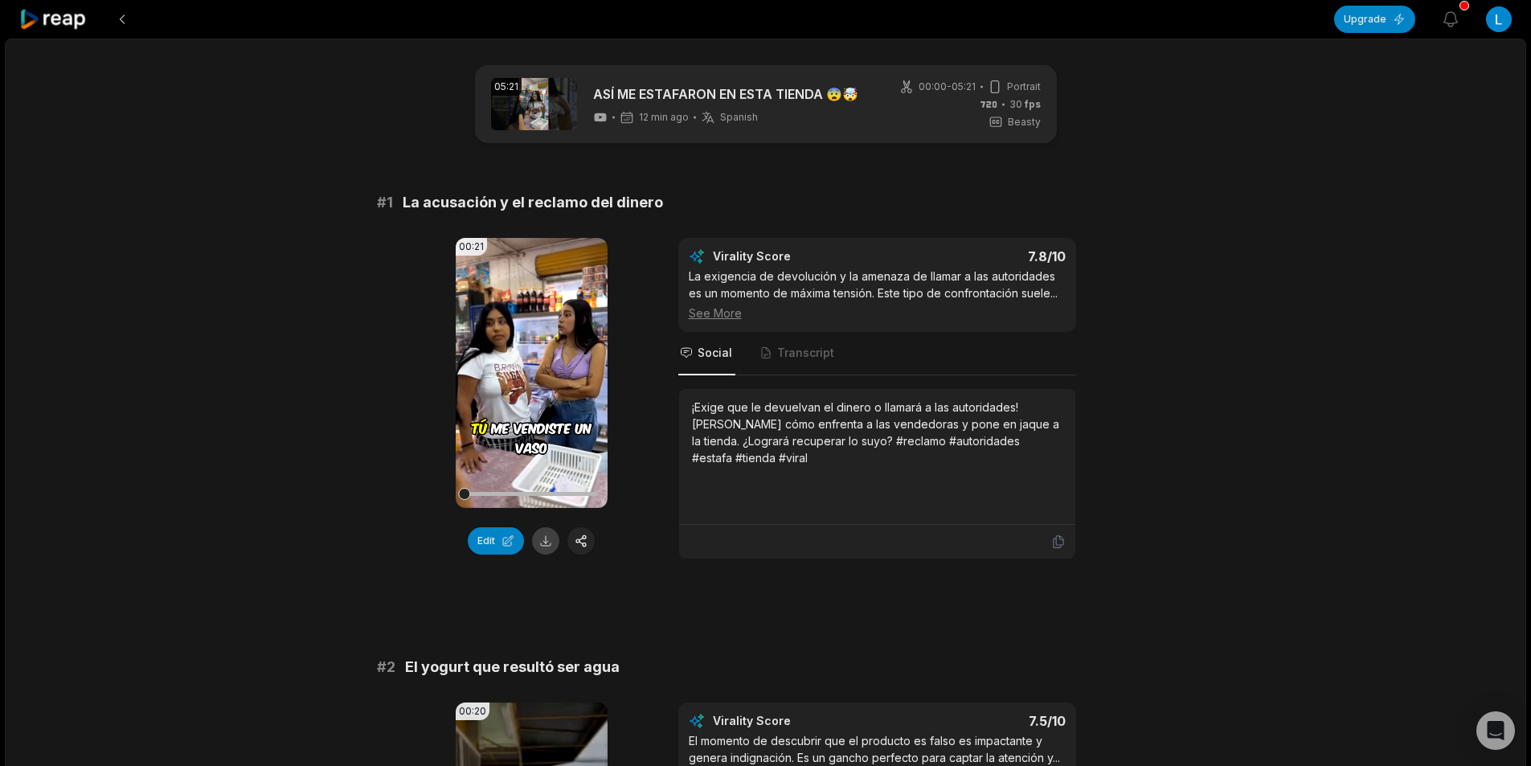
click at [553, 543] on button at bounding box center [545, 540] width 27 height 27
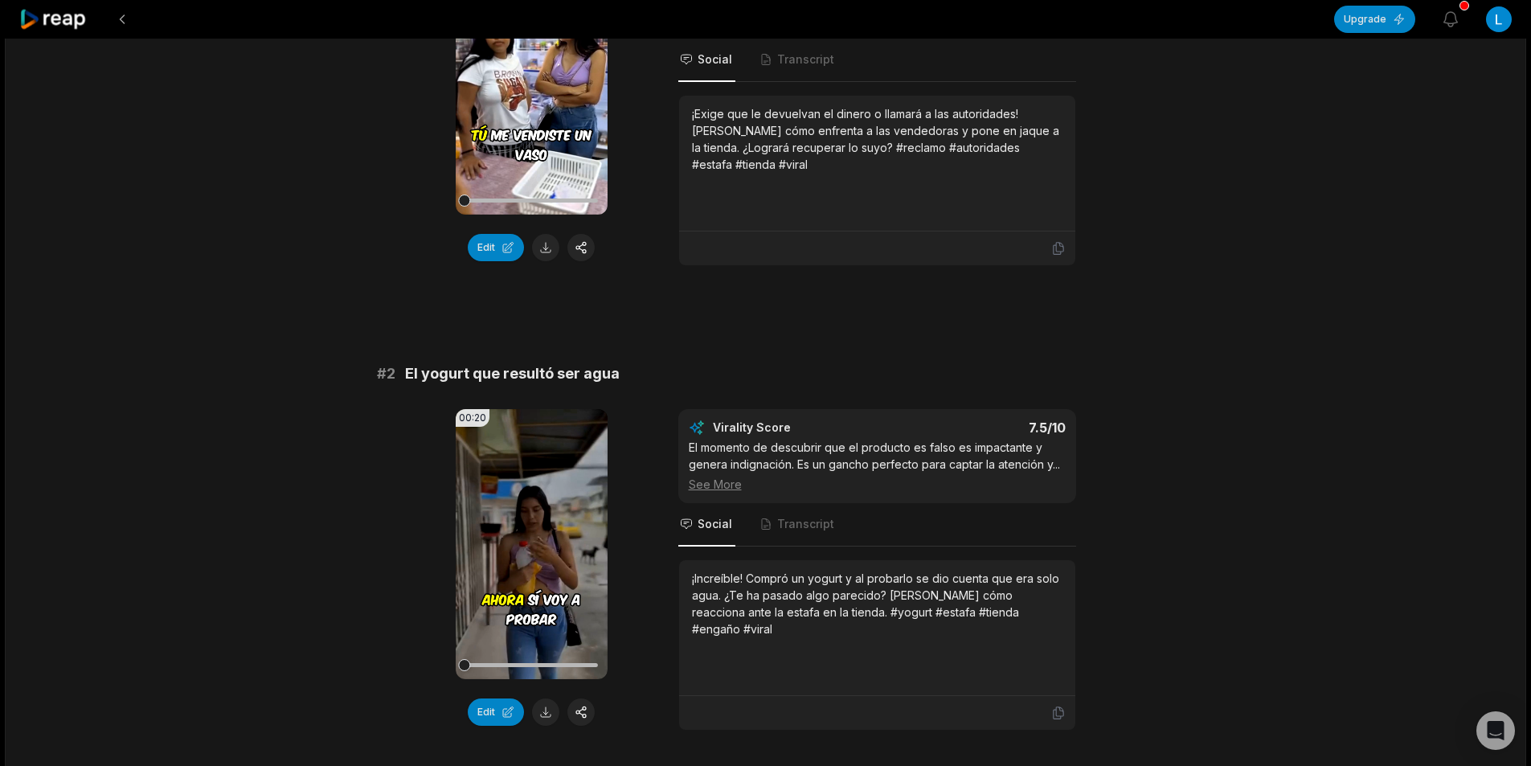
scroll to position [322, 0]
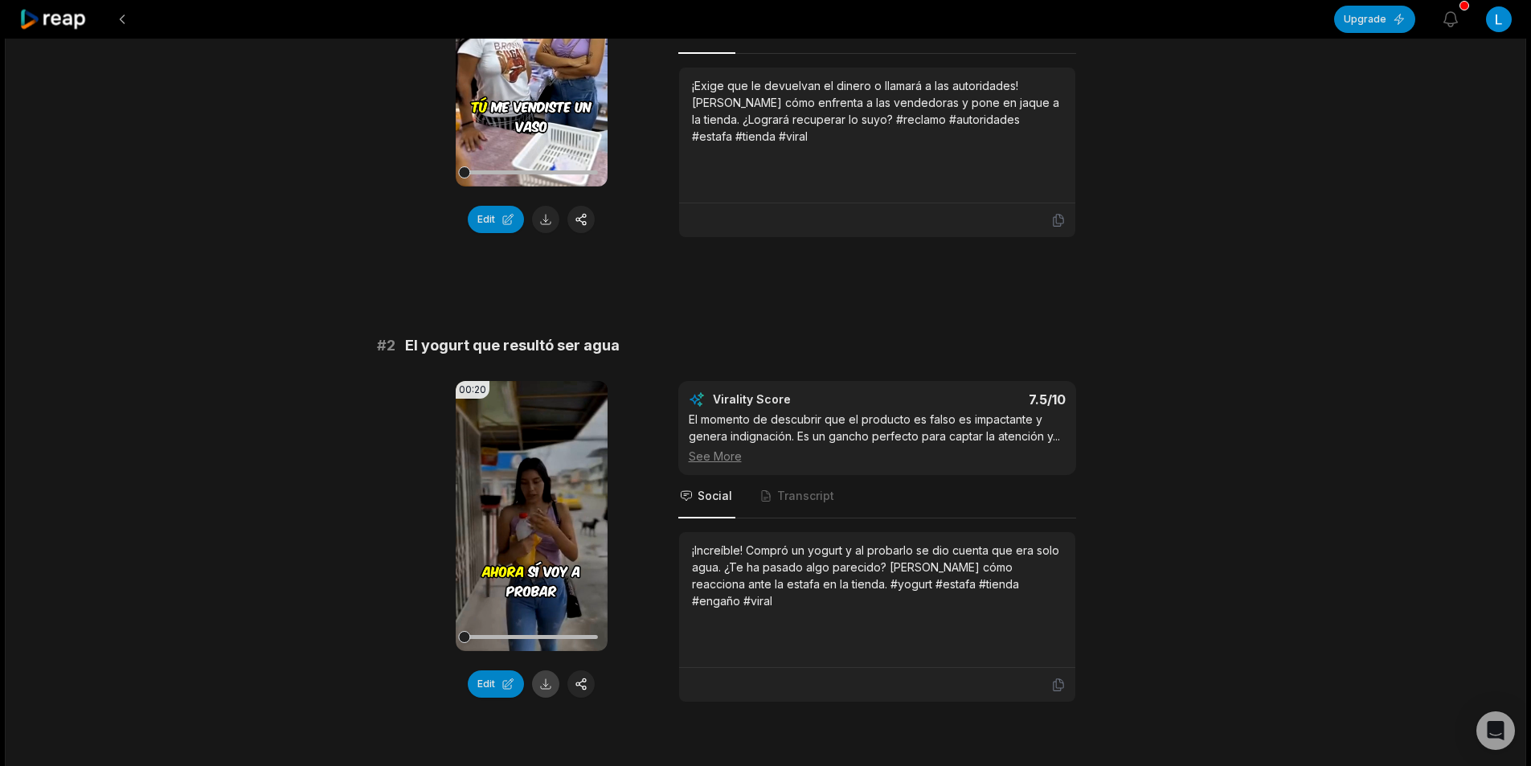
click at [551, 689] on button at bounding box center [545, 683] width 27 height 27
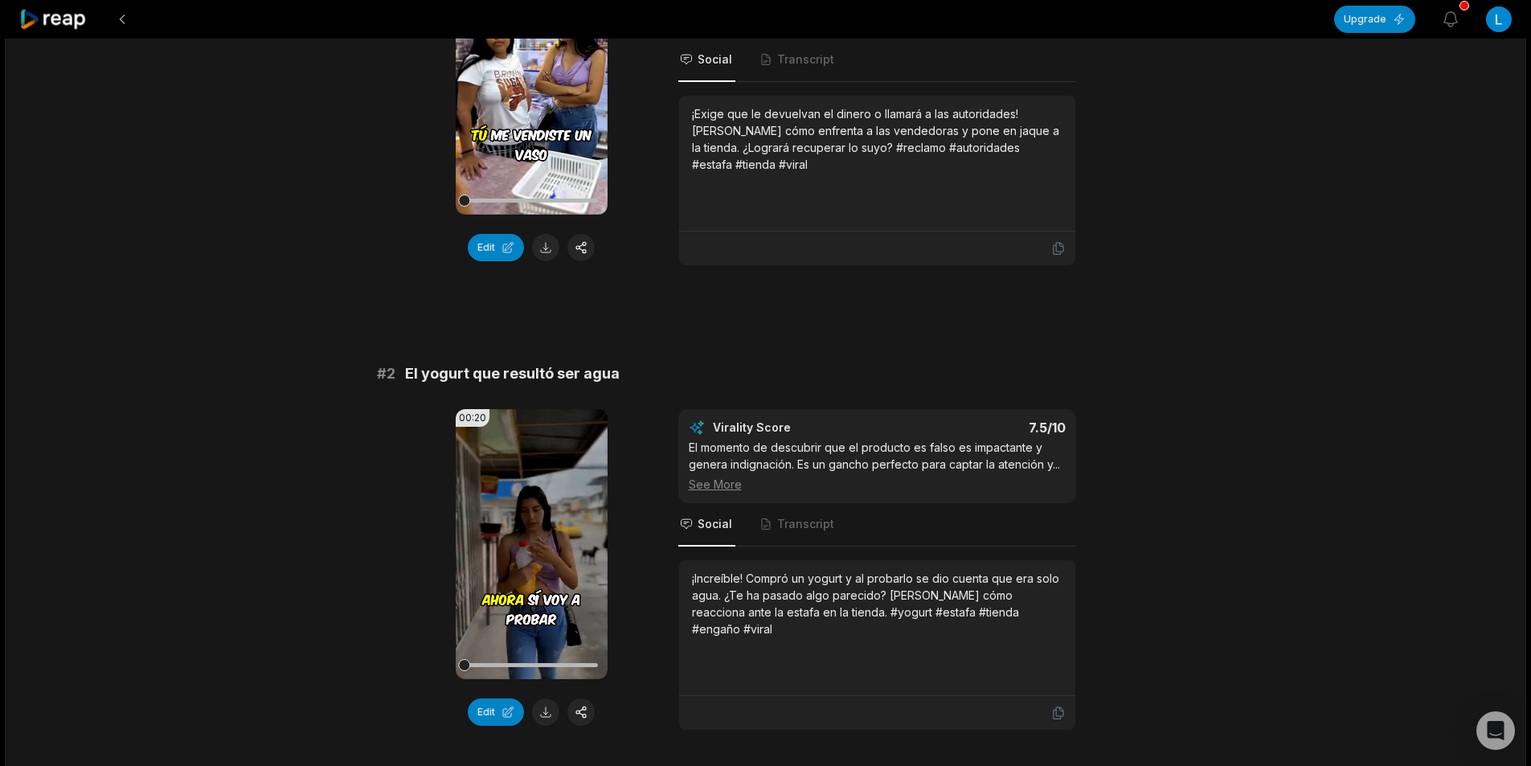
scroll to position [402, 0]
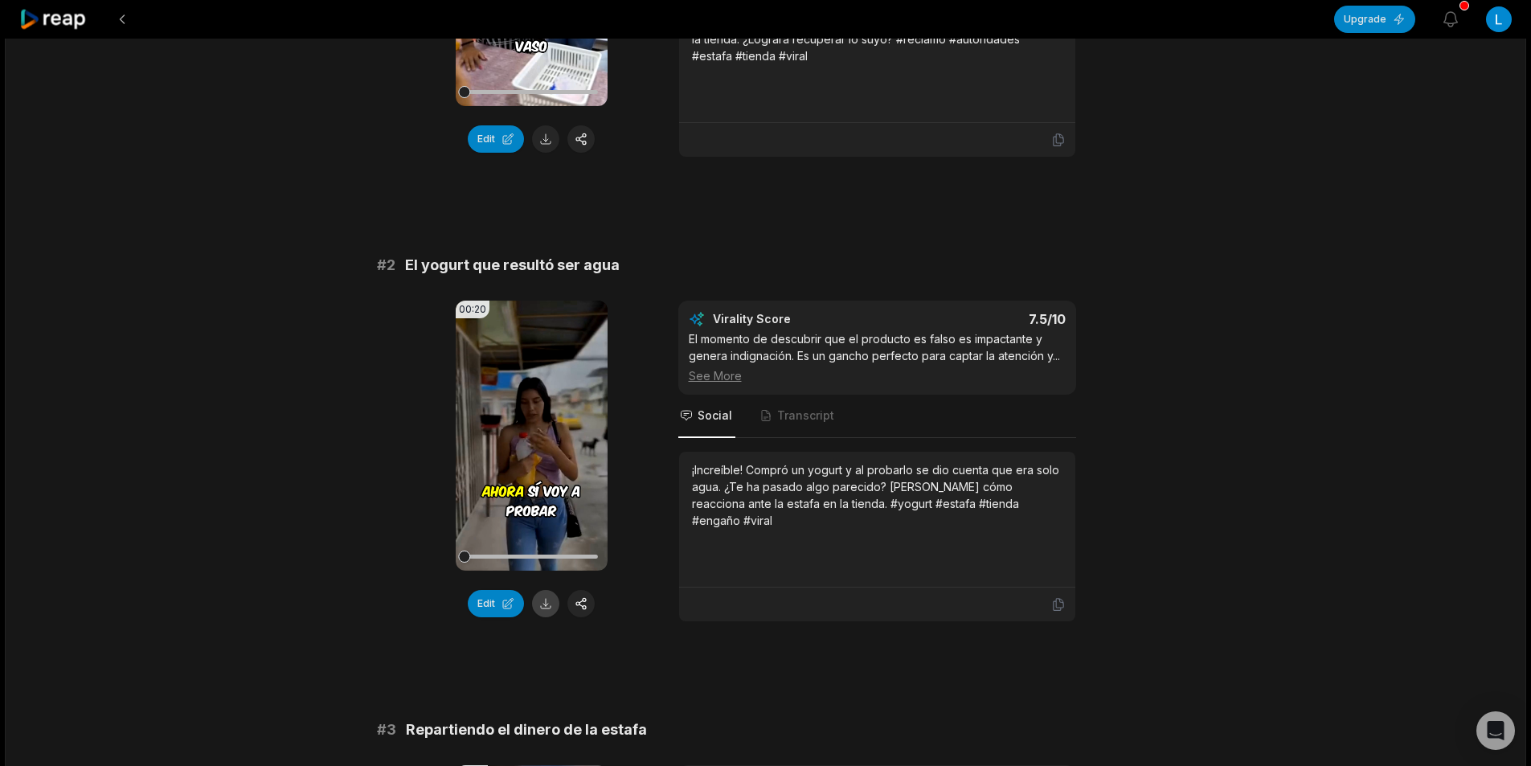
click at [553, 600] on button at bounding box center [545, 603] width 27 height 27
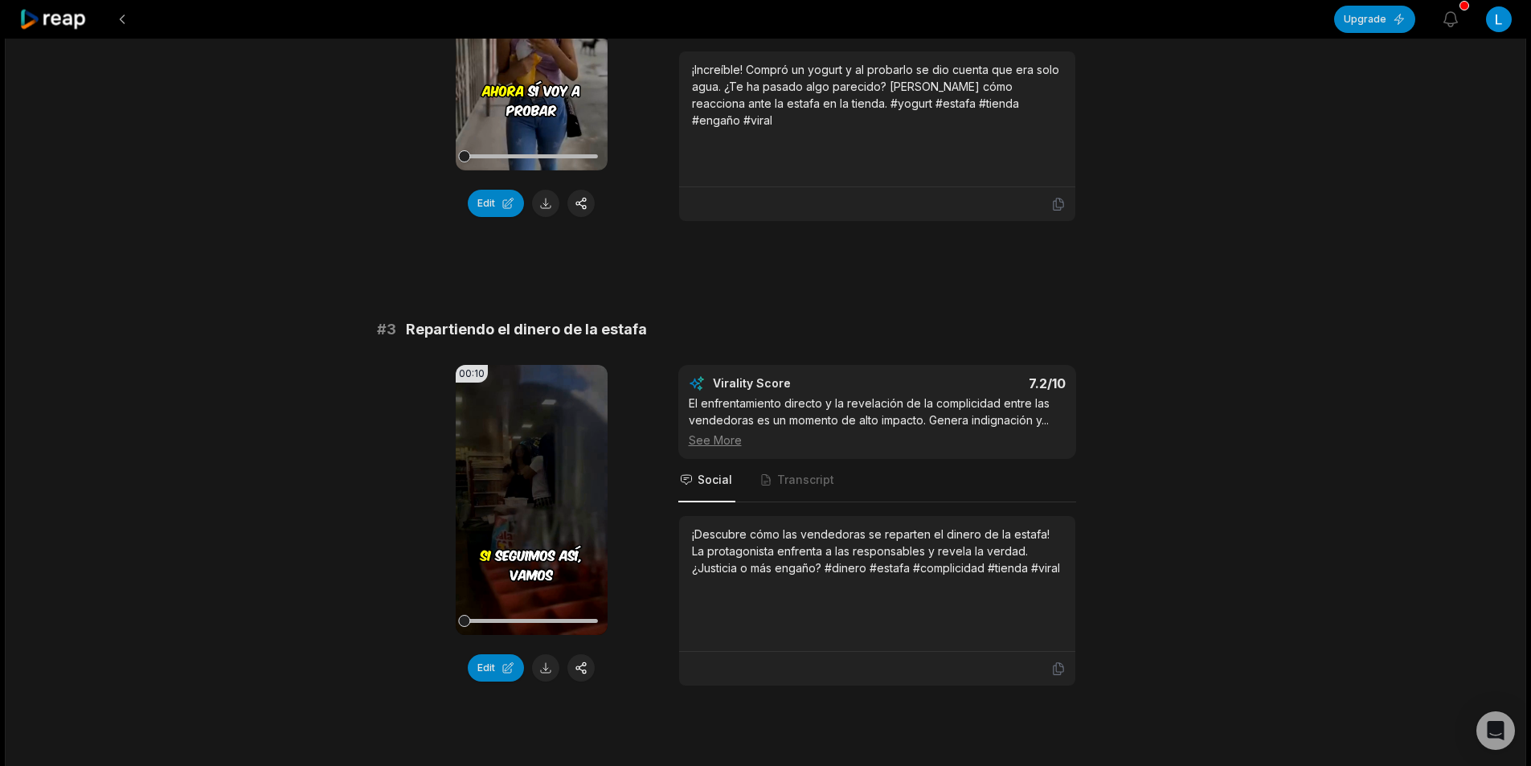
scroll to position [804, 0]
click at [544, 672] on button at bounding box center [545, 666] width 27 height 27
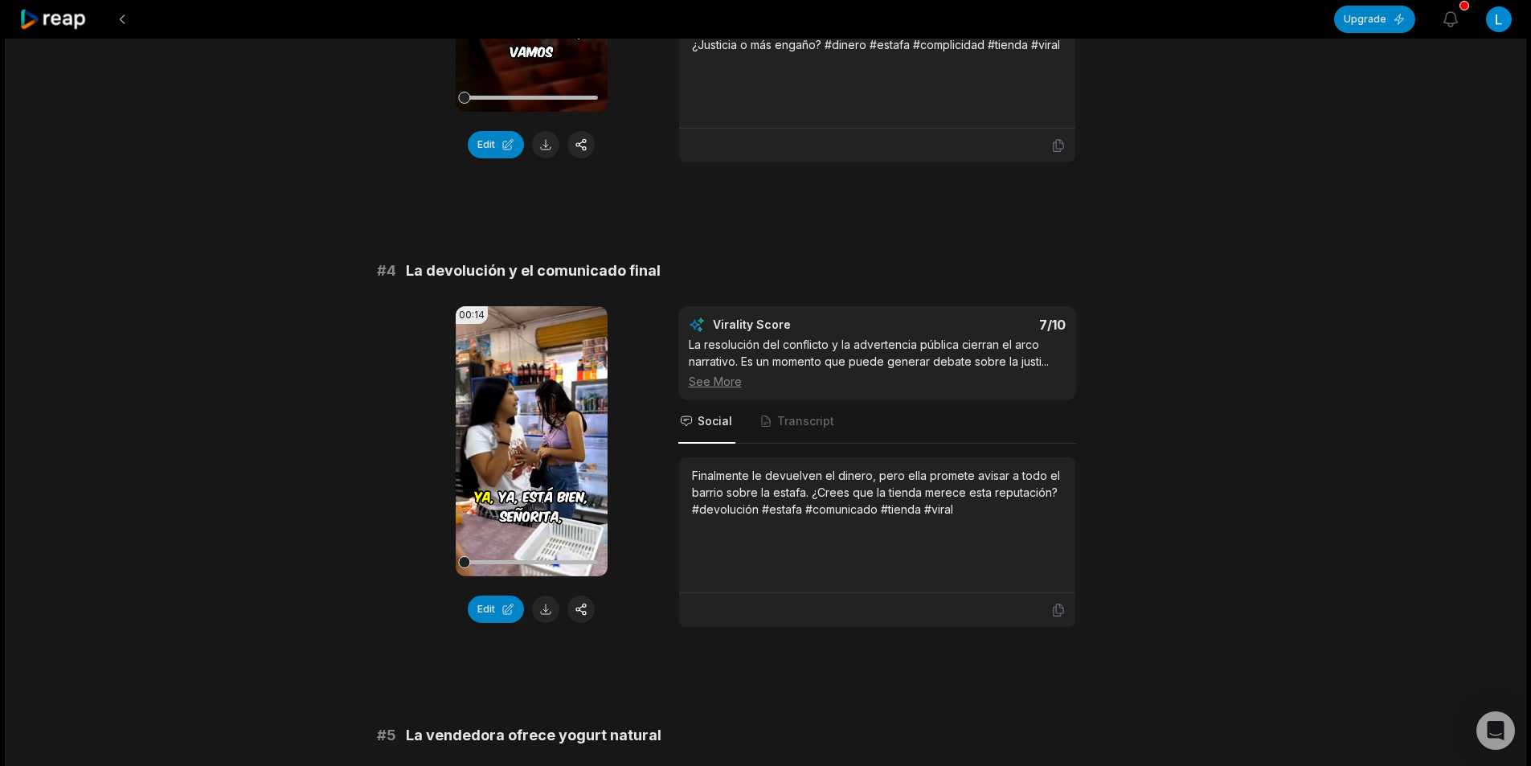
scroll to position [1367, 0]
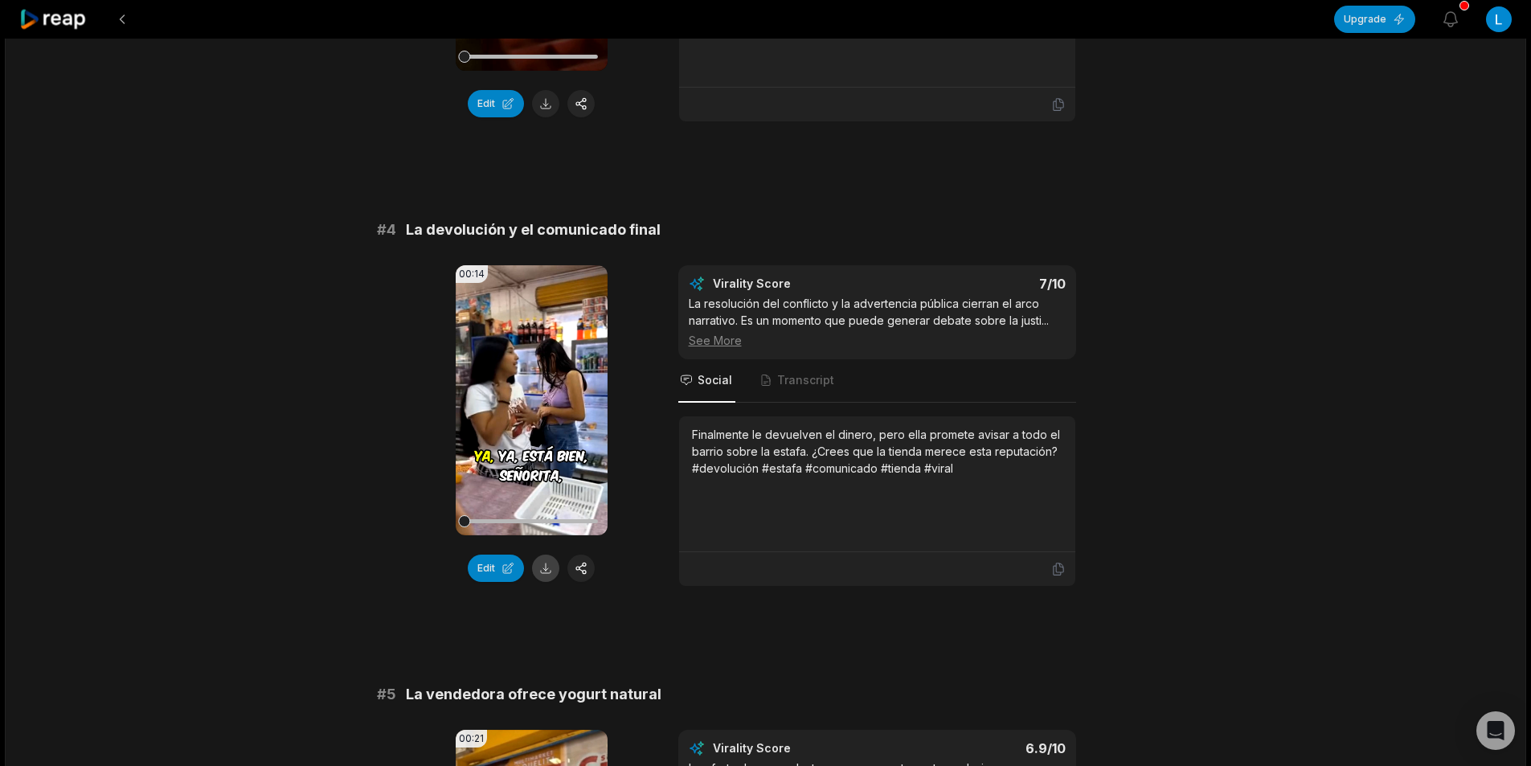
click at [542, 571] on button at bounding box center [545, 568] width 27 height 27
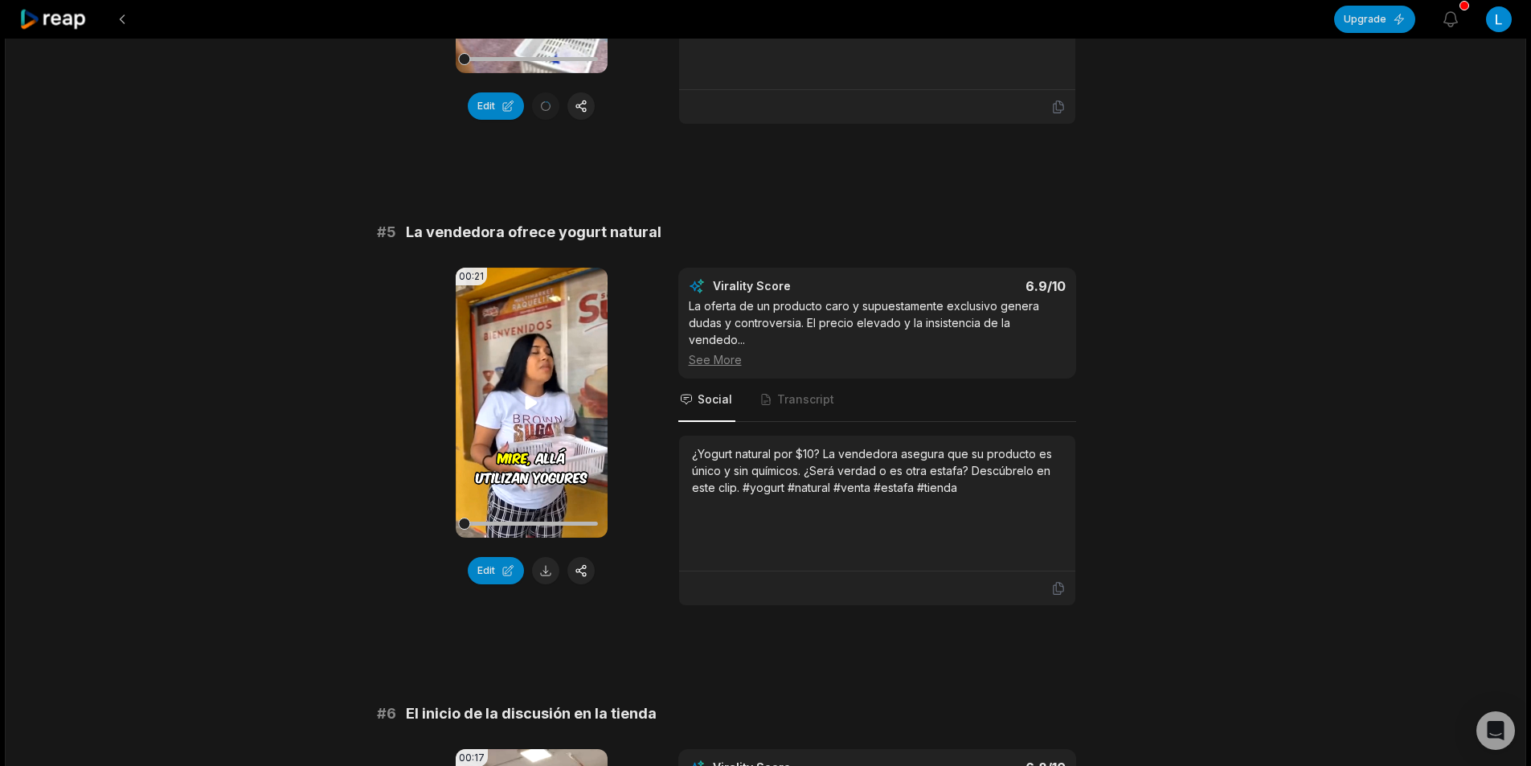
scroll to position [1849, 0]
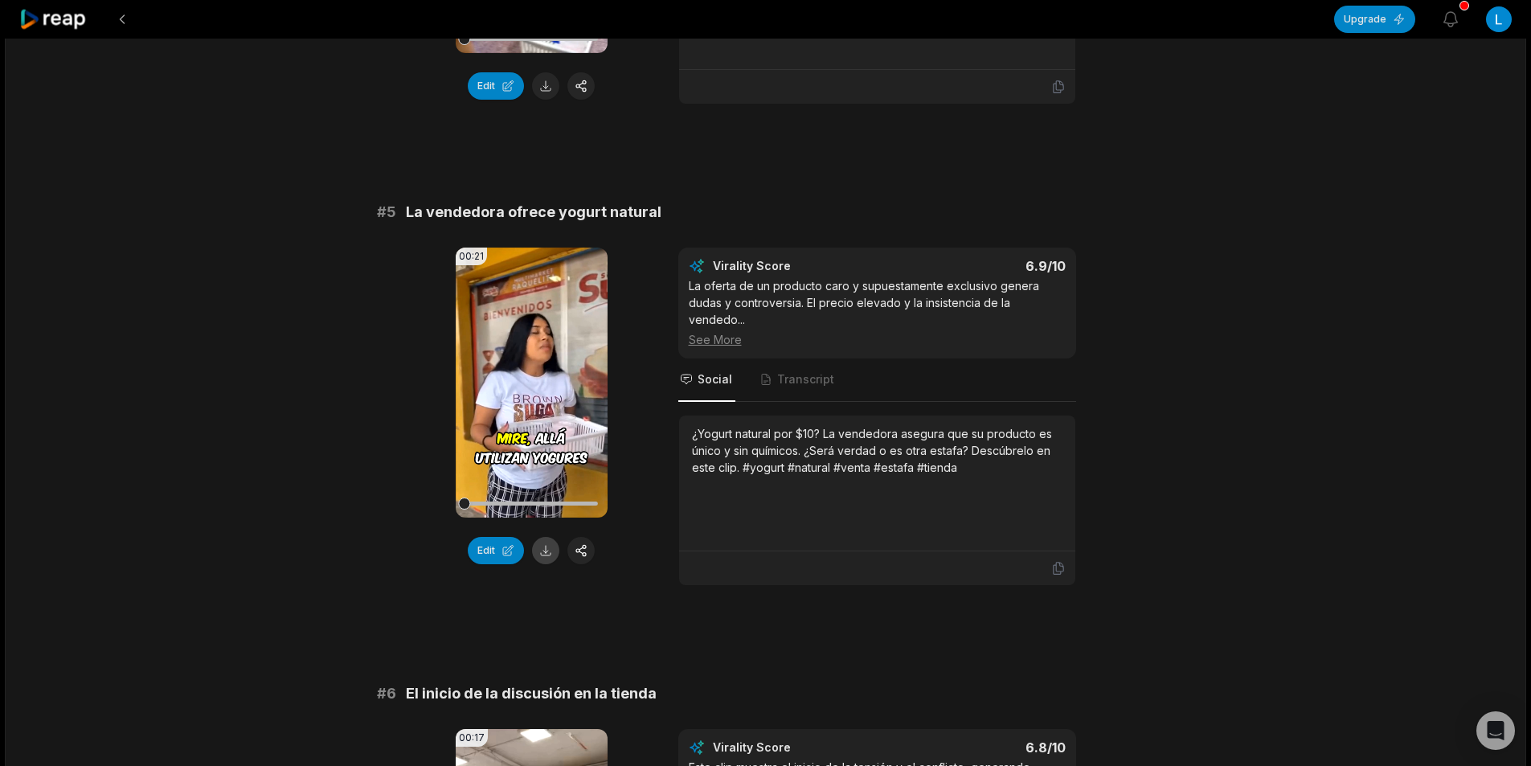
click at [548, 553] on button at bounding box center [545, 550] width 27 height 27
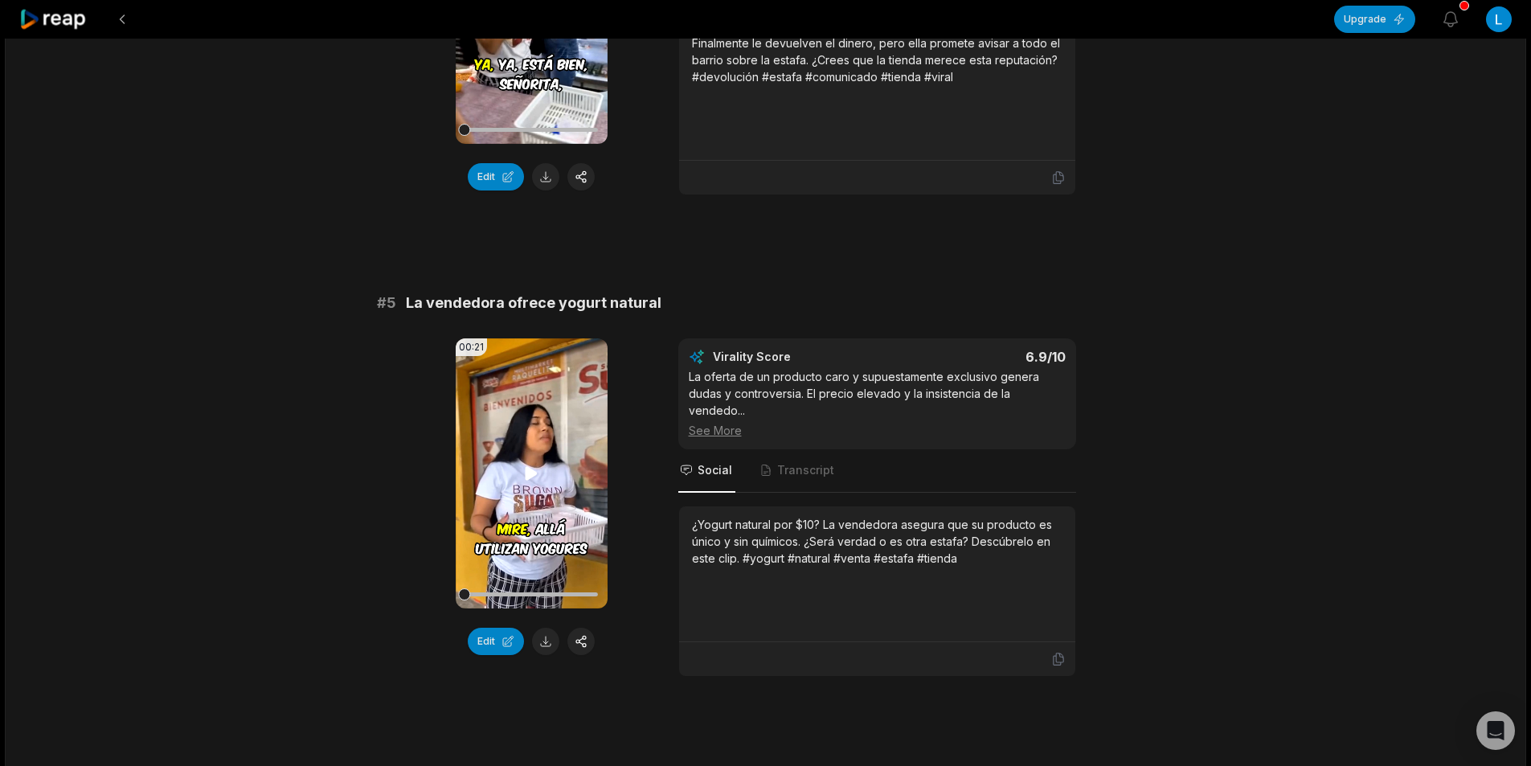
scroll to position [1768, 0]
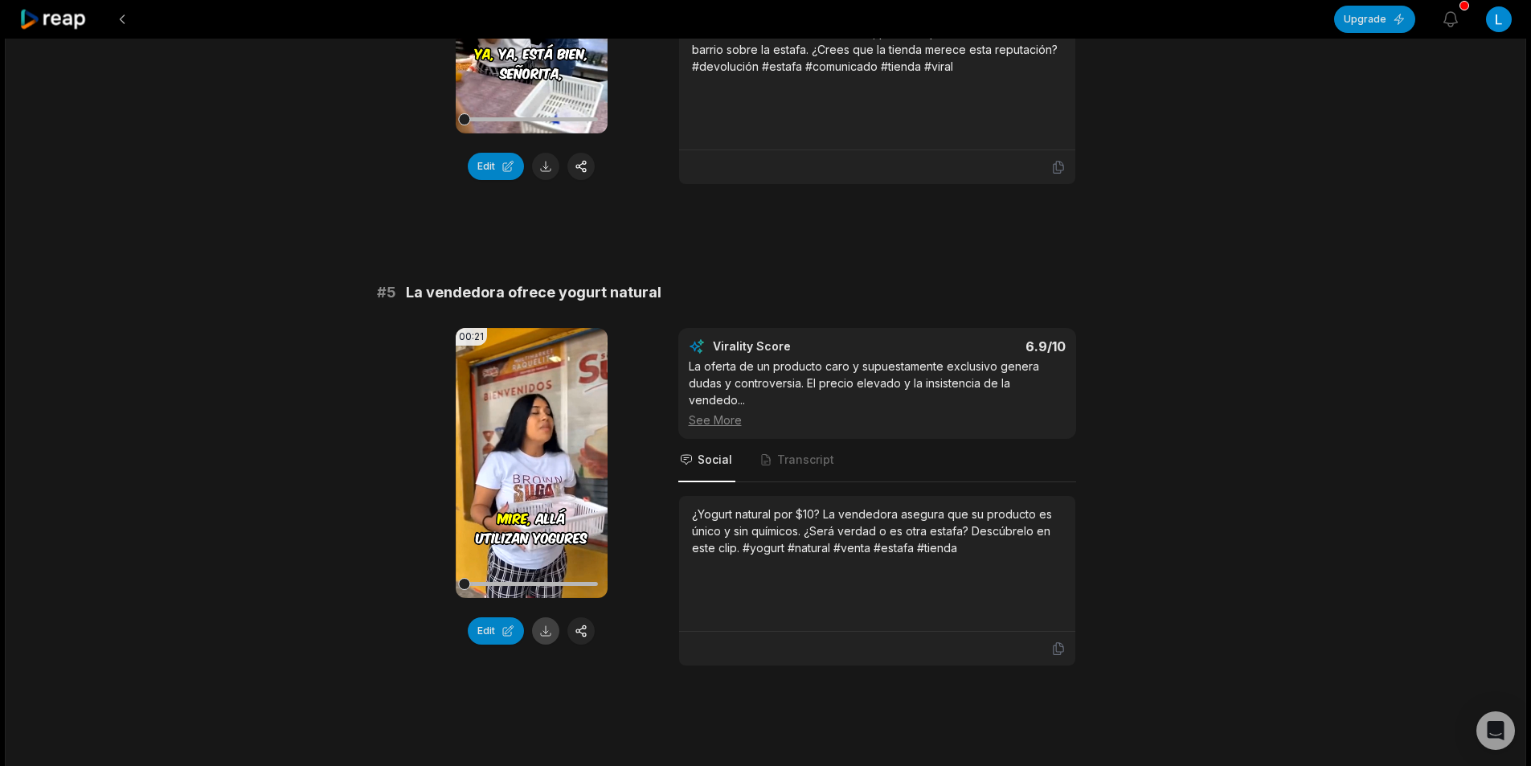
click at [555, 633] on button at bounding box center [545, 630] width 27 height 27
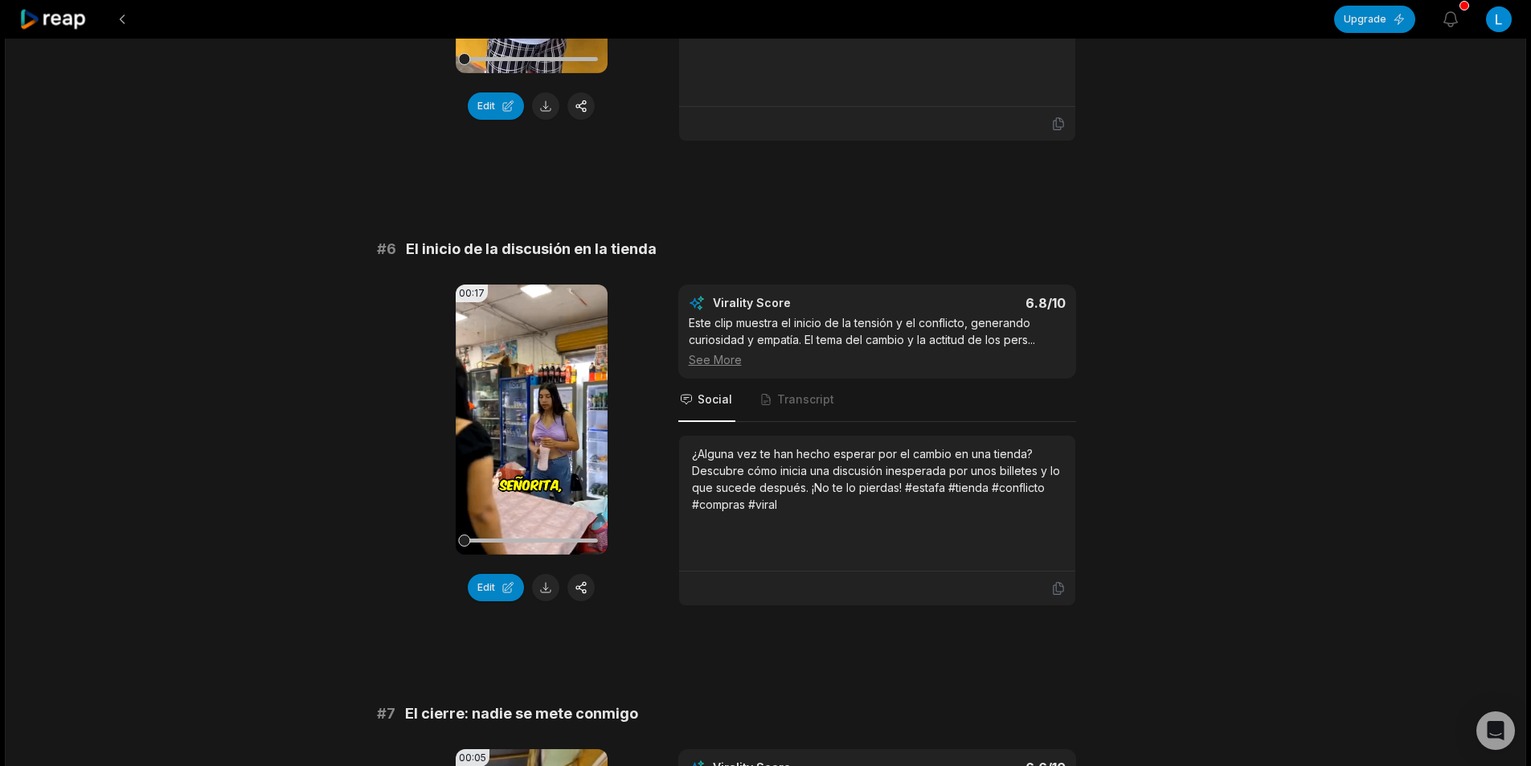
scroll to position [2331, 0]
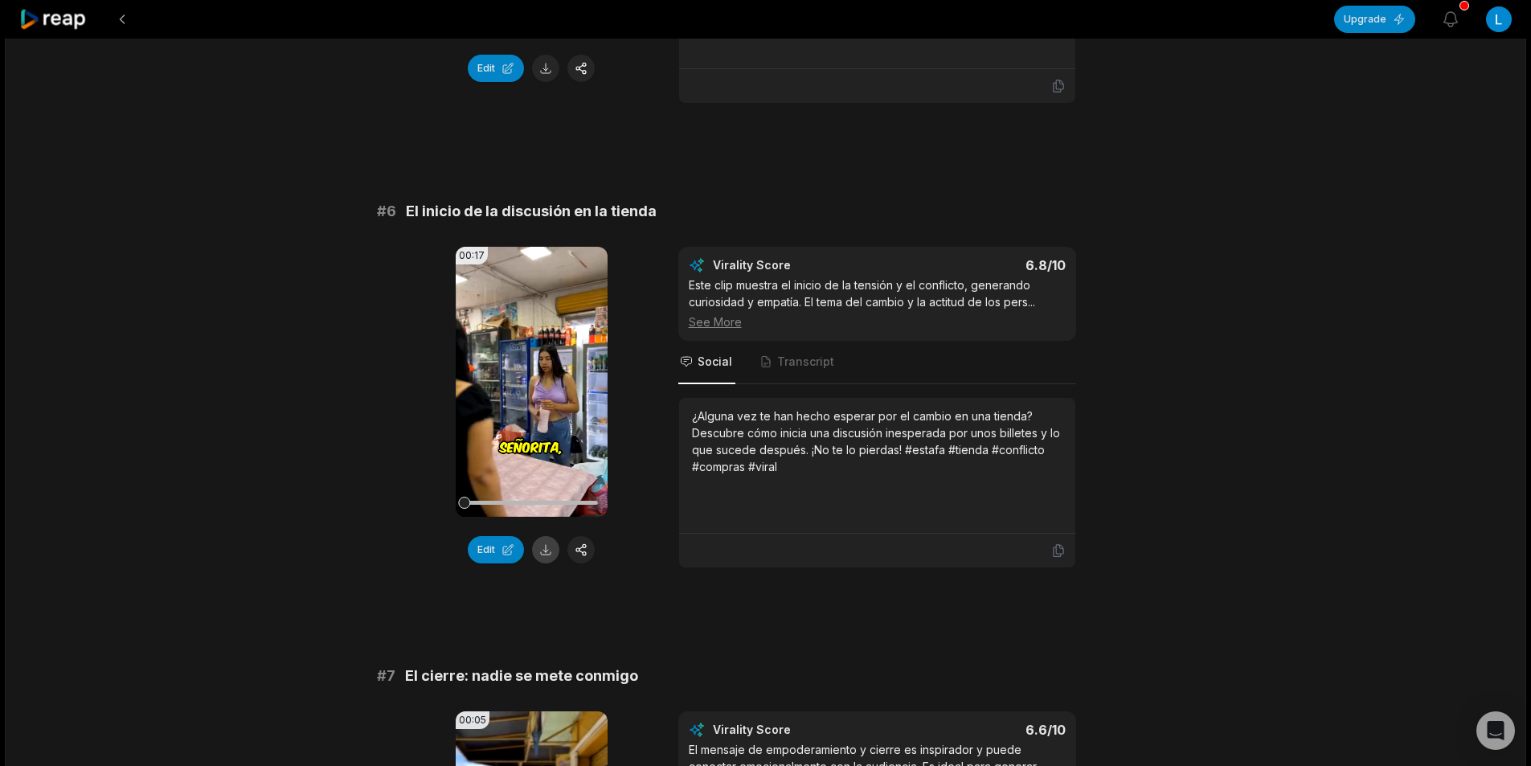
click at [546, 559] on button at bounding box center [545, 549] width 27 height 27
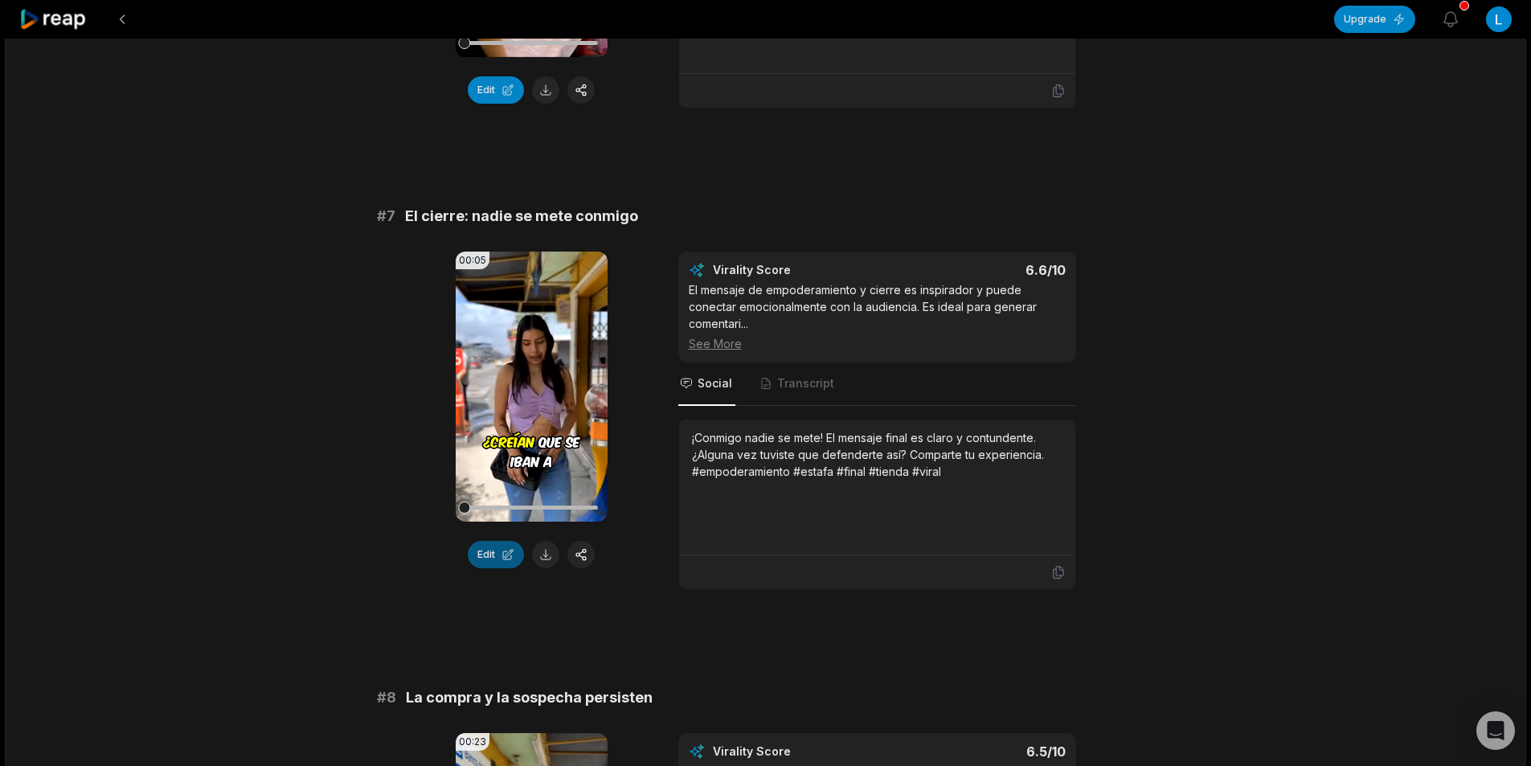
scroll to position [2814, 0]
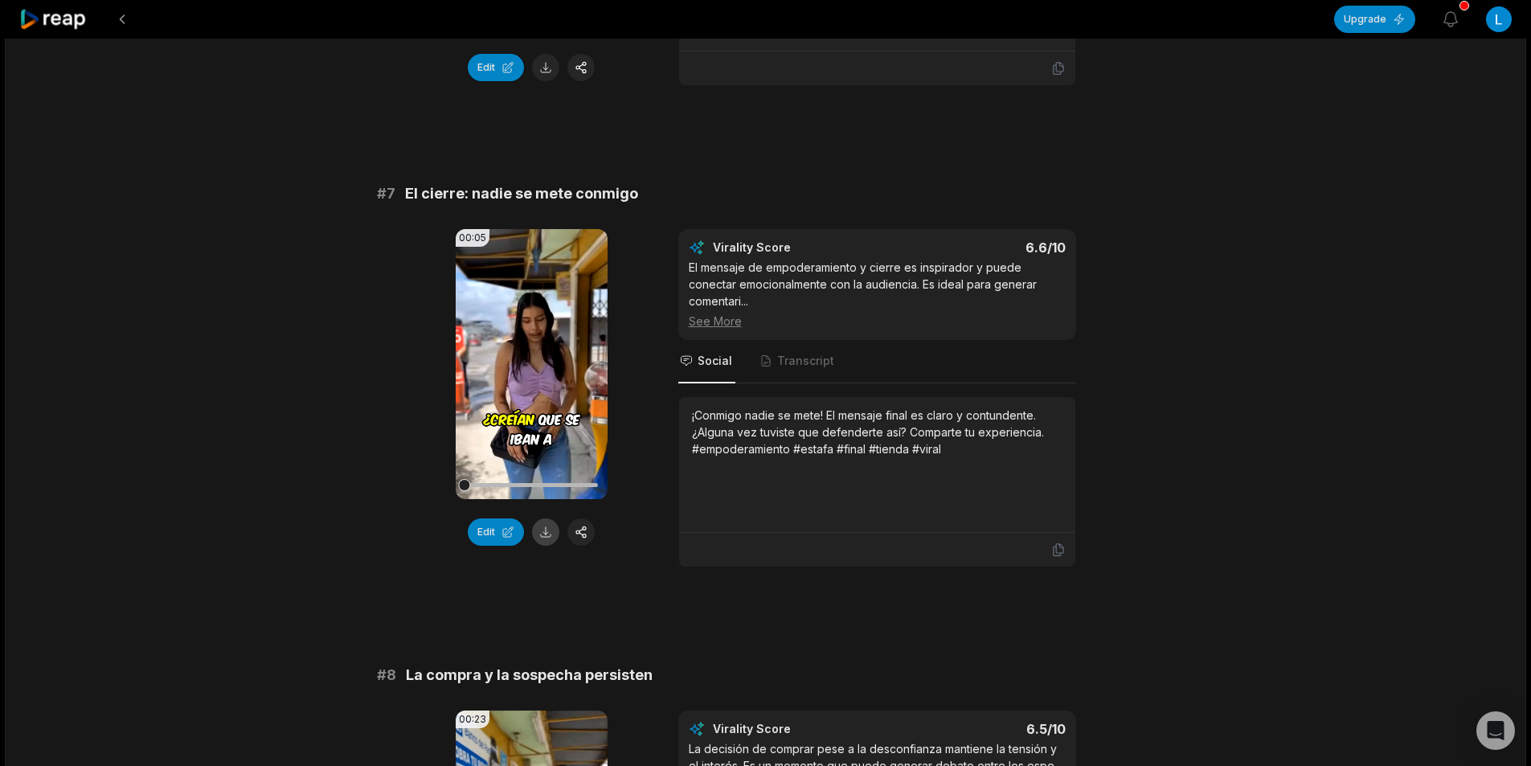
click at [535, 531] on button at bounding box center [545, 531] width 27 height 27
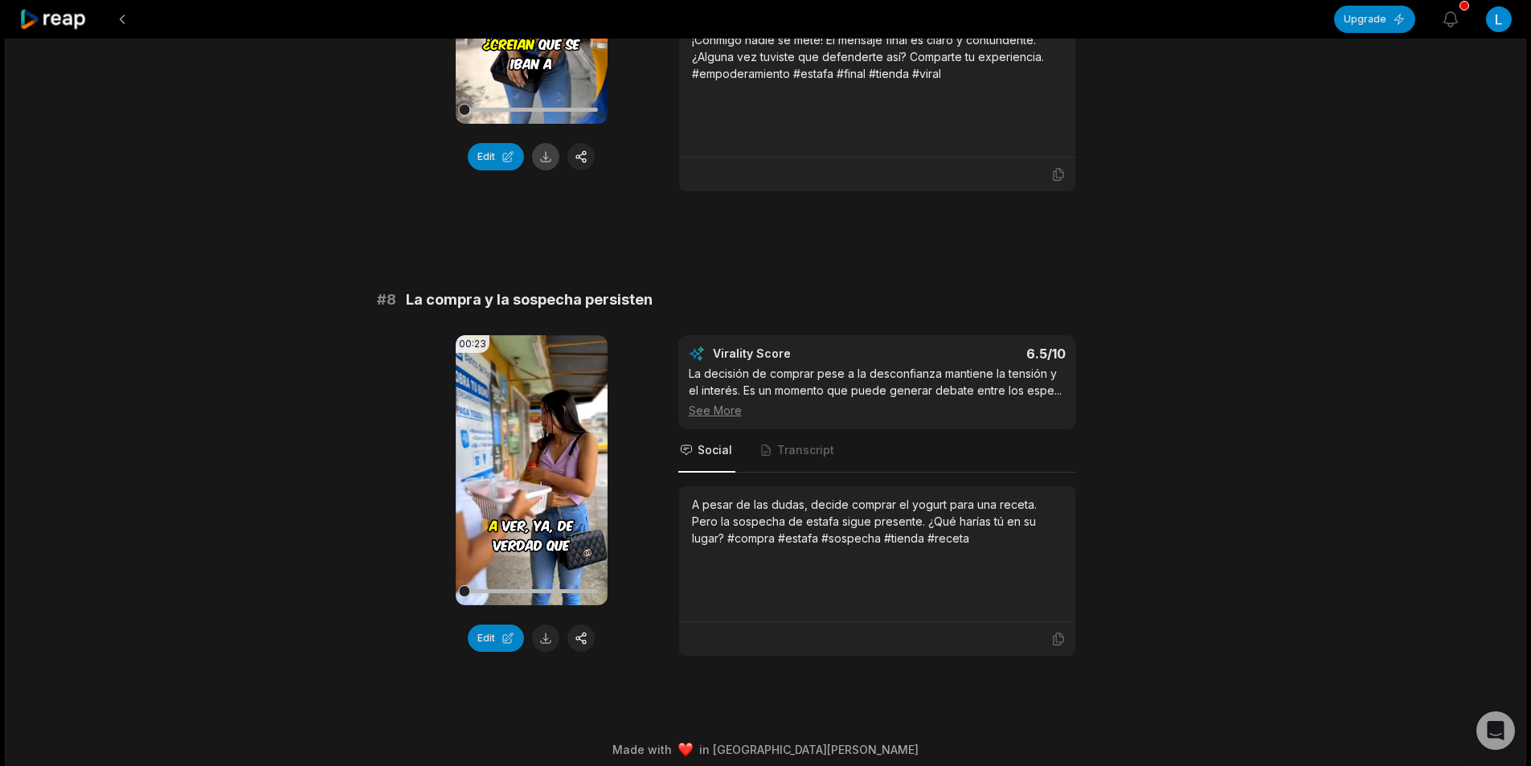
scroll to position [3201, 0]
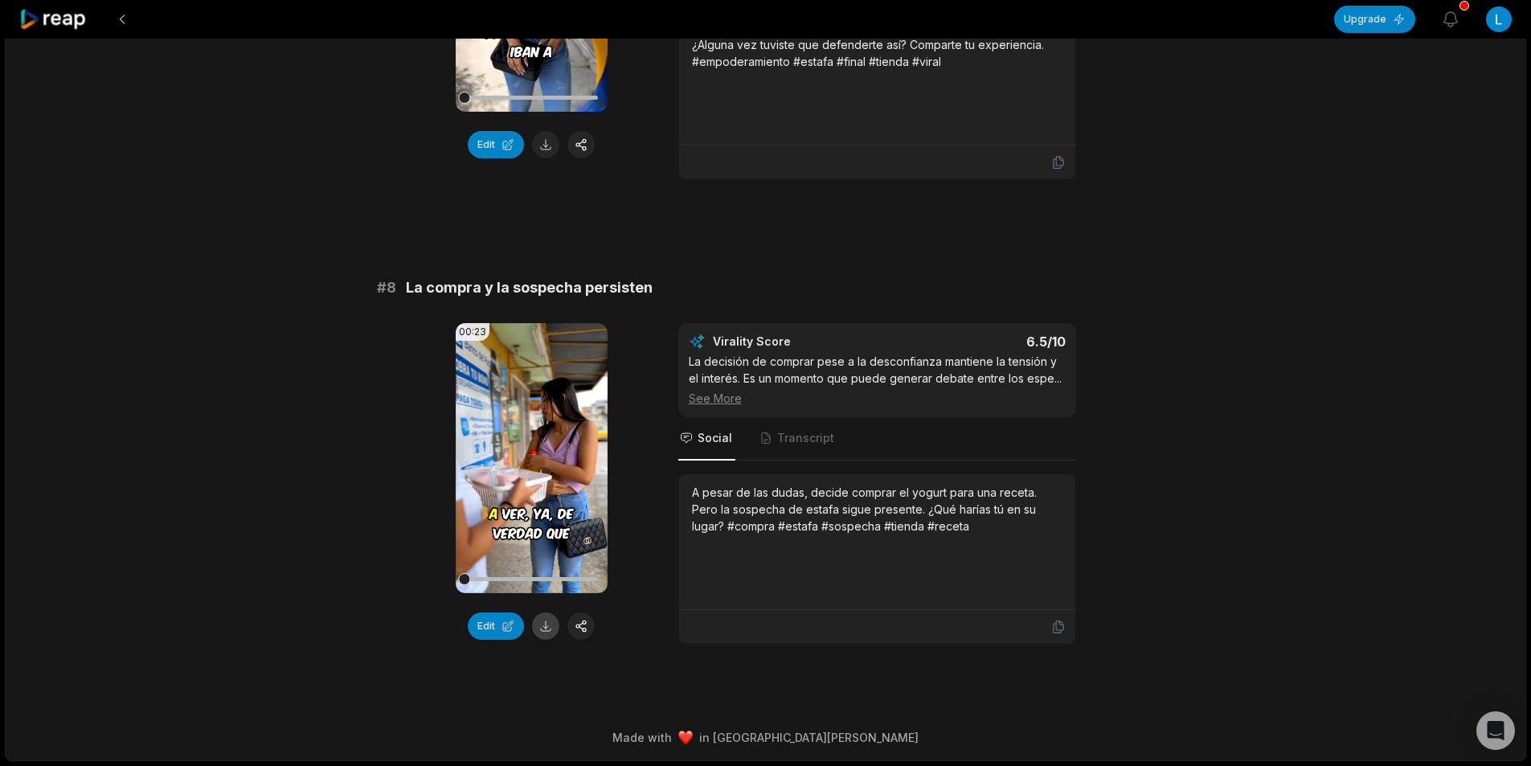
click at [551, 630] on button at bounding box center [545, 626] width 27 height 27
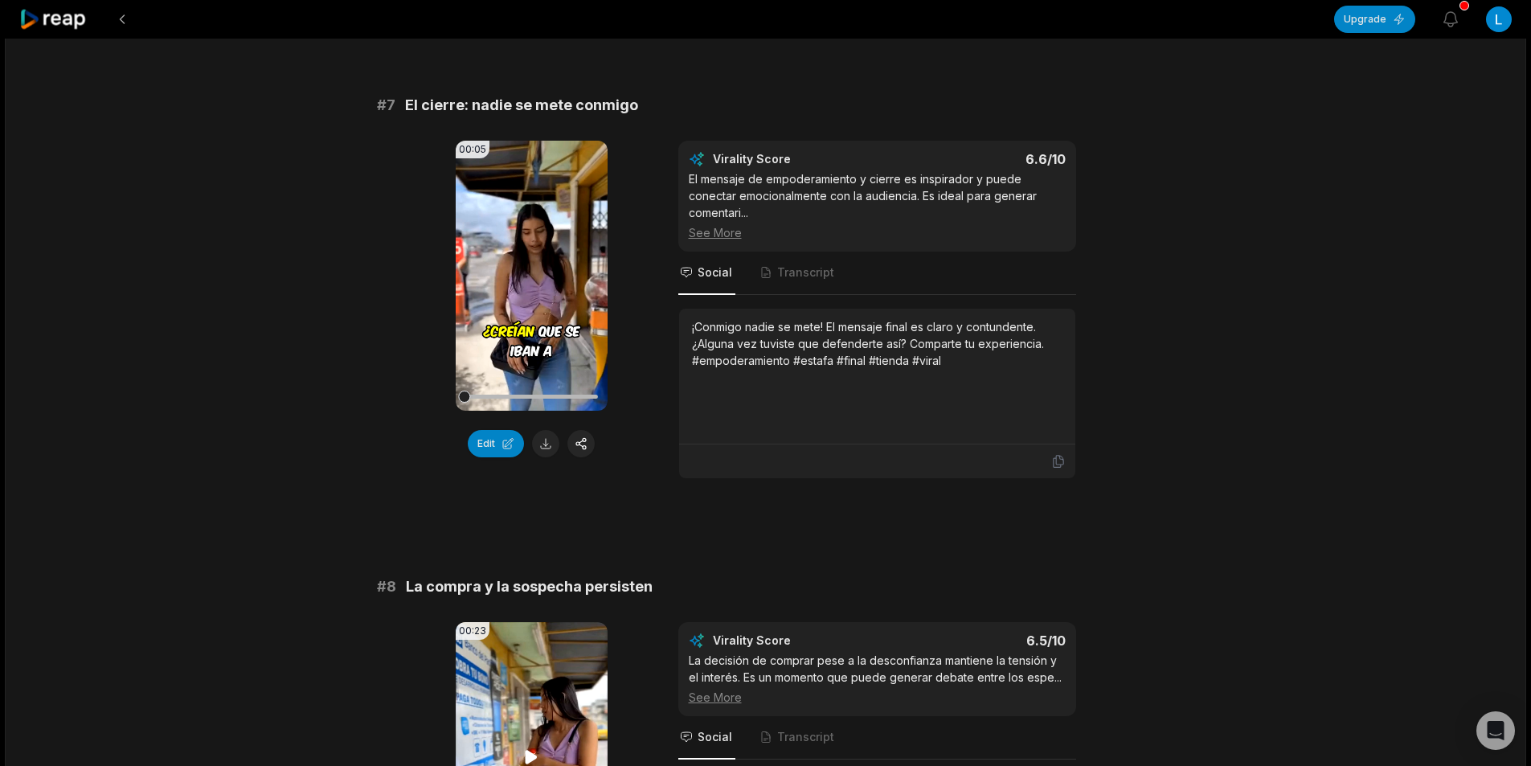
scroll to position [2879, 0]
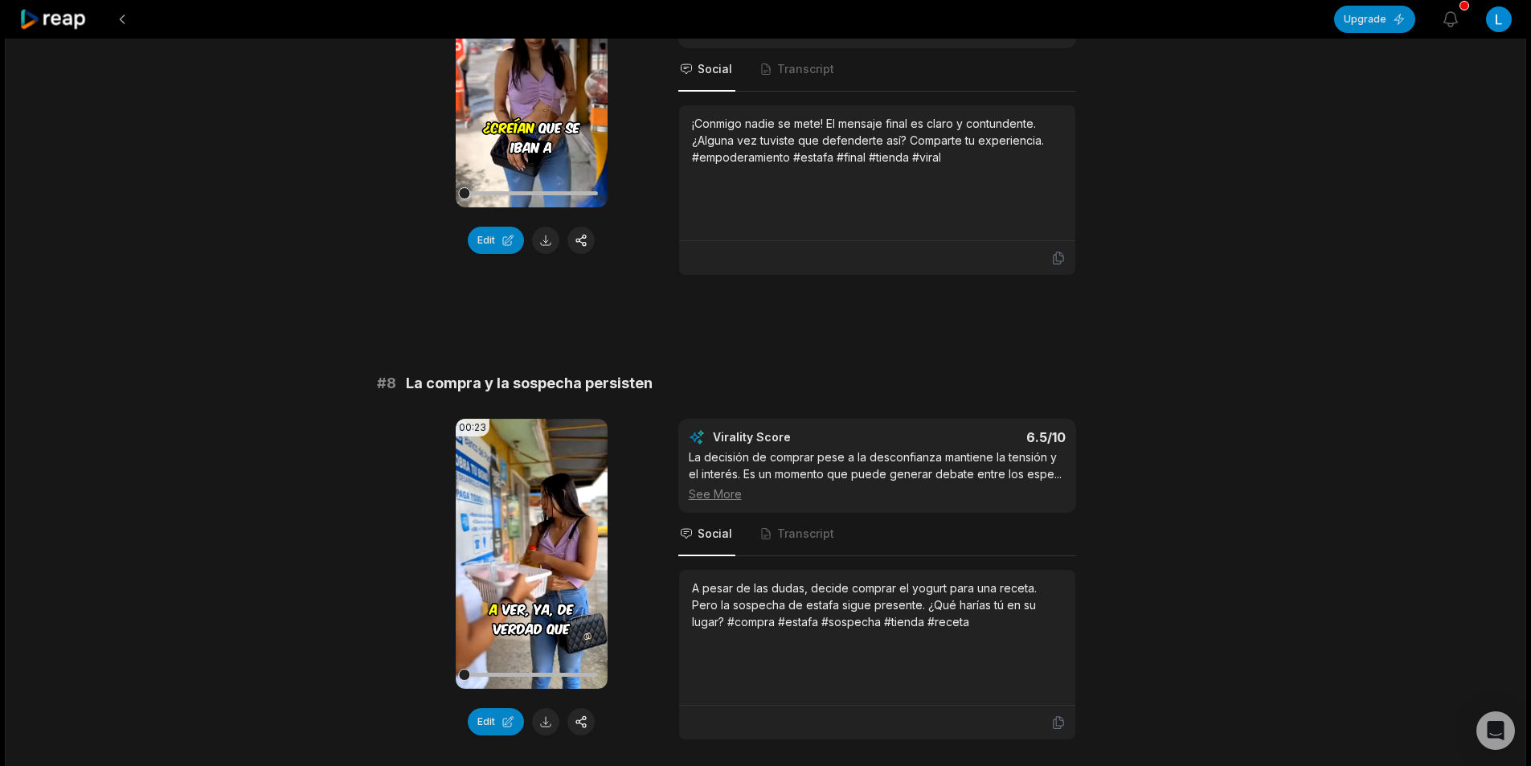
scroll to position [3201, 0]
